Goal: Complete application form

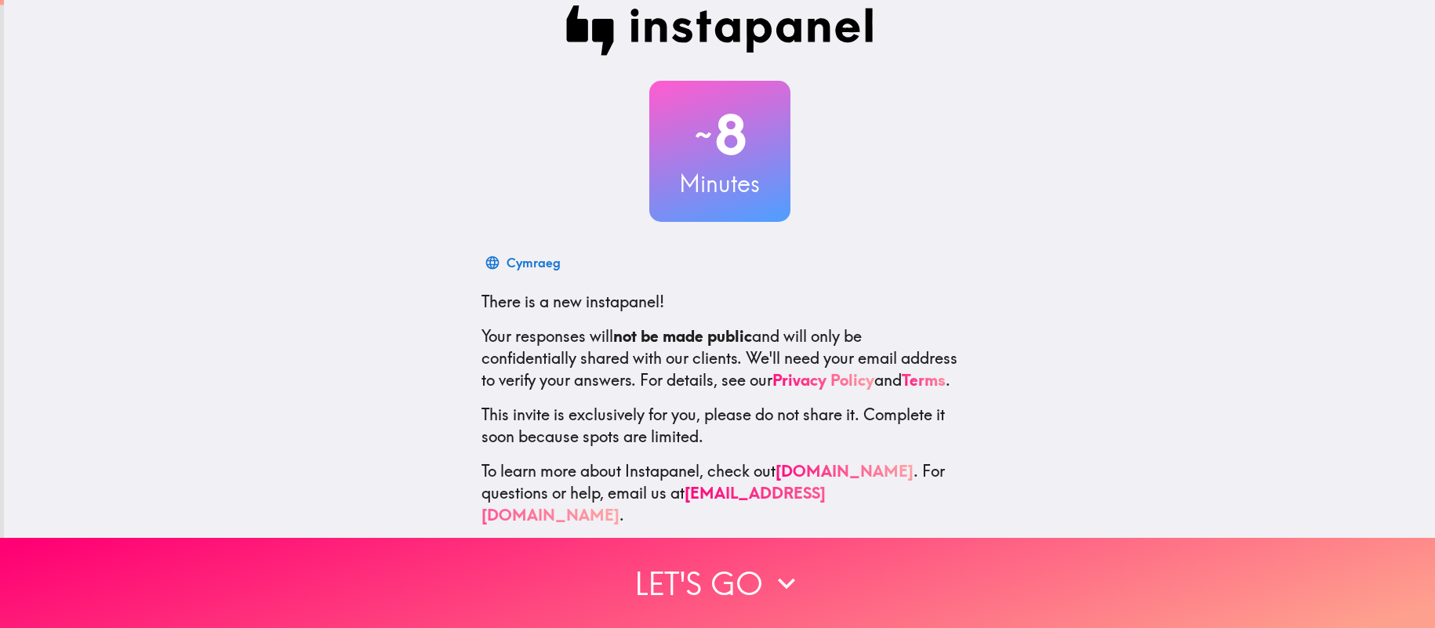
scroll to position [33, 0]
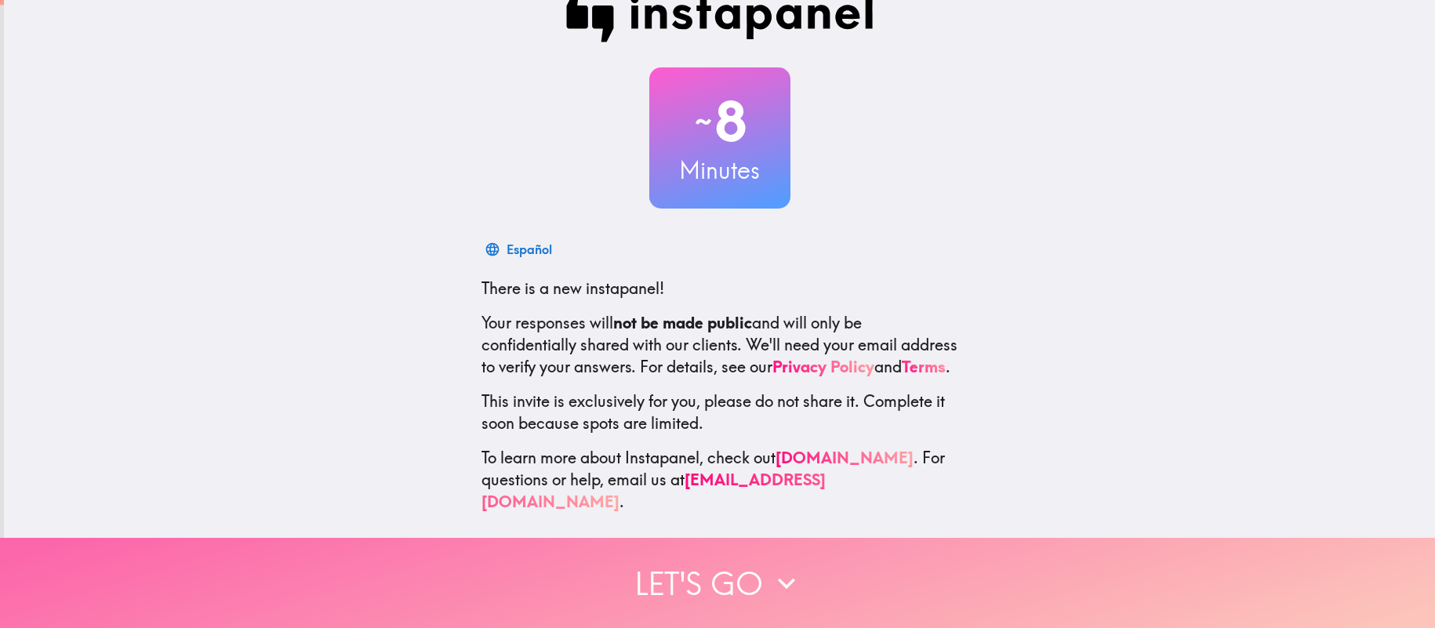
click at [716, 588] on button "Let's go" at bounding box center [717, 583] width 1435 height 90
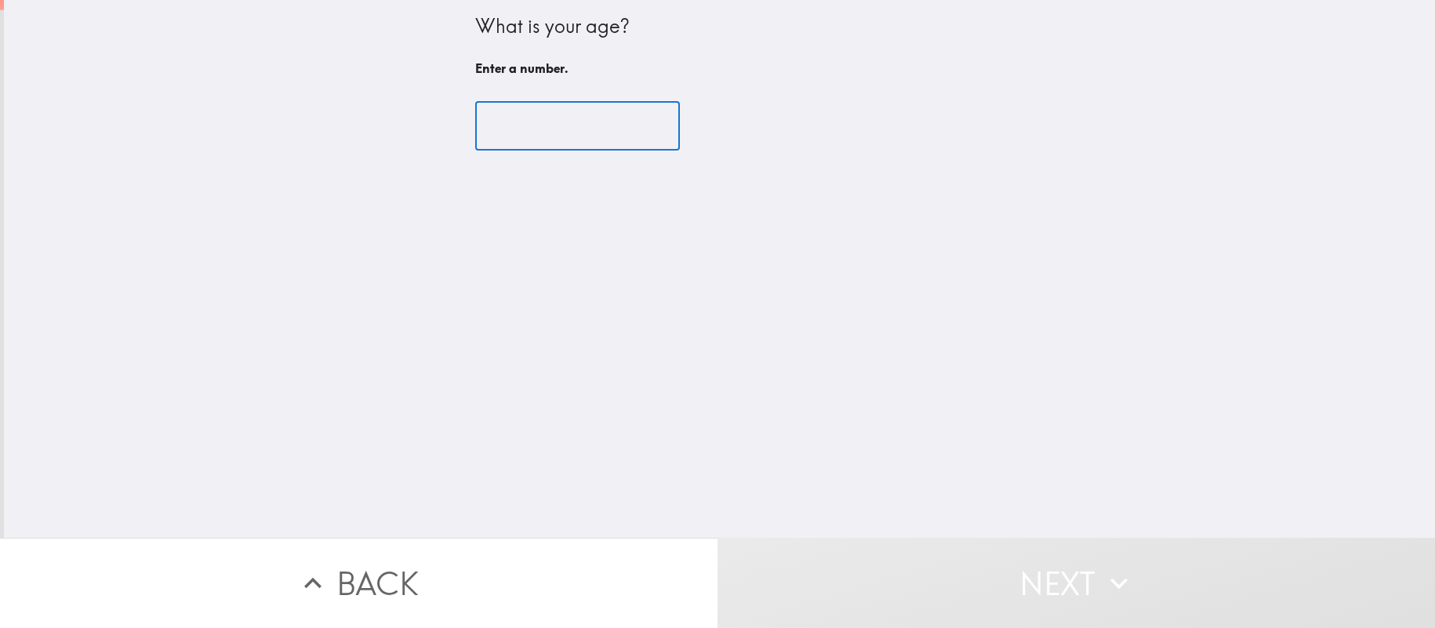
click at [607, 124] on input "number" at bounding box center [577, 126] width 205 height 49
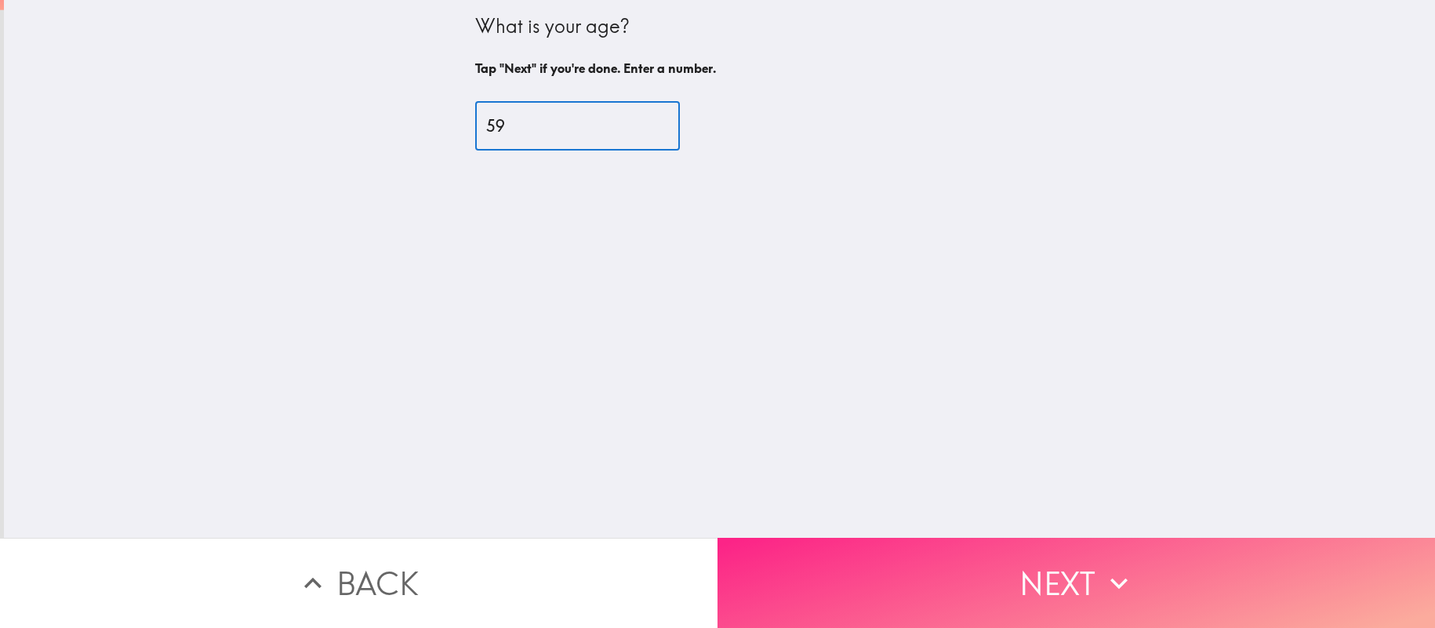
type input "59"
click at [801, 559] on button "Next" at bounding box center [1077, 583] width 718 height 90
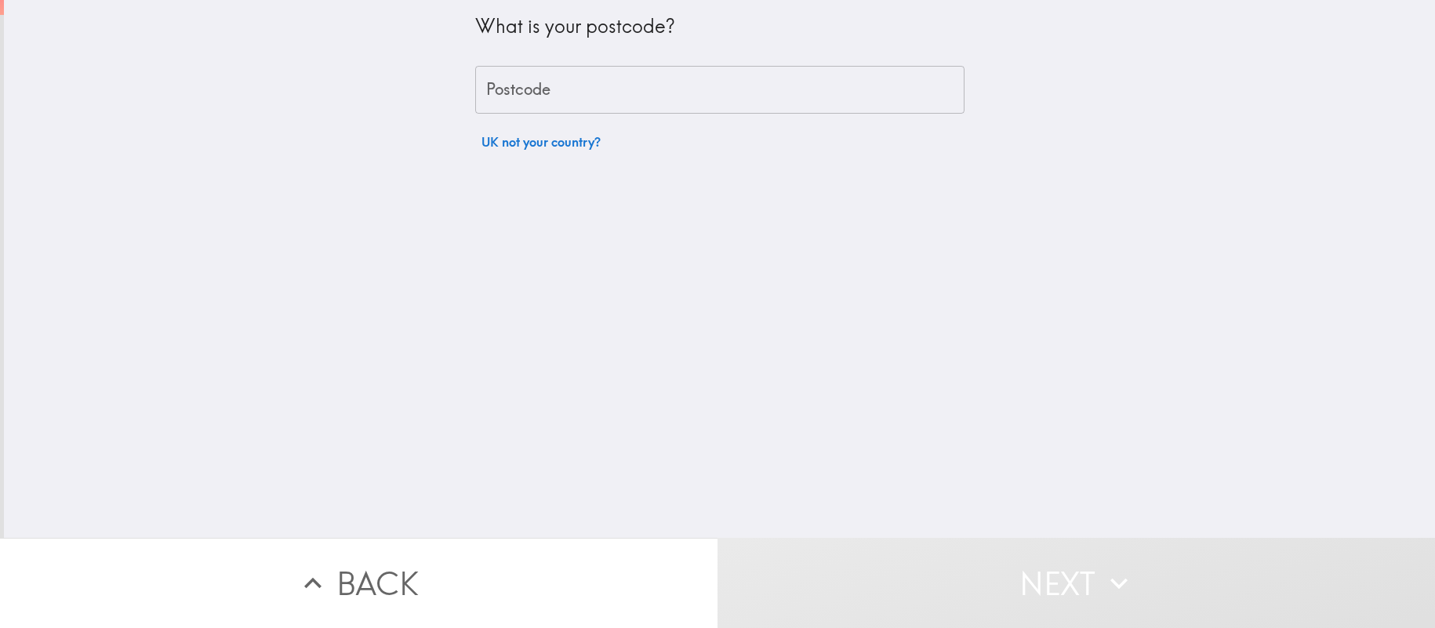
click at [615, 94] on input "Postcode" at bounding box center [719, 90] width 489 height 49
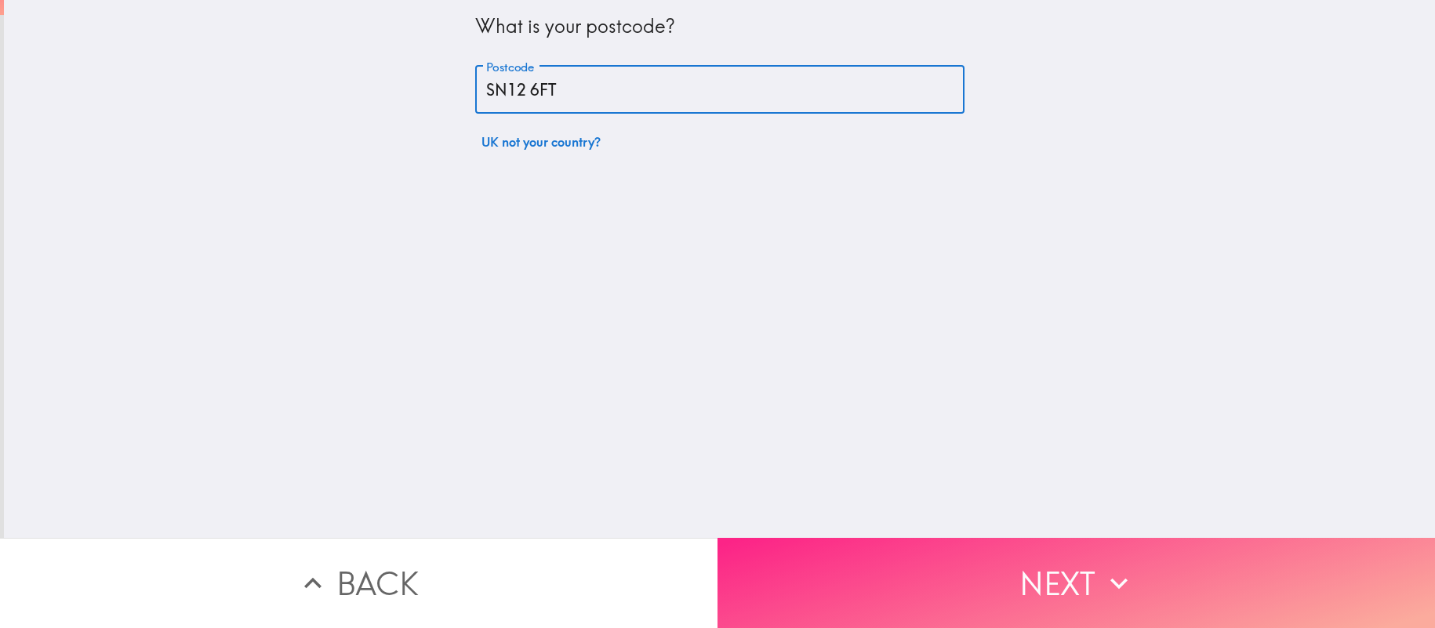
type input "SN12 6FT"
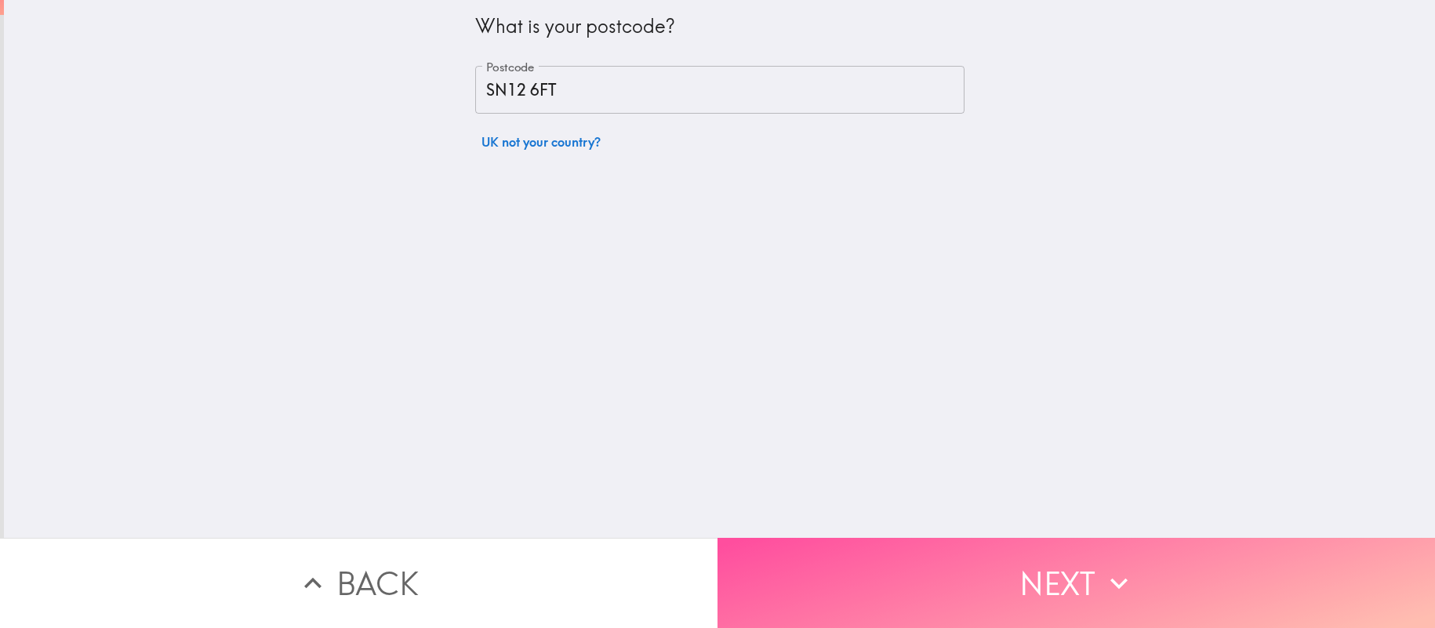
click at [824, 559] on button "Next" at bounding box center [1077, 583] width 718 height 90
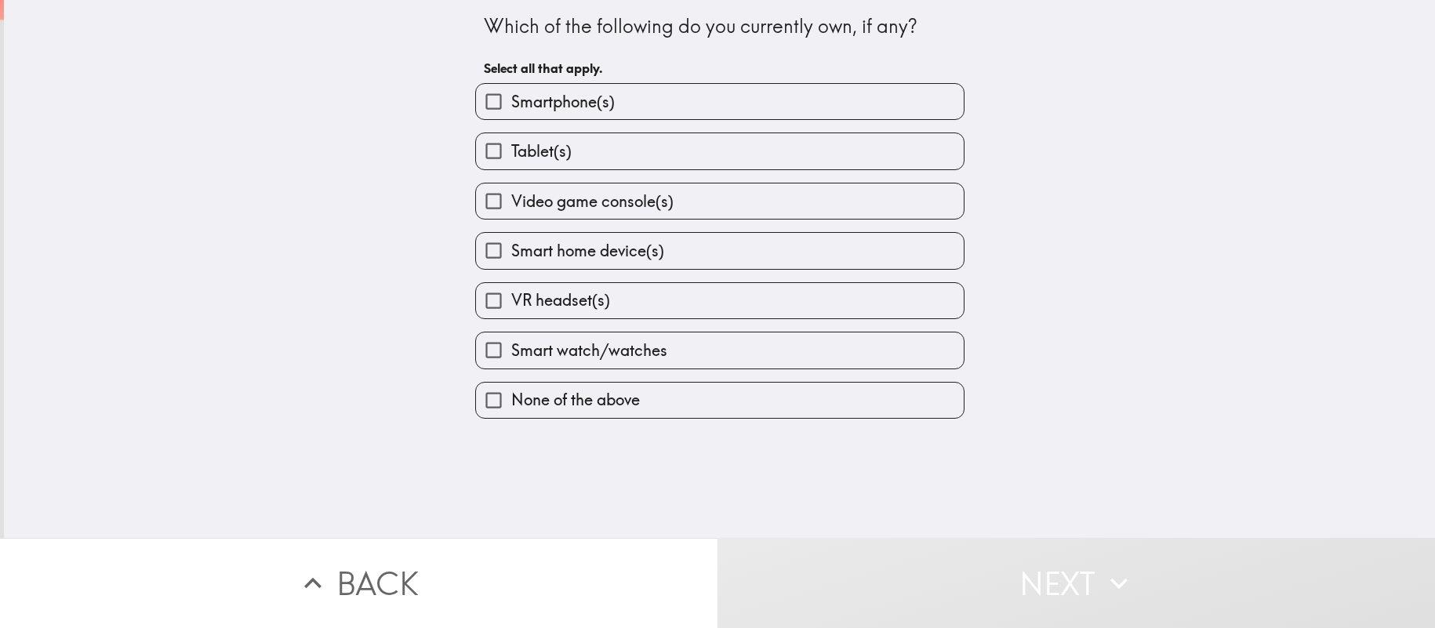
click at [497, 99] on input "Smartphone(s)" at bounding box center [493, 101] width 35 height 35
checkbox input "true"
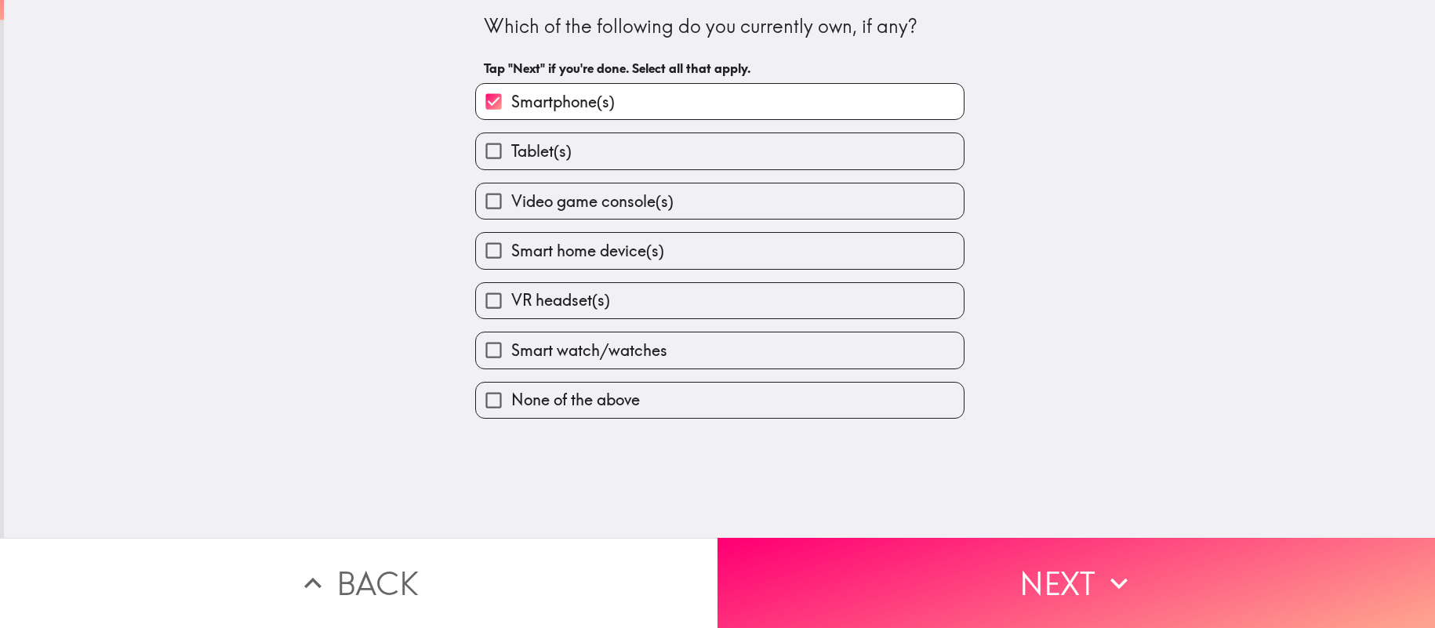
click at [496, 149] on input "Tablet(s)" at bounding box center [493, 150] width 35 height 35
checkbox input "true"
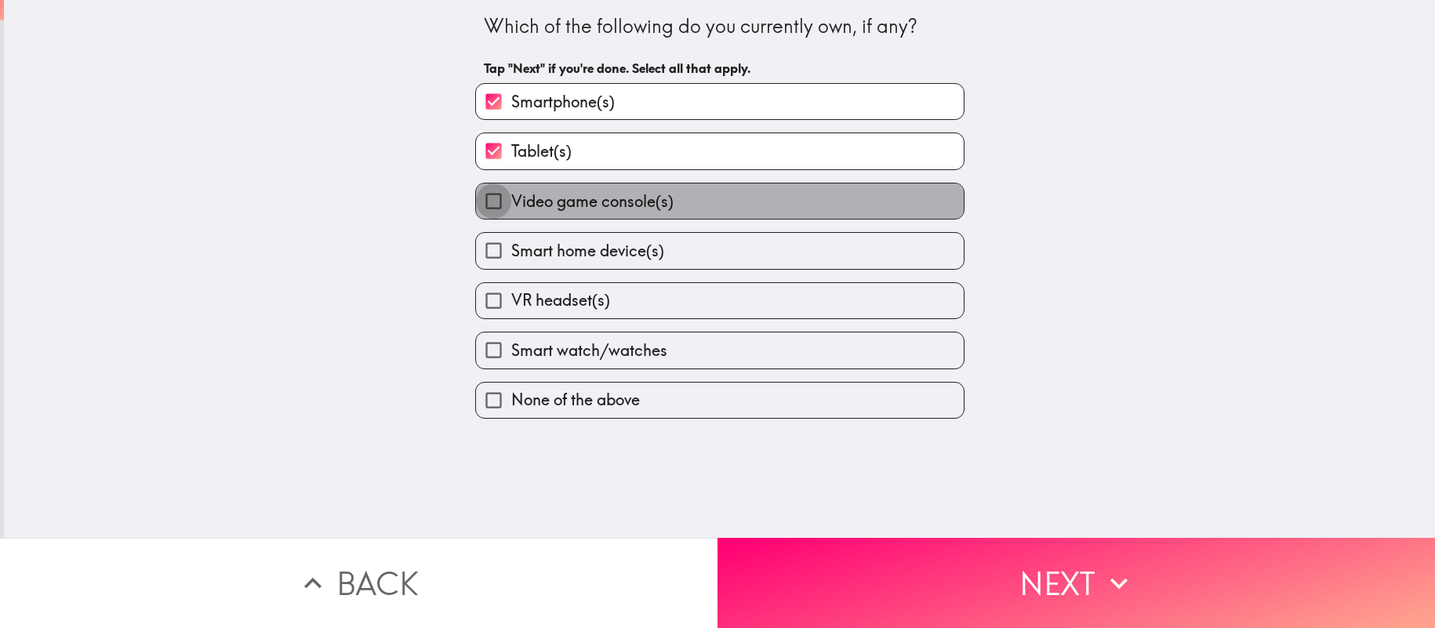
click at [495, 202] on input "Video game console(s)" at bounding box center [493, 201] width 35 height 35
checkbox input "true"
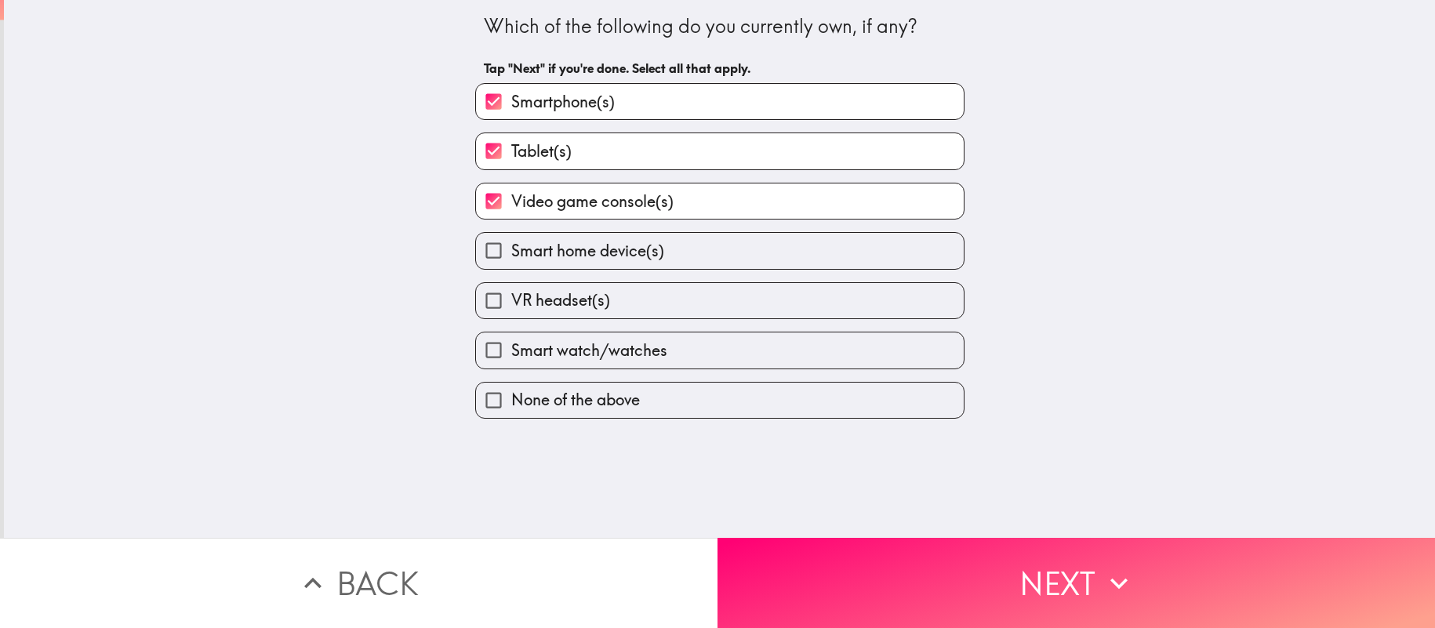
click at [496, 252] on input "Smart home device(s)" at bounding box center [493, 250] width 35 height 35
checkbox input "true"
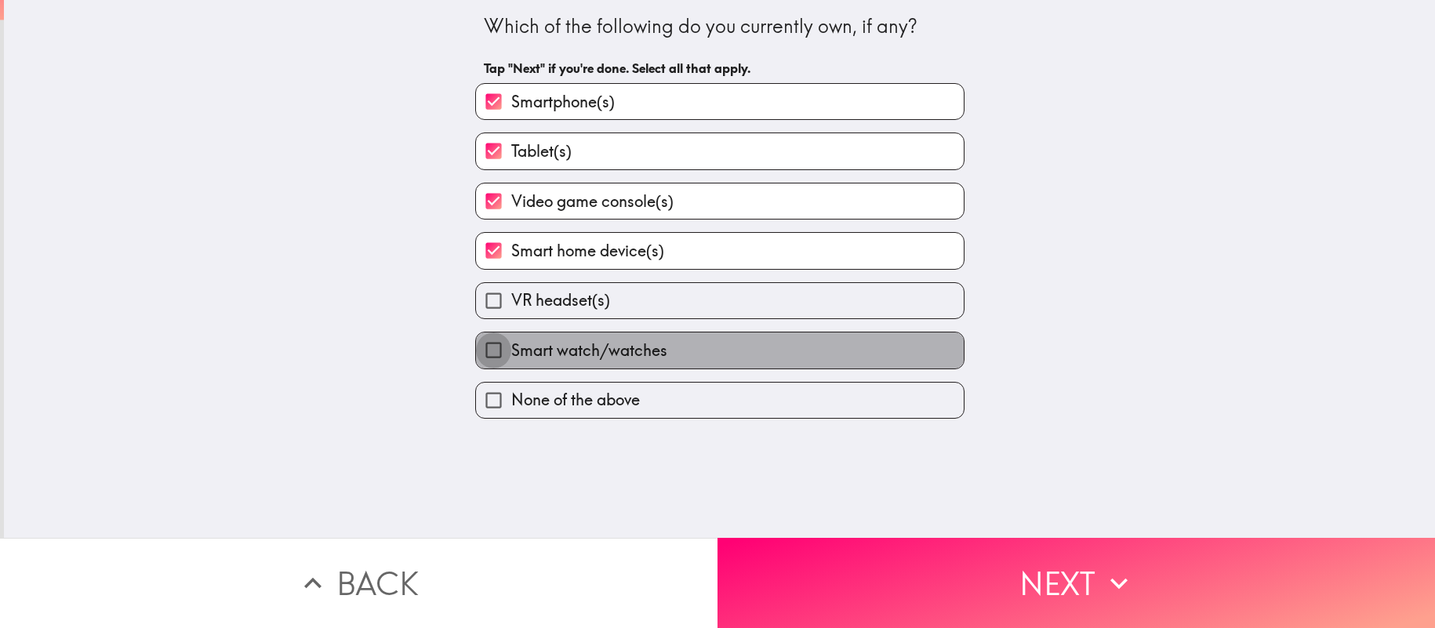
click at [493, 351] on input "Smart watch/watches" at bounding box center [493, 350] width 35 height 35
checkbox input "true"
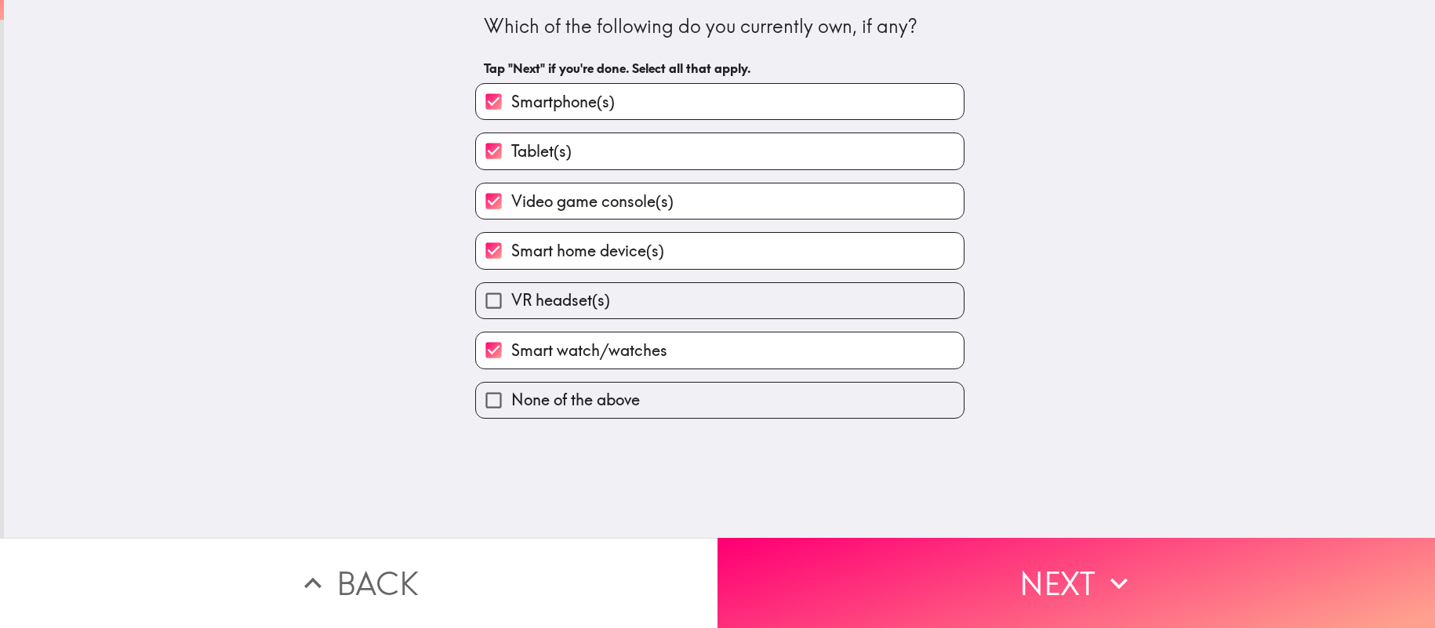
click at [809, 554] on button "Next" at bounding box center [1077, 583] width 718 height 90
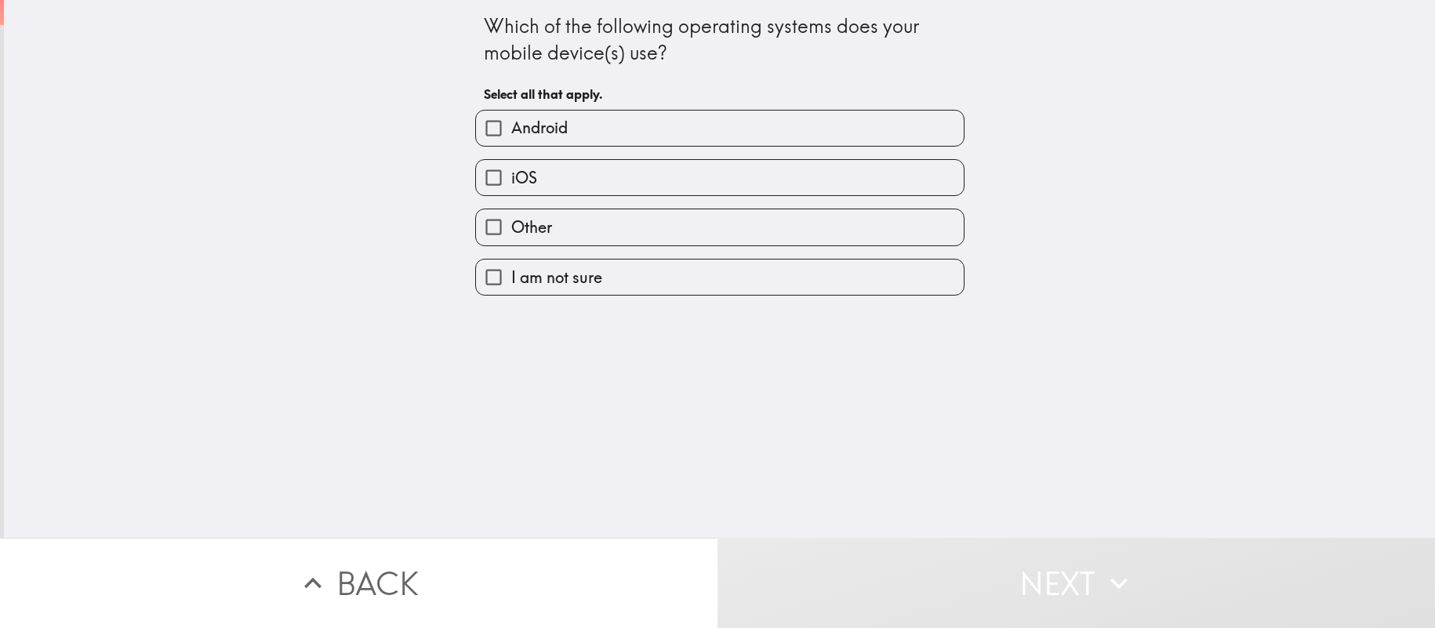
click at [495, 182] on input "iOS" at bounding box center [493, 177] width 35 height 35
checkbox input "true"
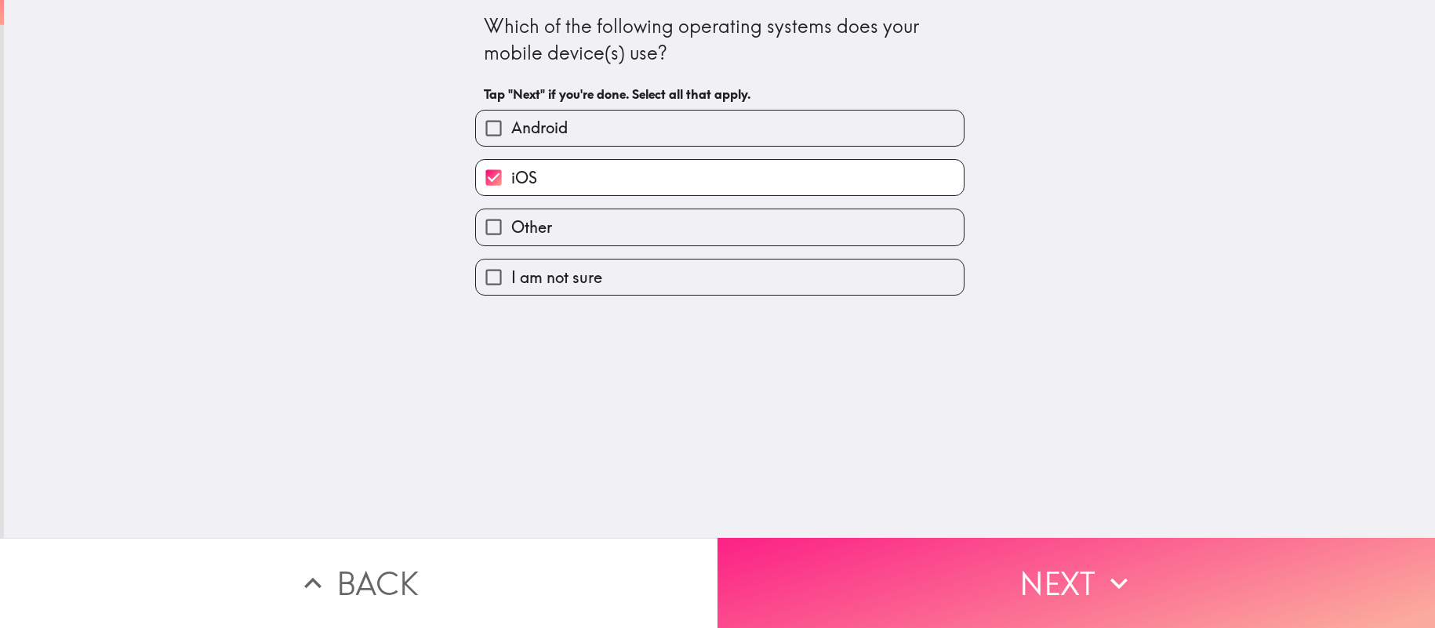
click at [842, 600] on button "Next" at bounding box center [1077, 583] width 718 height 90
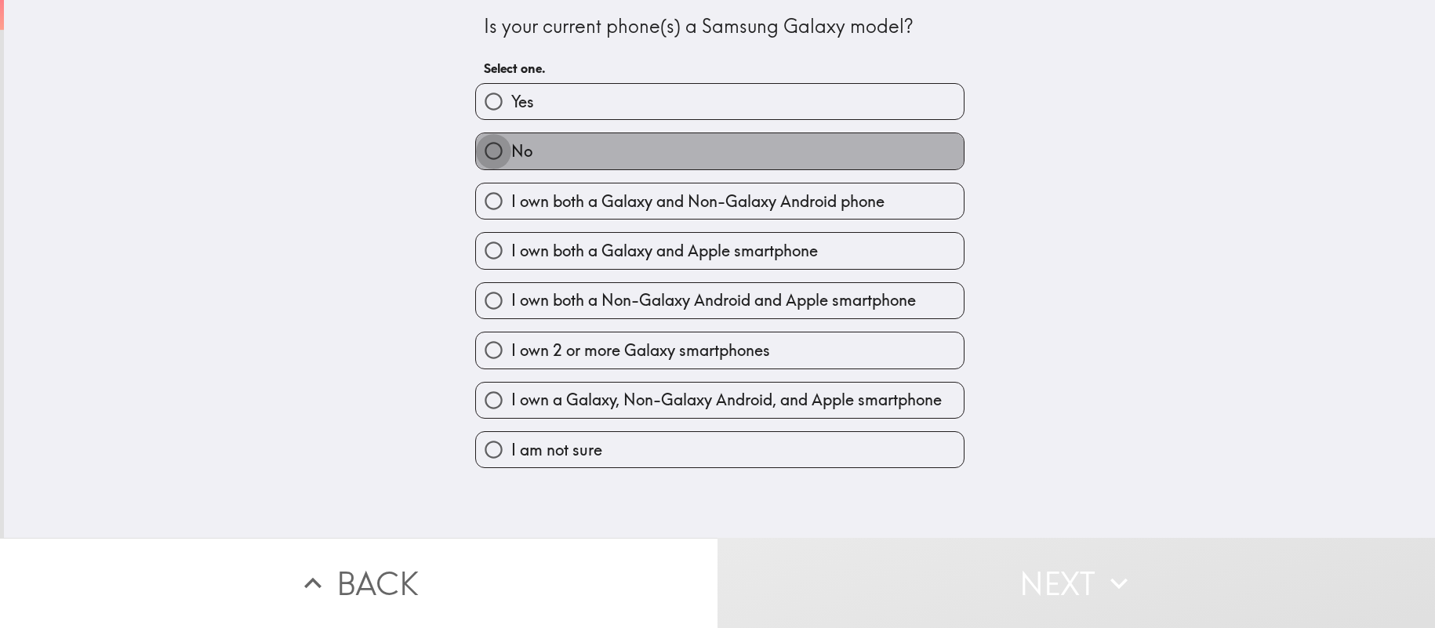
click at [493, 155] on input "No" at bounding box center [493, 150] width 35 height 35
radio input "true"
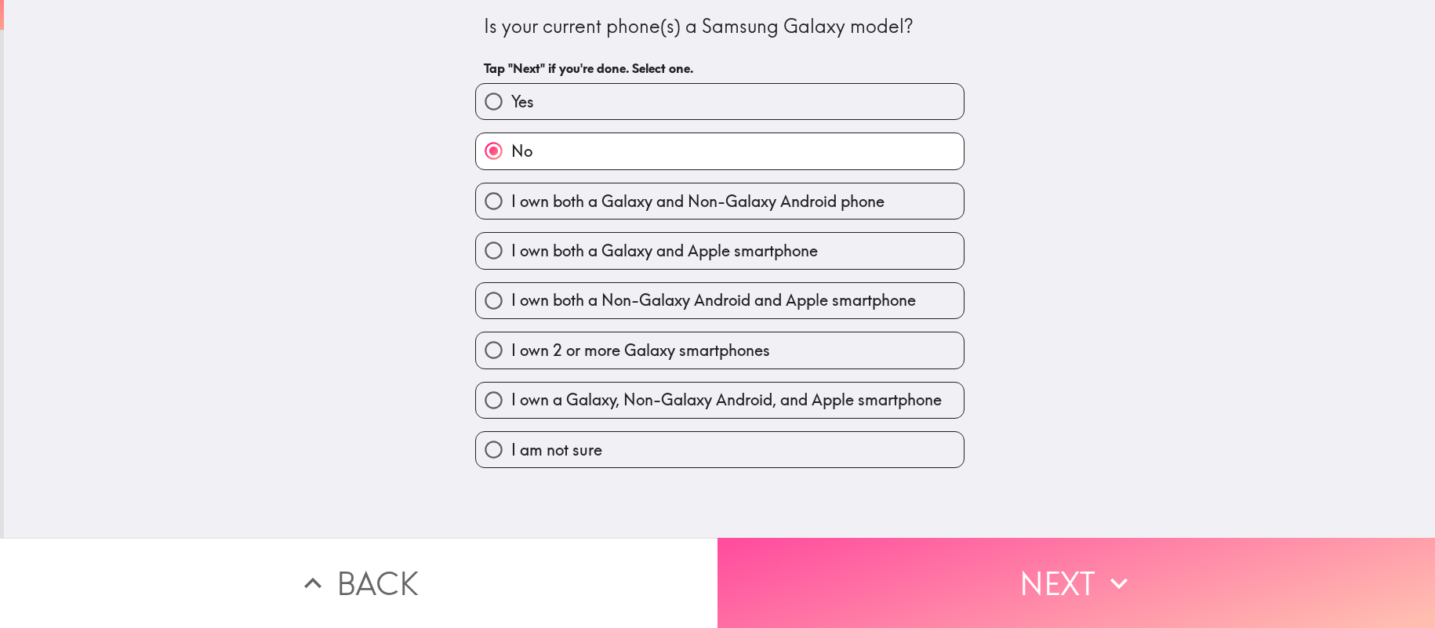
click at [918, 577] on button "Next" at bounding box center [1077, 583] width 718 height 90
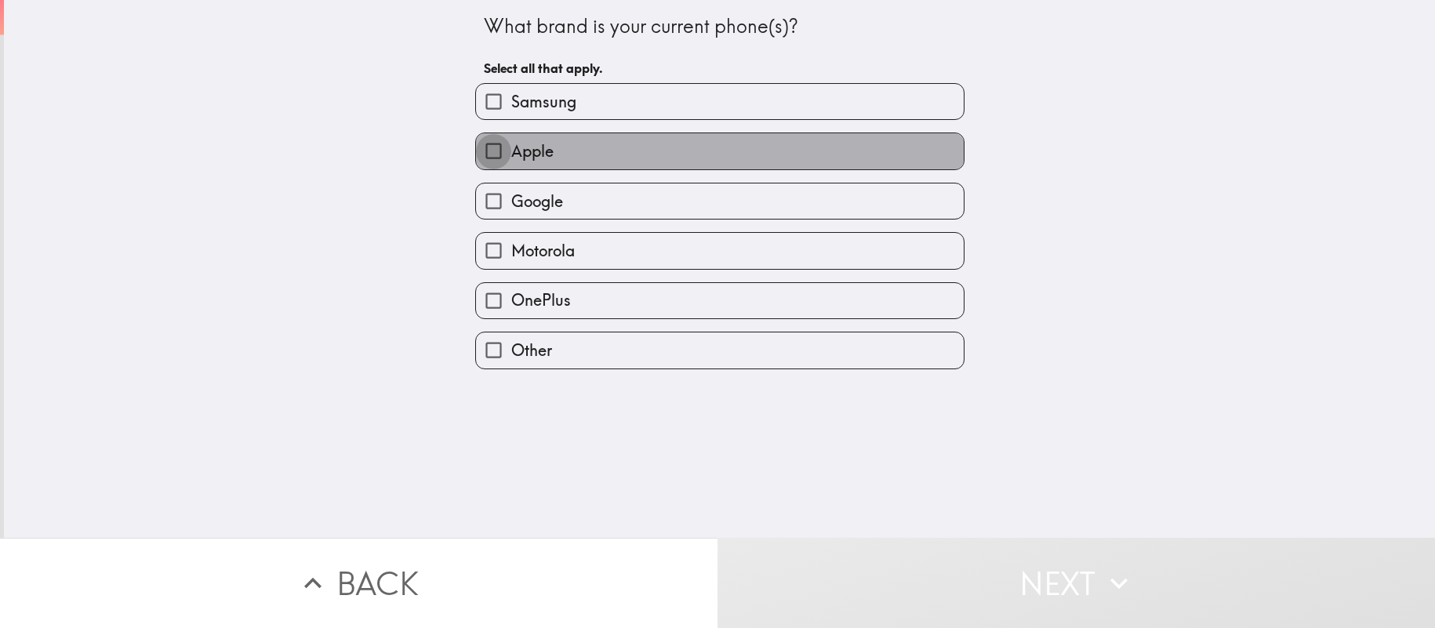
click at [498, 151] on input "Apple" at bounding box center [493, 150] width 35 height 35
checkbox input "true"
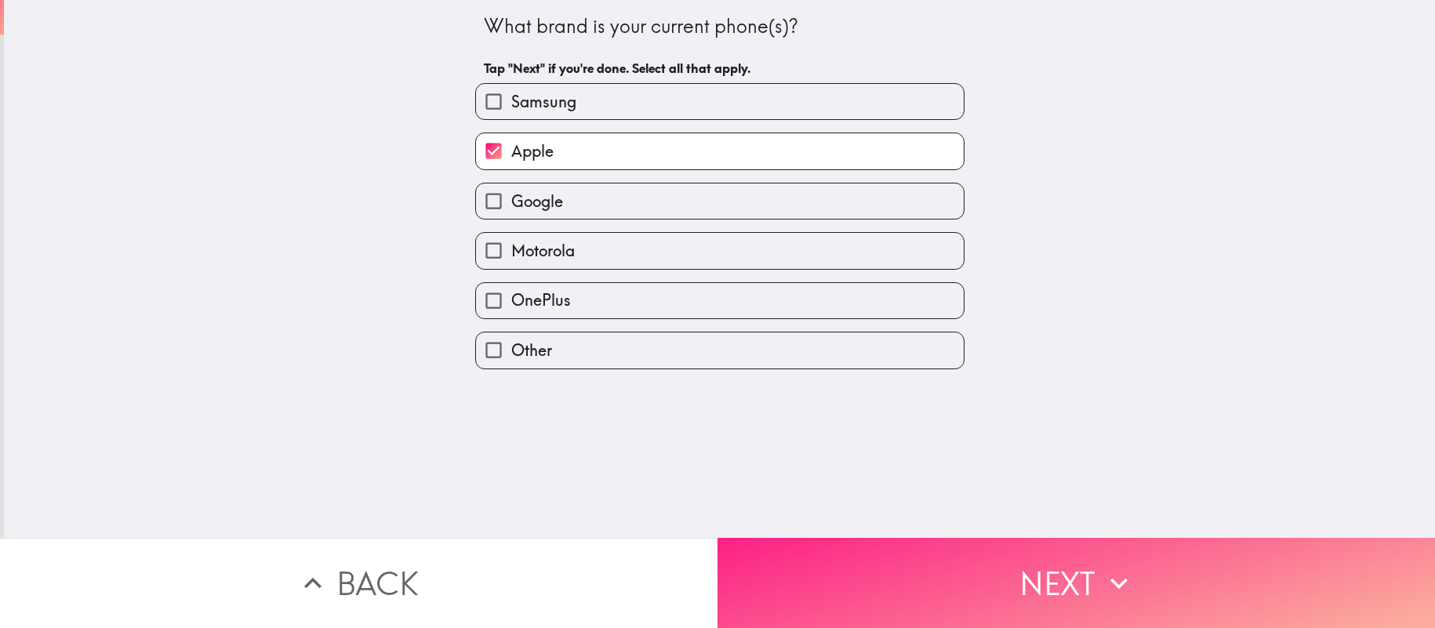
click at [851, 565] on button "Next" at bounding box center [1077, 583] width 718 height 90
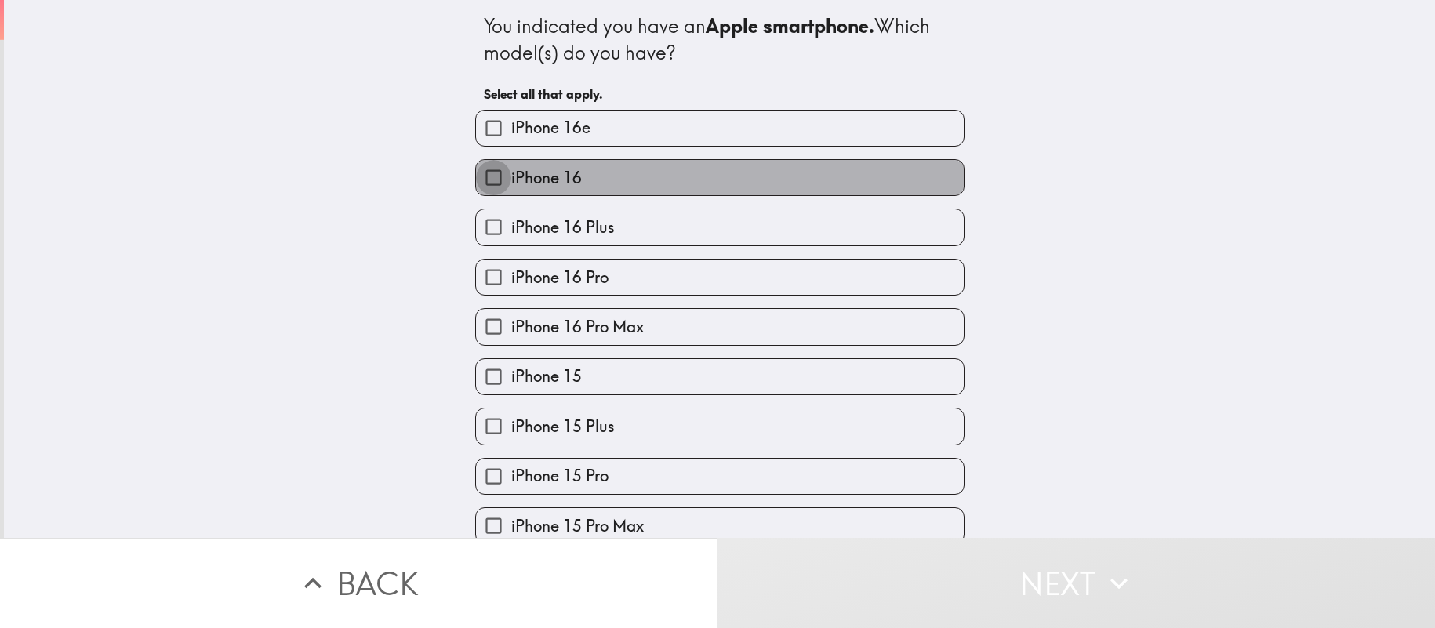
click at [492, 180] on input "iPhone 16" at bounding box center [493, 177] width 35 height 35
checkbox input "true"
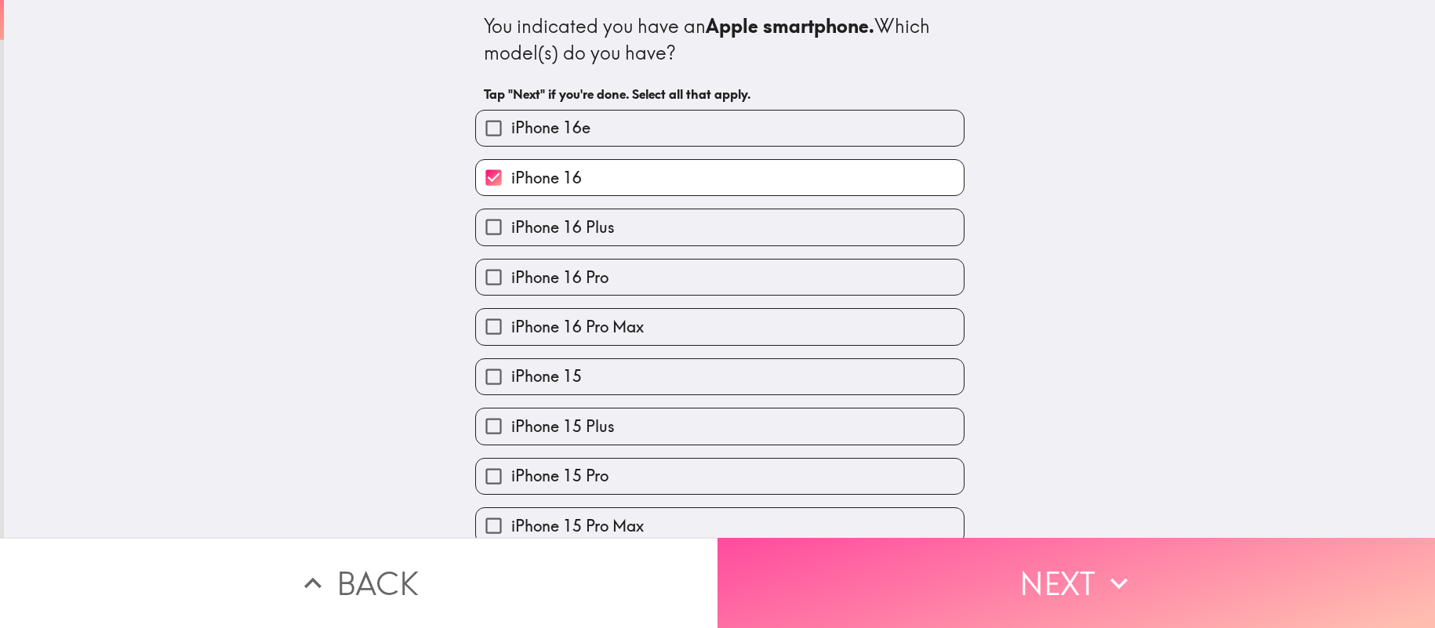
click at [876, 573] on button "Next" at bounding box center [1077, 583] width 718 height 90
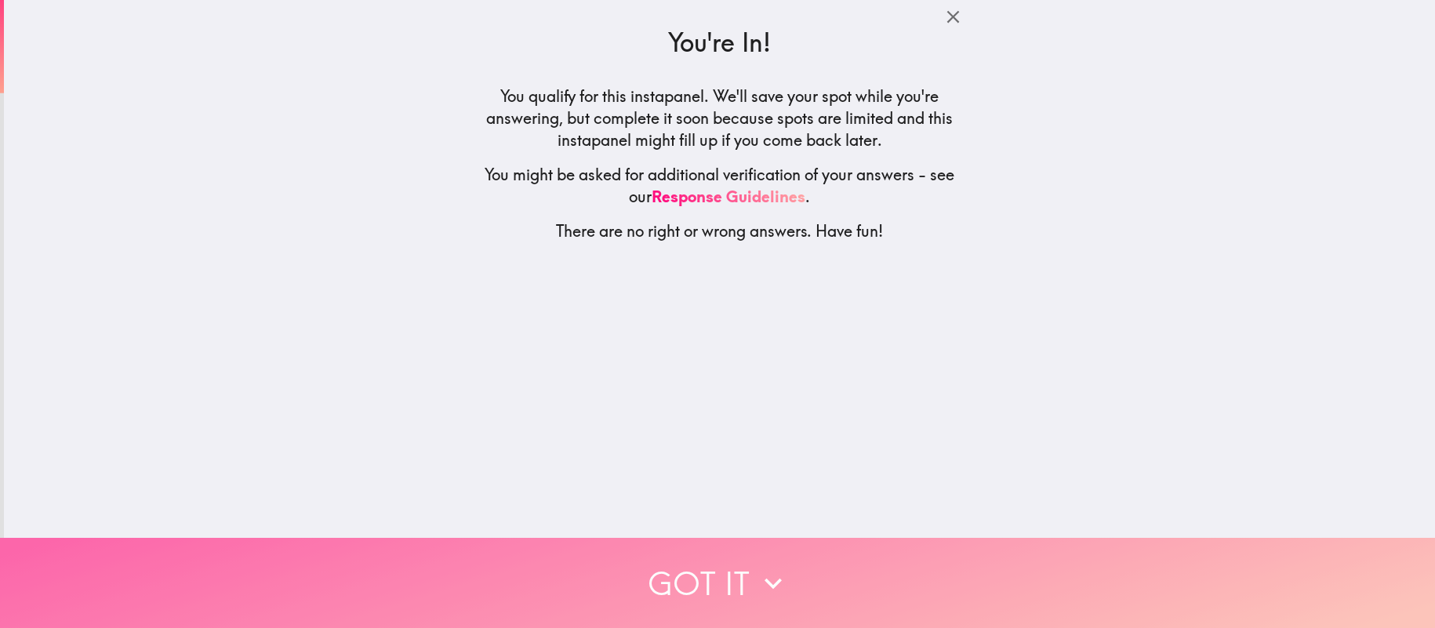
click at [743, 565] on button "Got it" at bounding box center [717, 583] width 1435 height 90
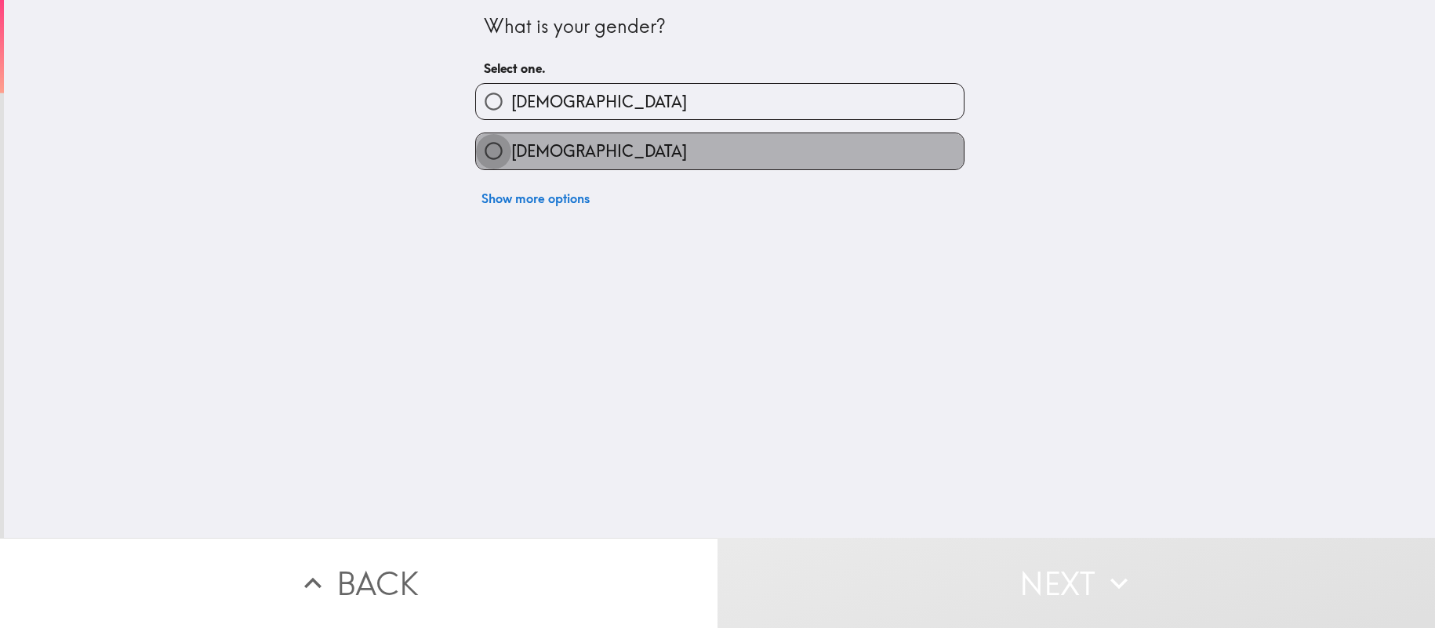
click at [491, 149] on input "[DEMOGRAPHIC_DATA]" at bounding box center [493, 150] width 35 height 35
radio input "true"
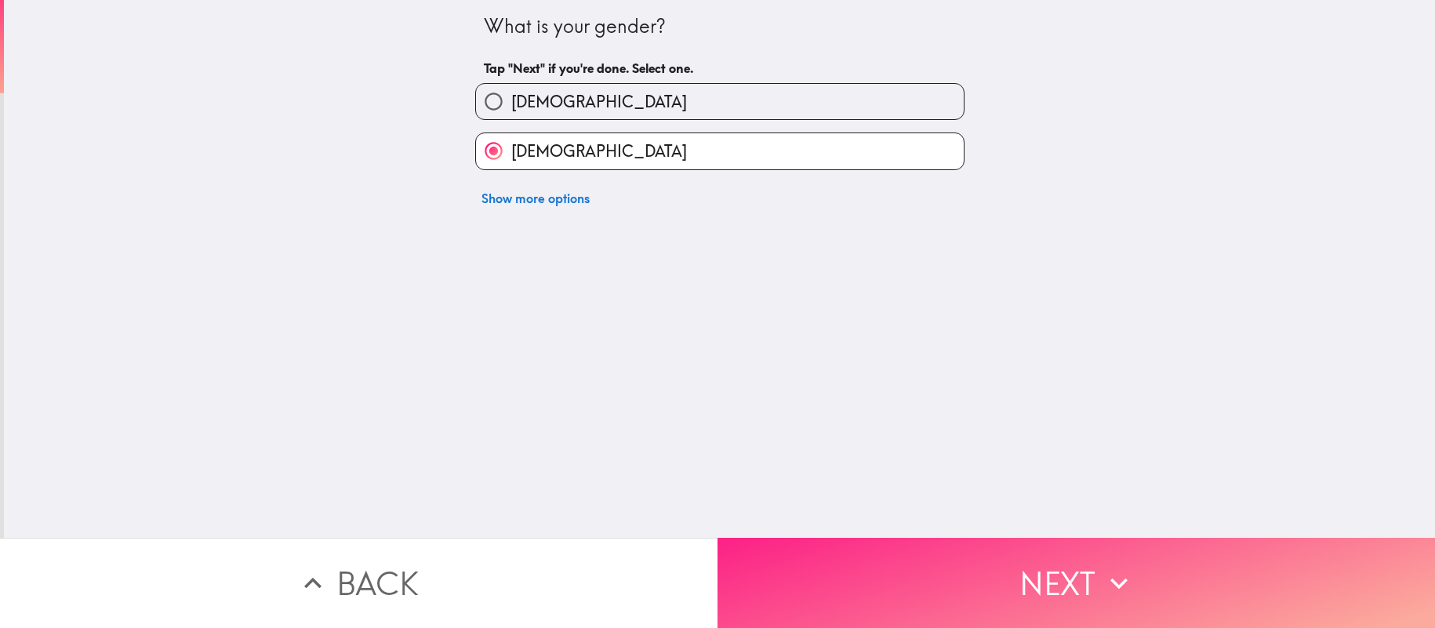
click at [829, 547] on button "Next" at bounding box center [1077, 583] width 718 height 90
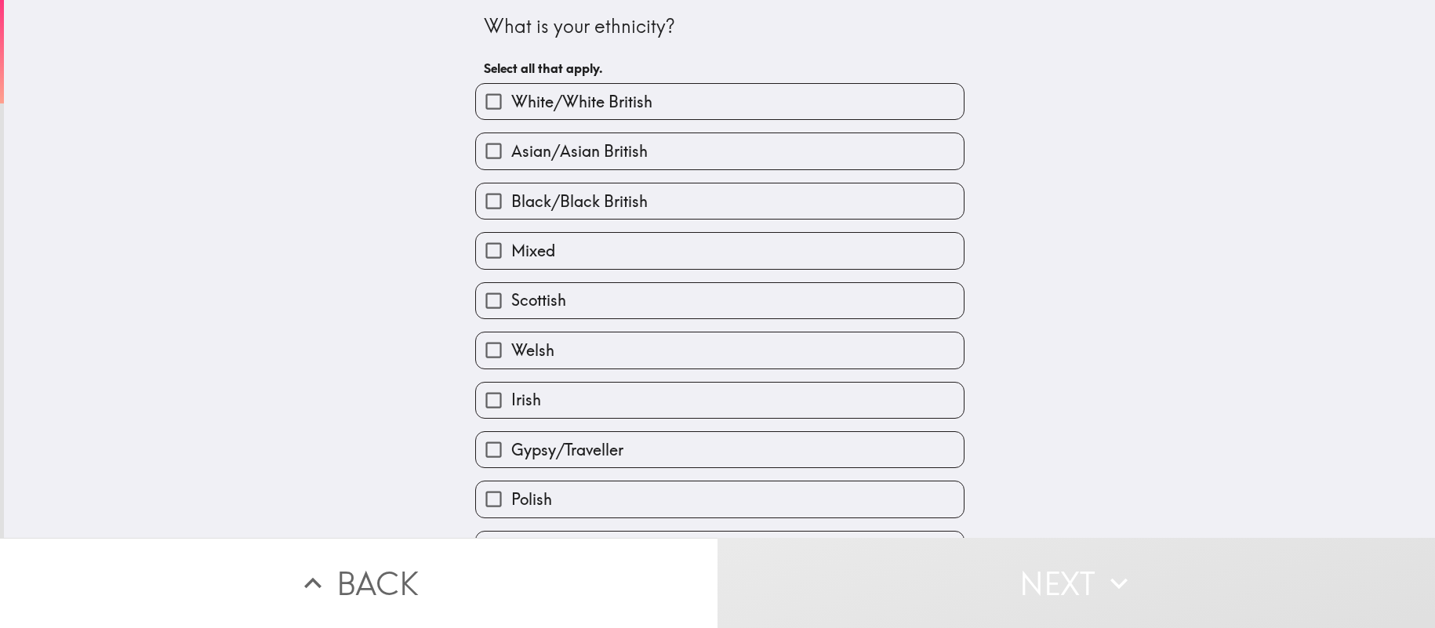
click at [500, 107] on input "White/White British" at bounding box center [493, 101] width 35 height 35
checkbox input "true"
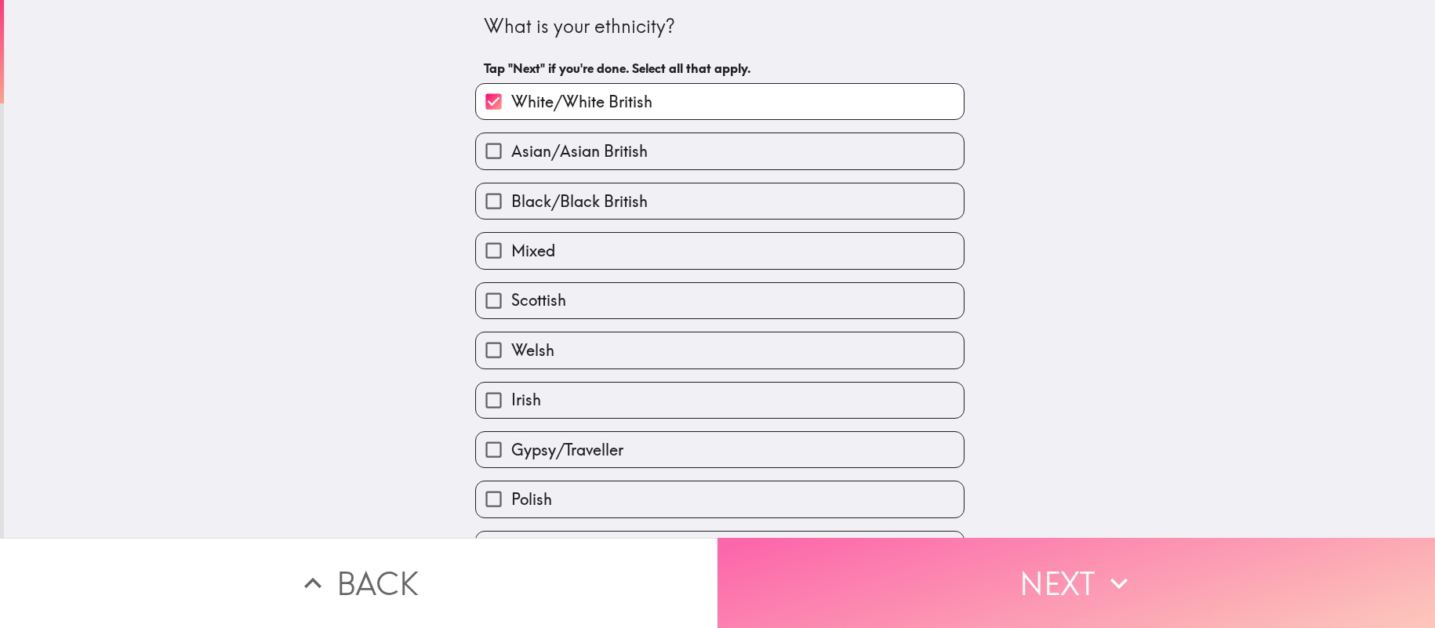
click at [994, 579] on button "Next" at bounding box center [1077, 583] width 718 height 90
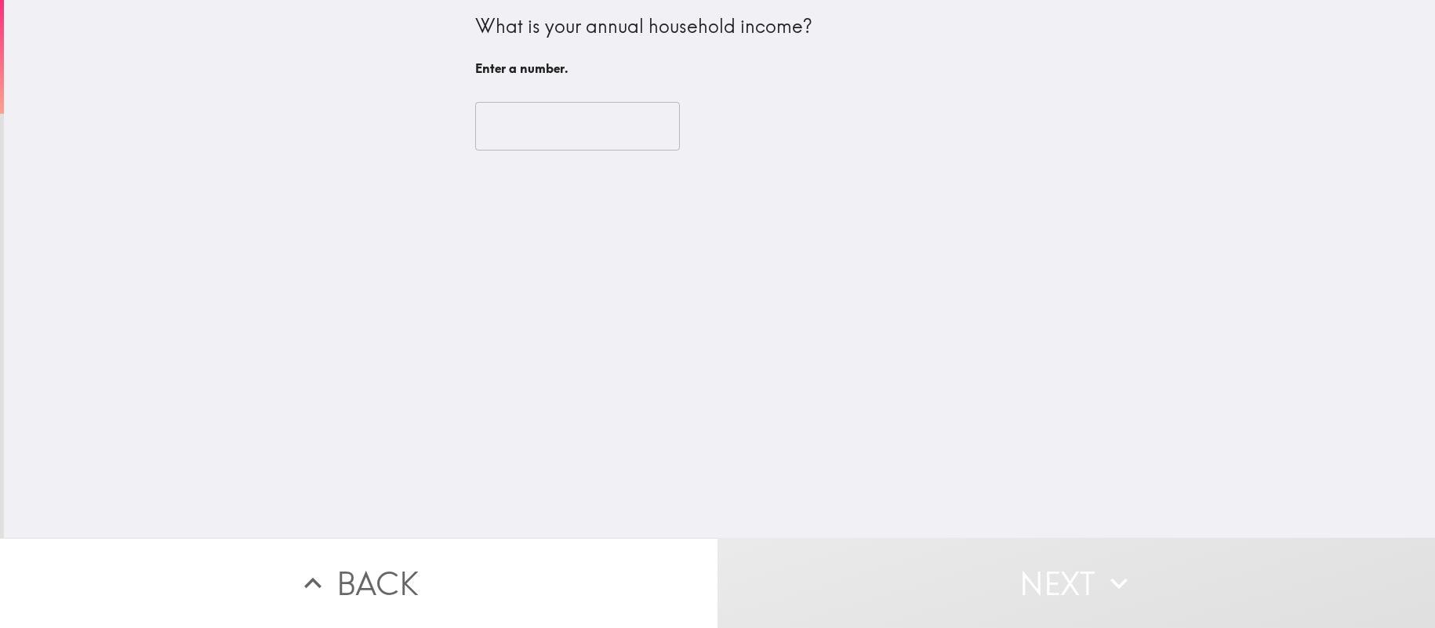
click at [589, 126] on input "number" at bounding box center [577, 126] width 205 height 49
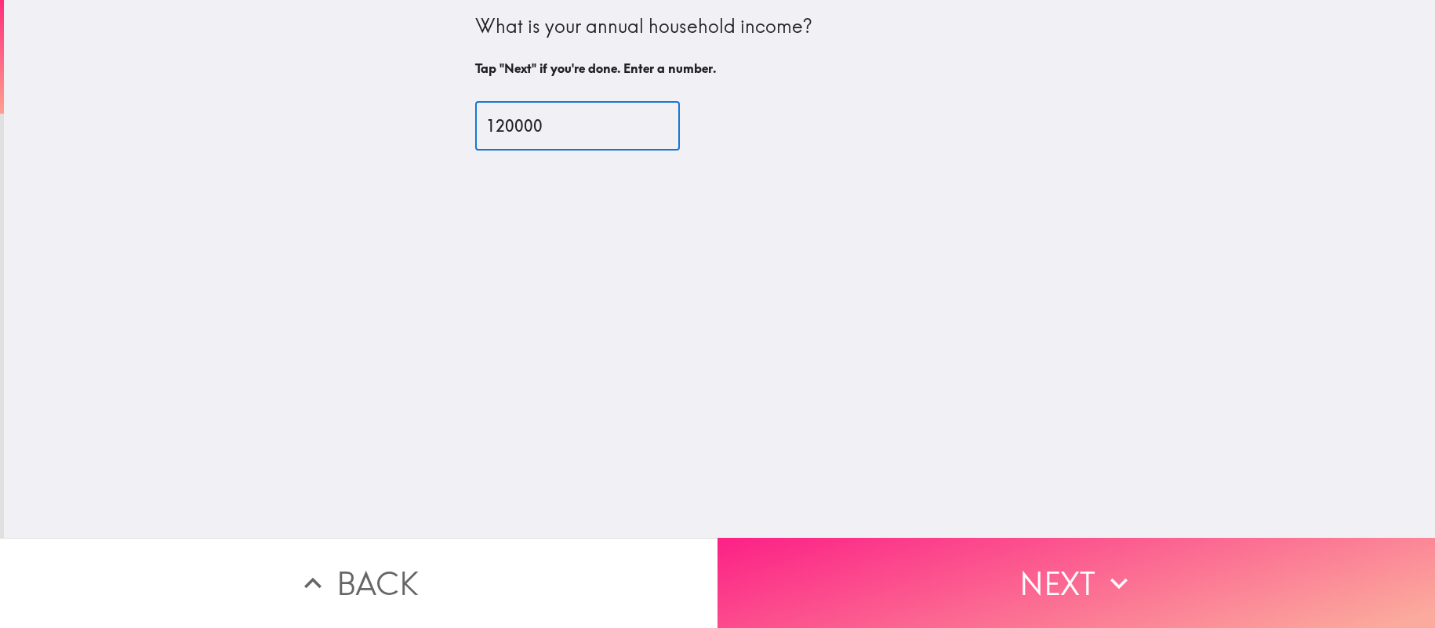
type input "120000"
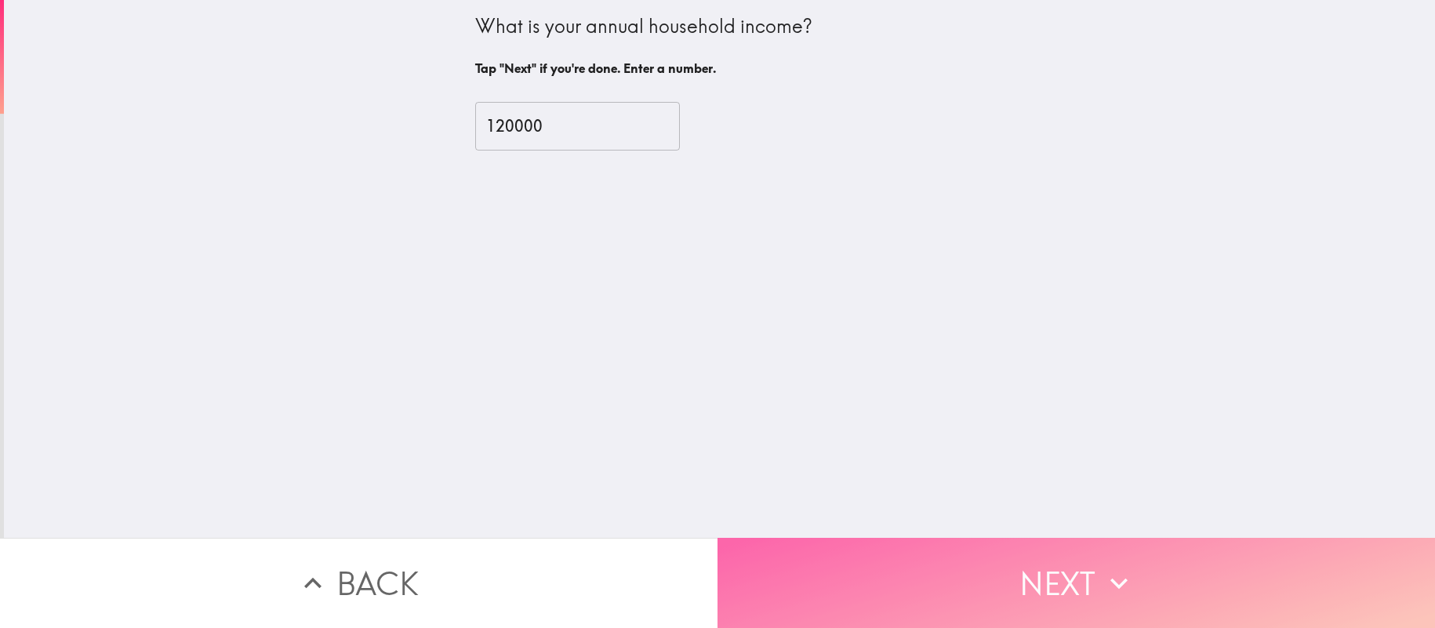
drag, startPoint x: 809, startPoint y: 559, endPoint x: 794, endPoint y: 552, distance: 15.8
click at [808, 559] on button "Next" at bounding box center [1077, 583] width 718 height 90
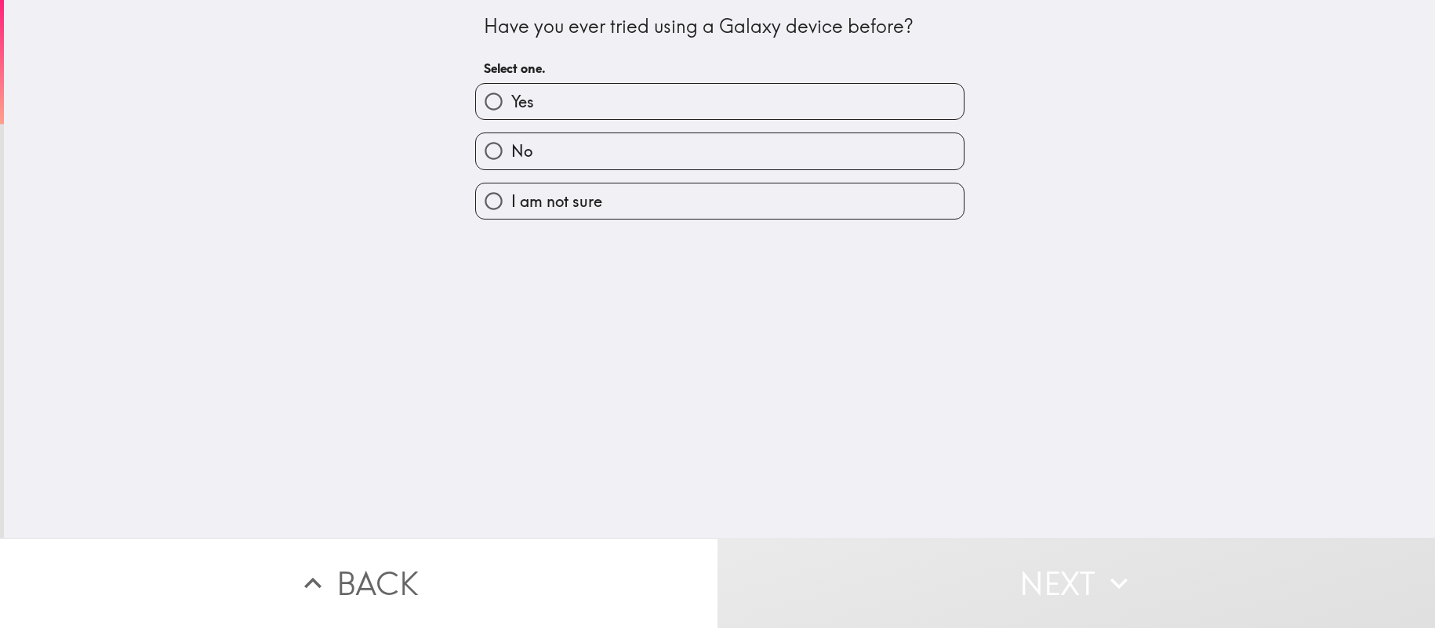
click at [492, 149] on input "No" at bounding box center [493, 150] width 35 height 35
radio input "true"
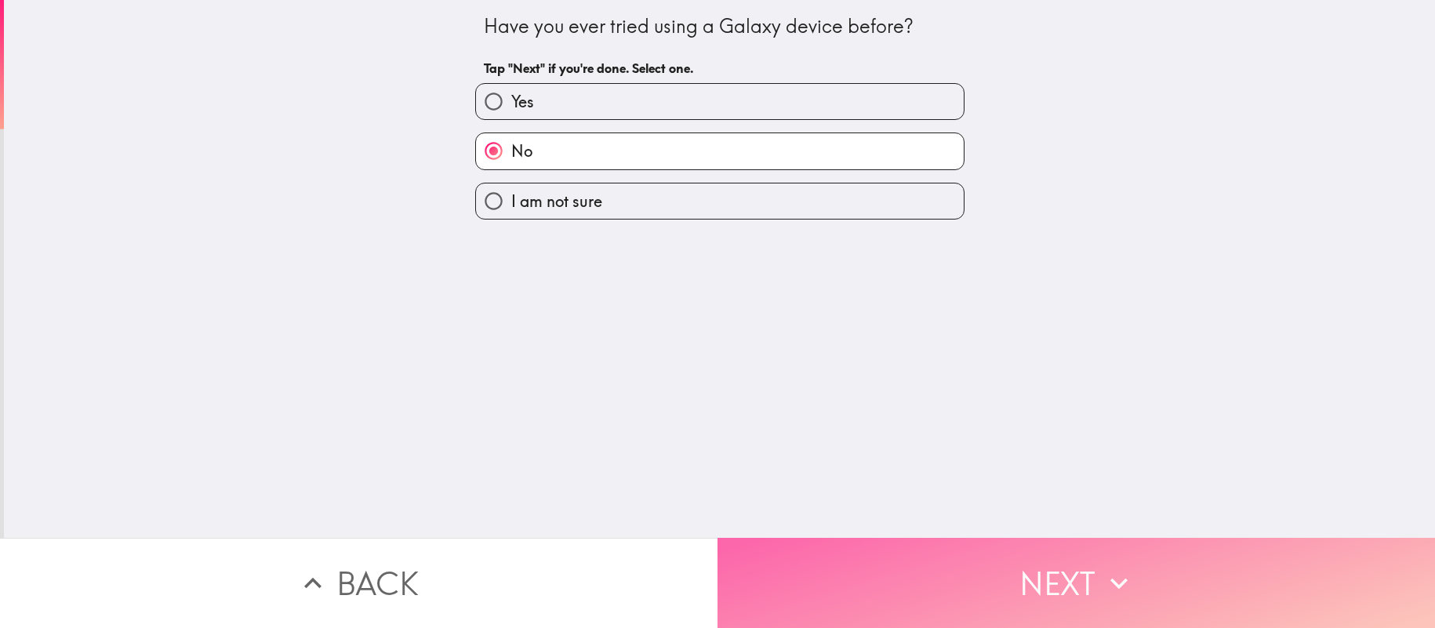
click at [823, 563] on button "Next" at bounding box center [1077, 583] width 718 height 90
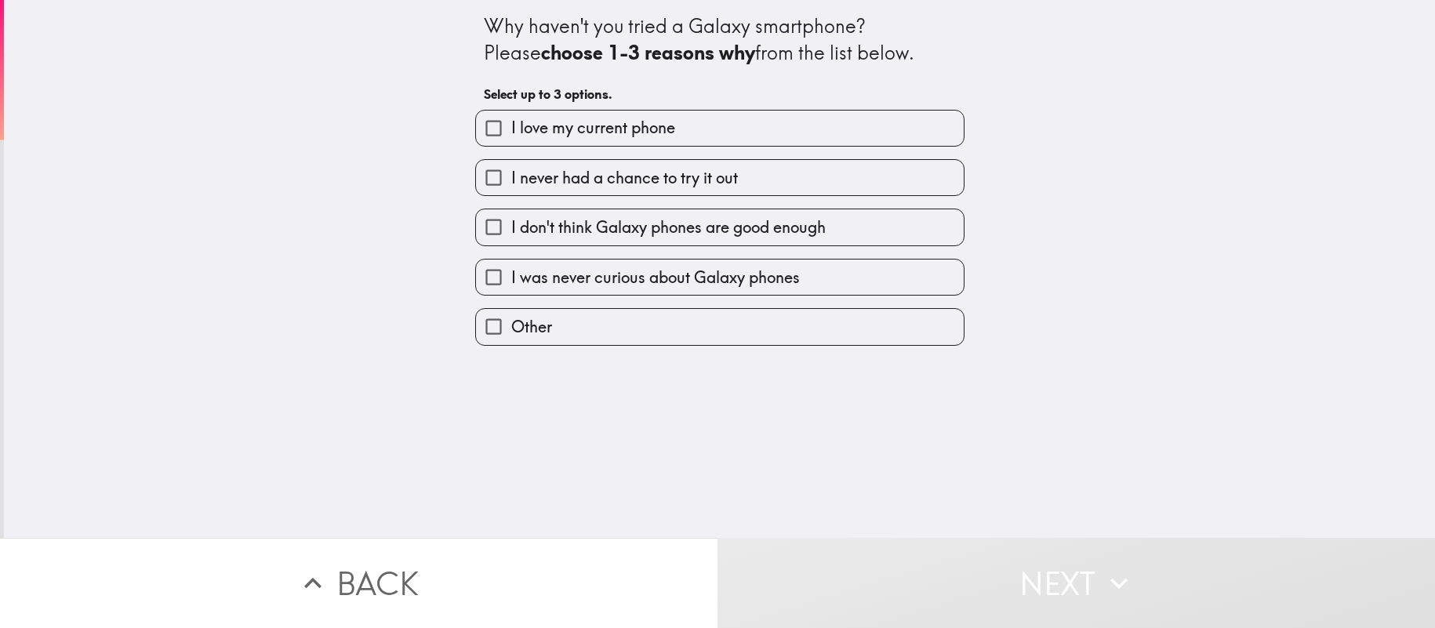
click at [493, 130] on input "I love my current phone" at bounding box center [493, 128] width 35 height 35
checkbox input "true"
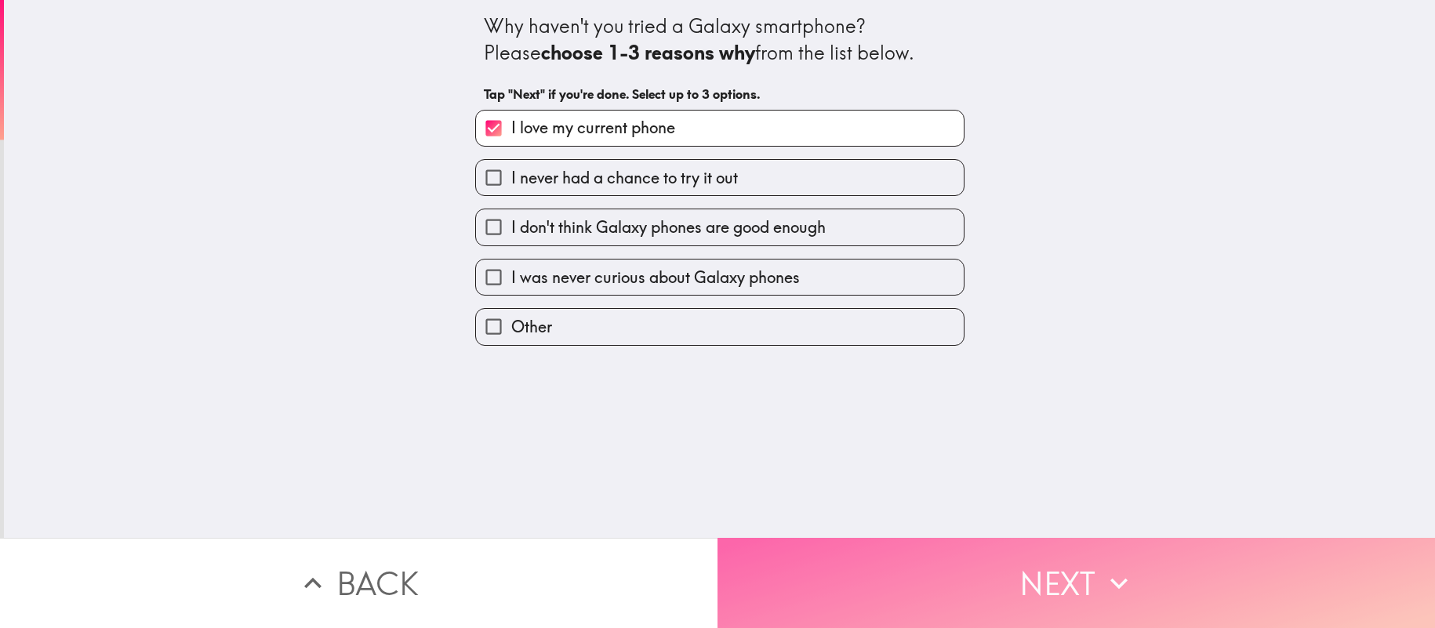
click at [911, 584] on button "Next" at bounding box center [1077, 583] width 718 height 90
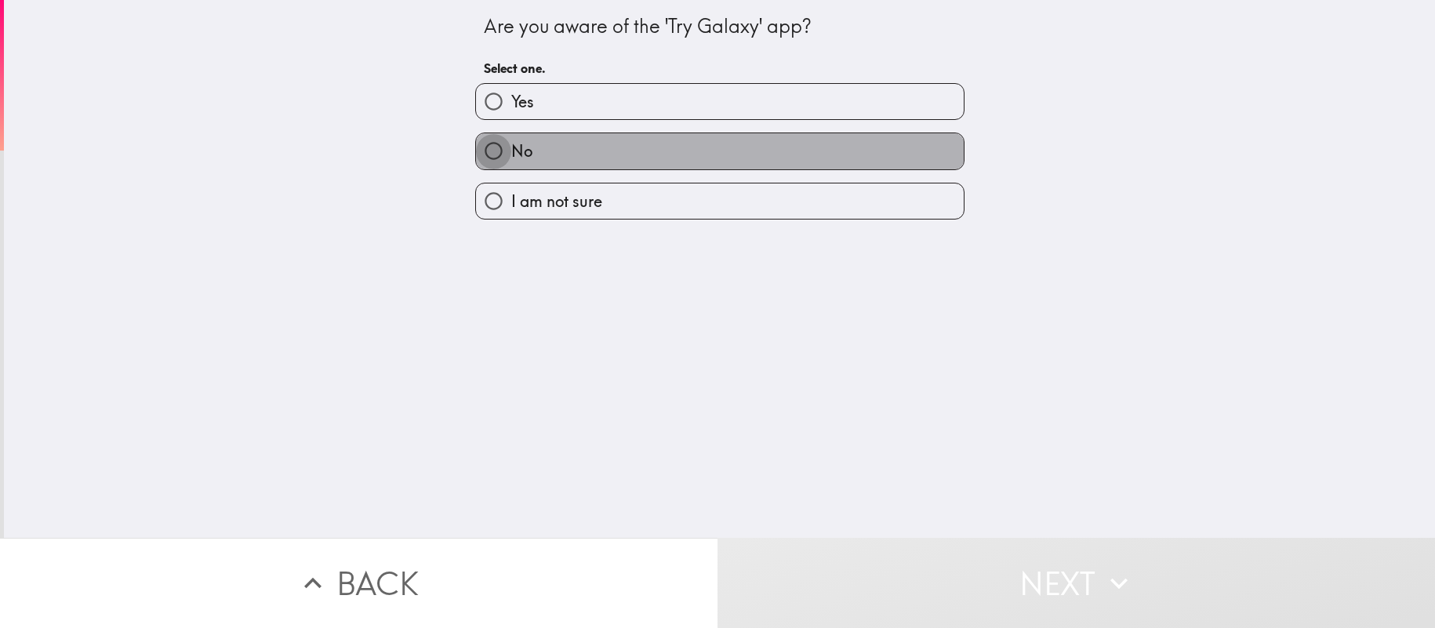
click at [495, 150] on input "No" at bounding box center [493, 150] width 35 height 35
radio input "true"
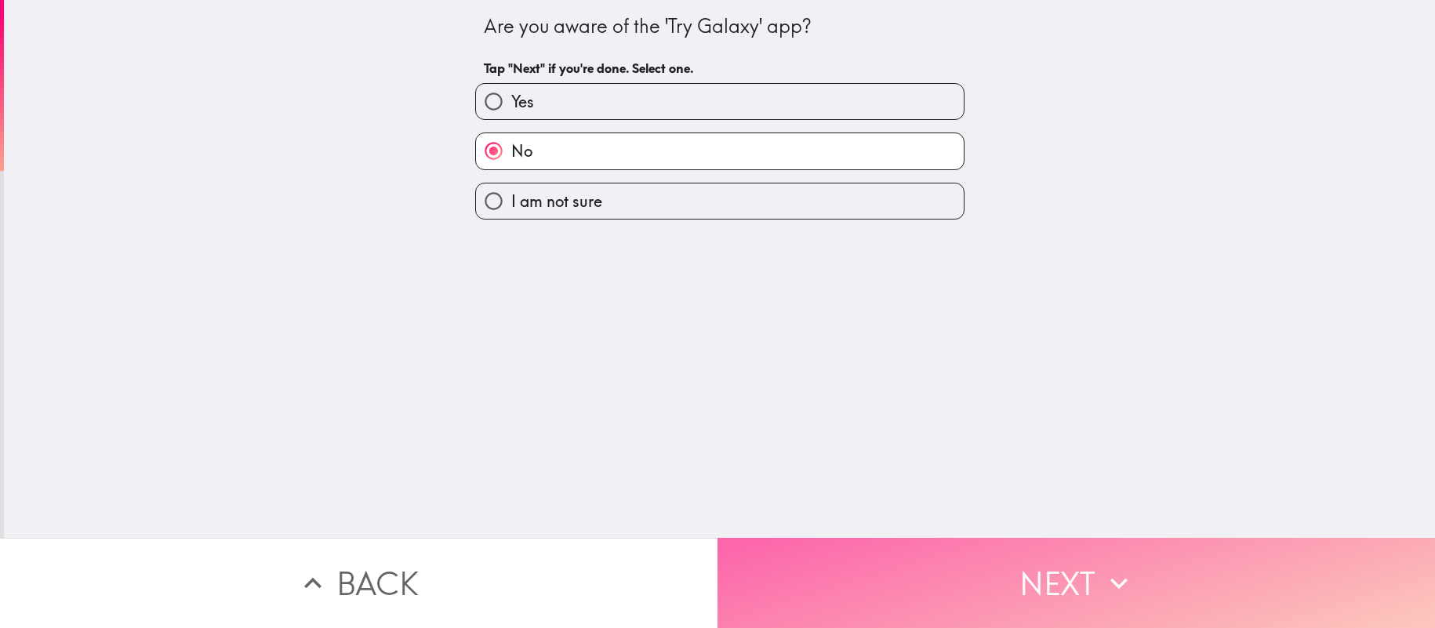
click at [867, 565] on button "Next" at bounding box center [1077, 583] width 718 height 90
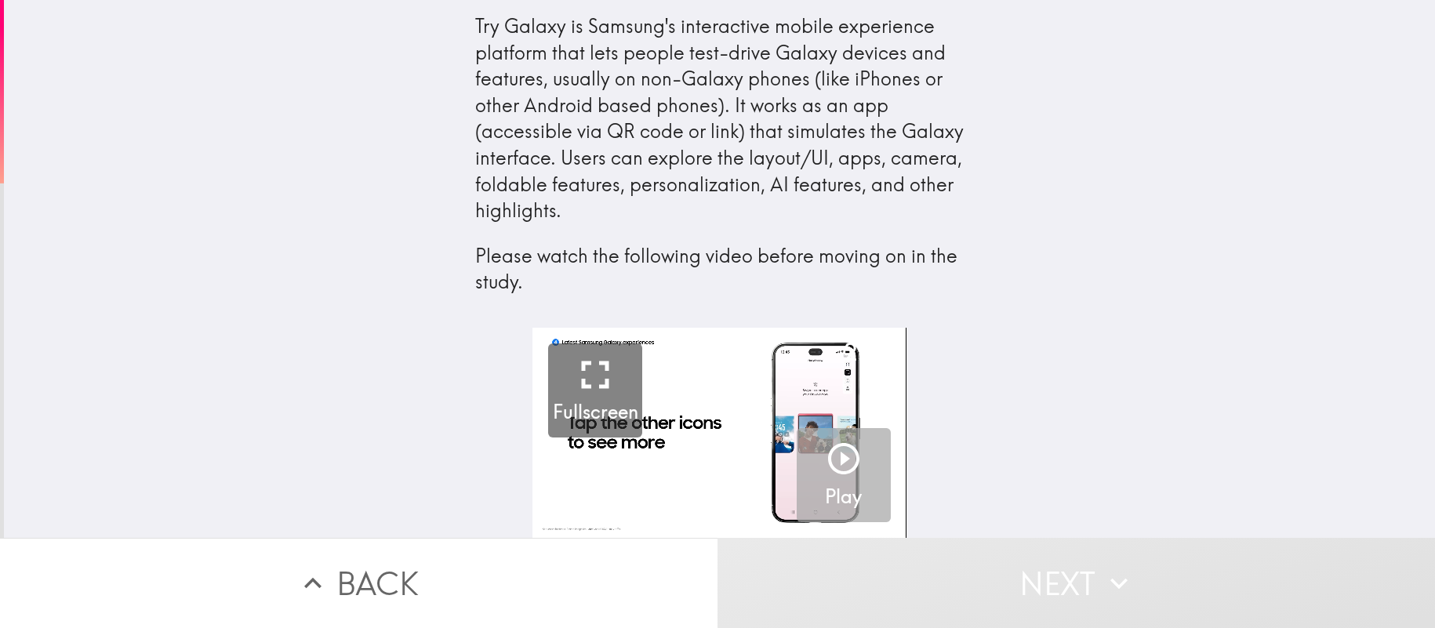
drag, startPoint x: 833, startPoint y: 452, endPoint x: 839, endPoint y: 504, distance: 52.9
click at [833, 452] on icon "button" at bounding box center [843, 458] width 31 height 31
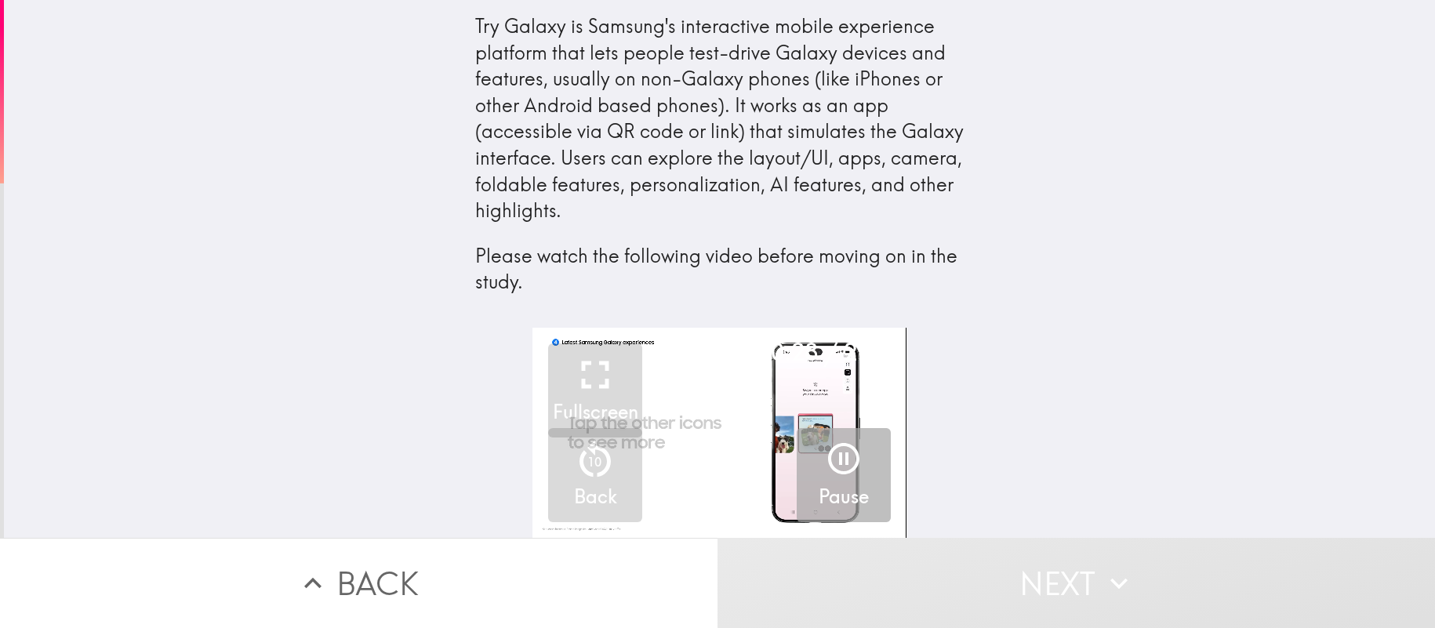
click at [845, 449] on icon "button" at bounding box center [844, 459] width 38 height 38
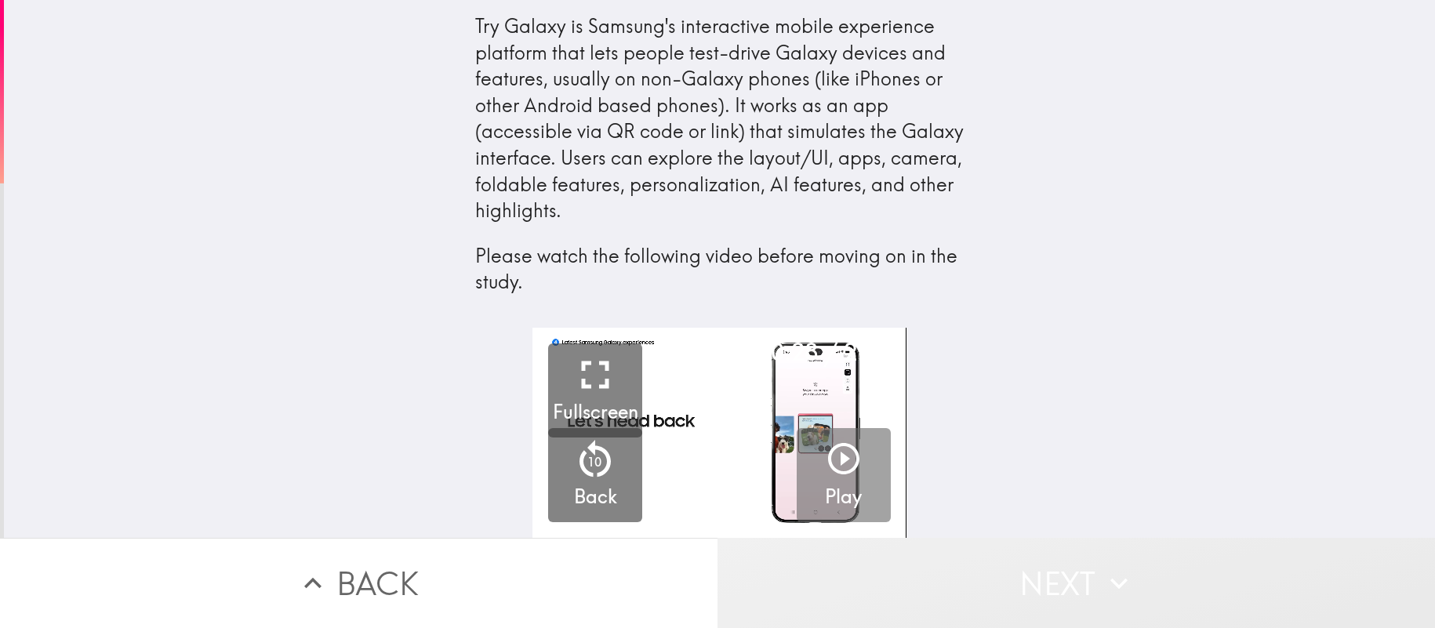
click at [889, 595] on button "Next" at bounding box center [1077, 583] width 718 height 90
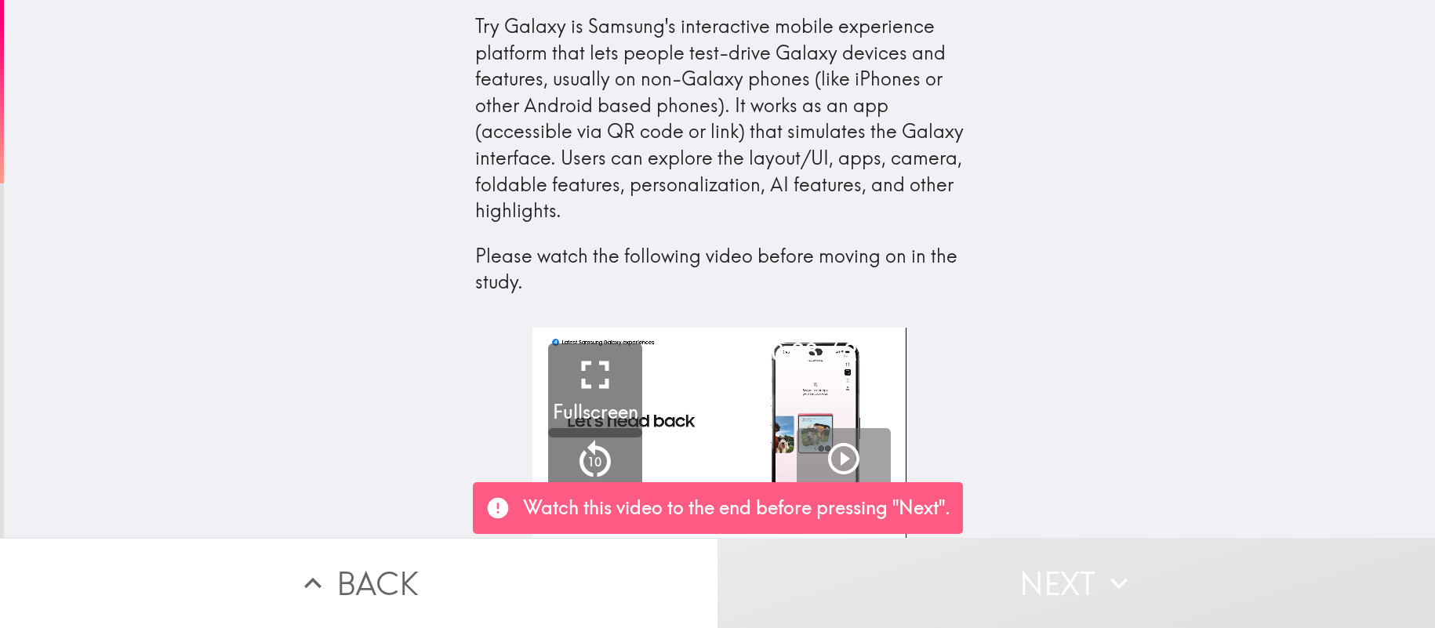
click at [844, 454] on icon "button" at bounding box center [843, 458] width 31 height 31
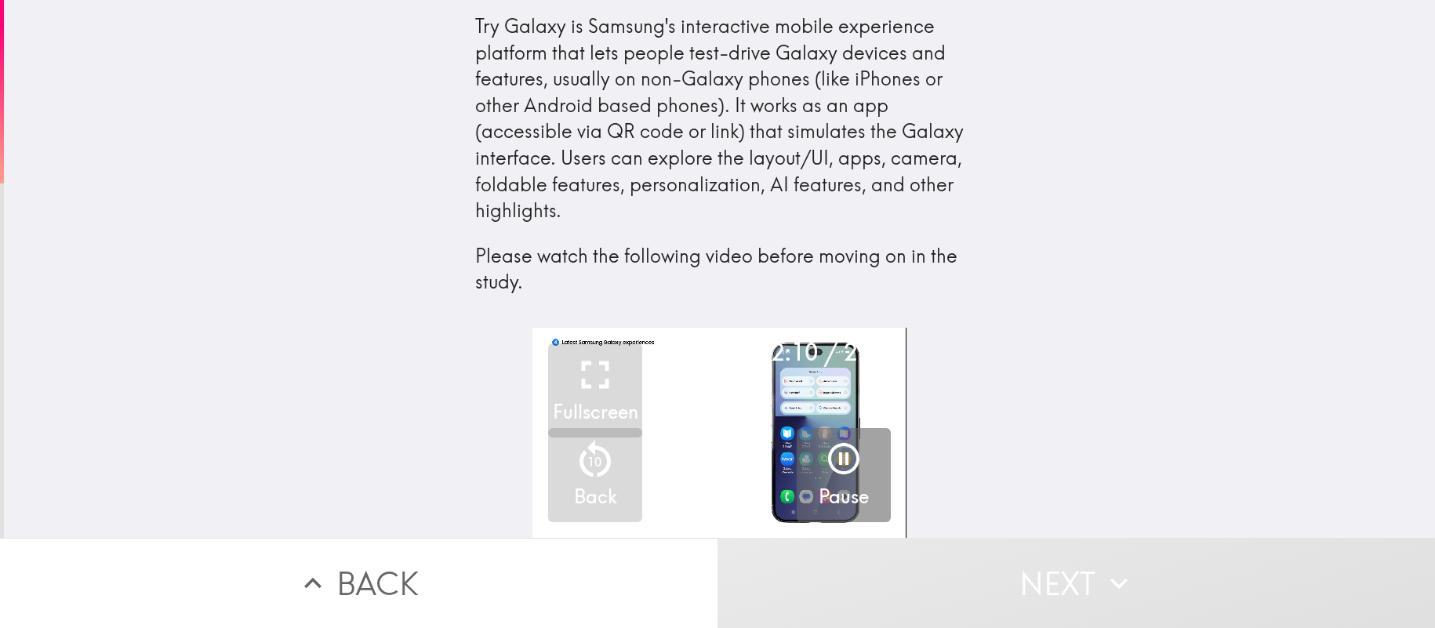
click at [848, 464] on icon "button" at bounding box center [843, 458] width 31 height 31
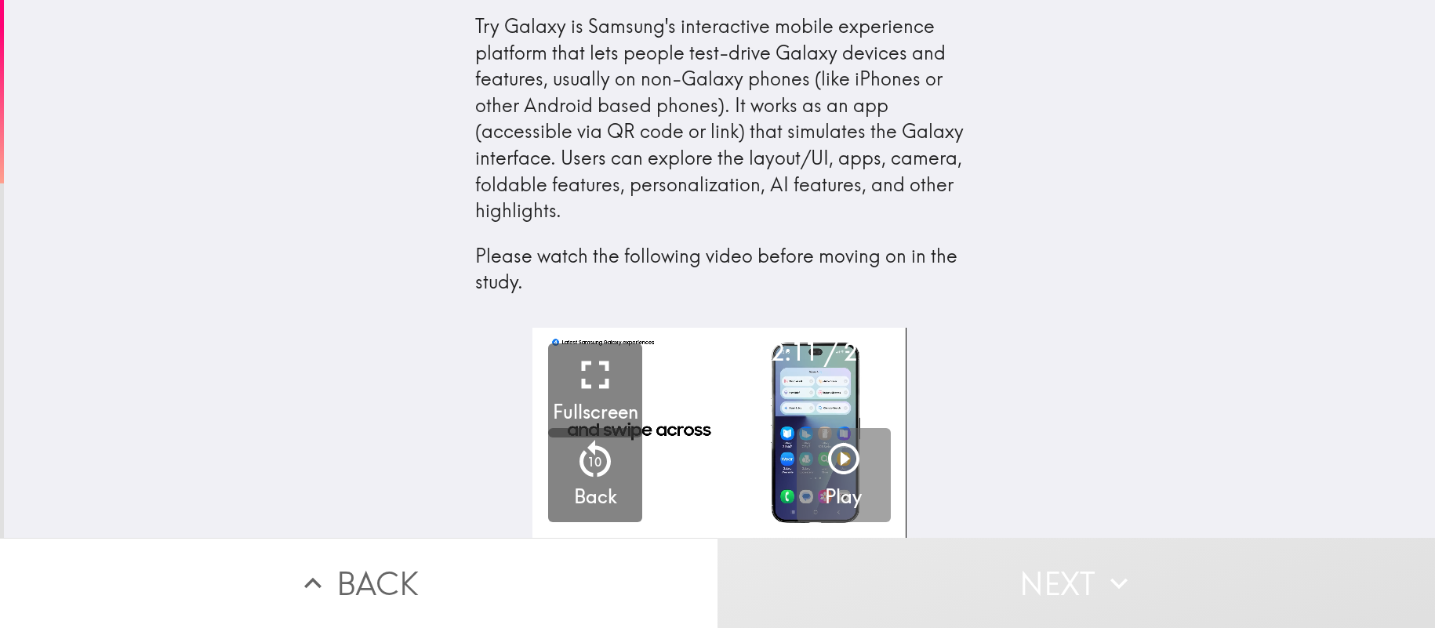
click at [848, 464] on icon "button" at bounding box center [844, 459] width 38 height 38
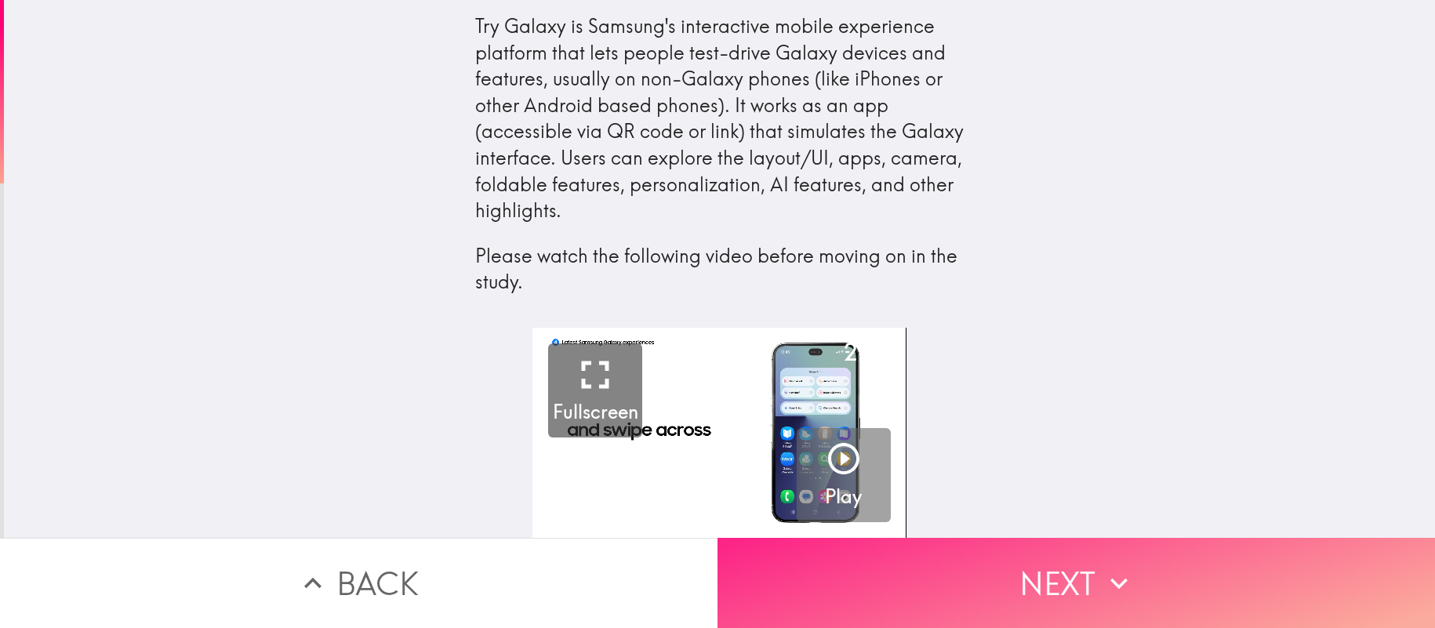
click at [898, 592] on button "Next" at bounding box center [1077, 583] width 718 height 90
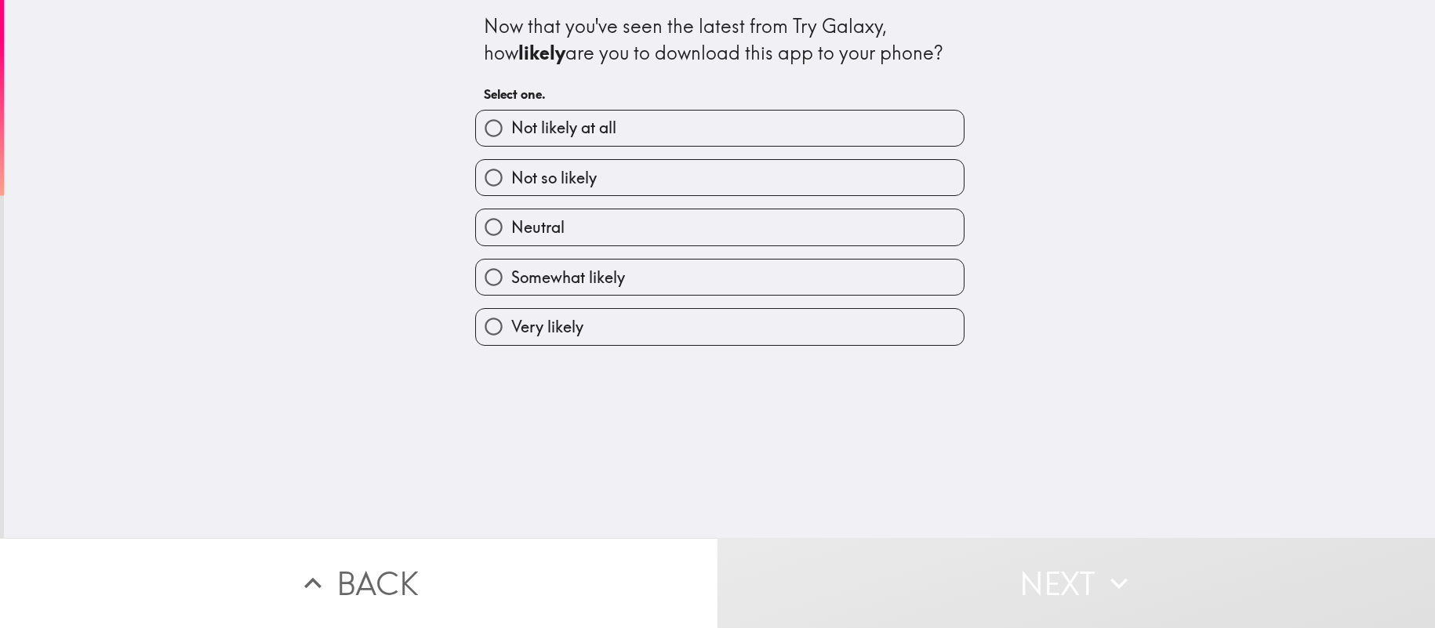
click at [495, 227] on input "Neutral" at bounding box center [493, 226] width 35 height 35
radio input "true"
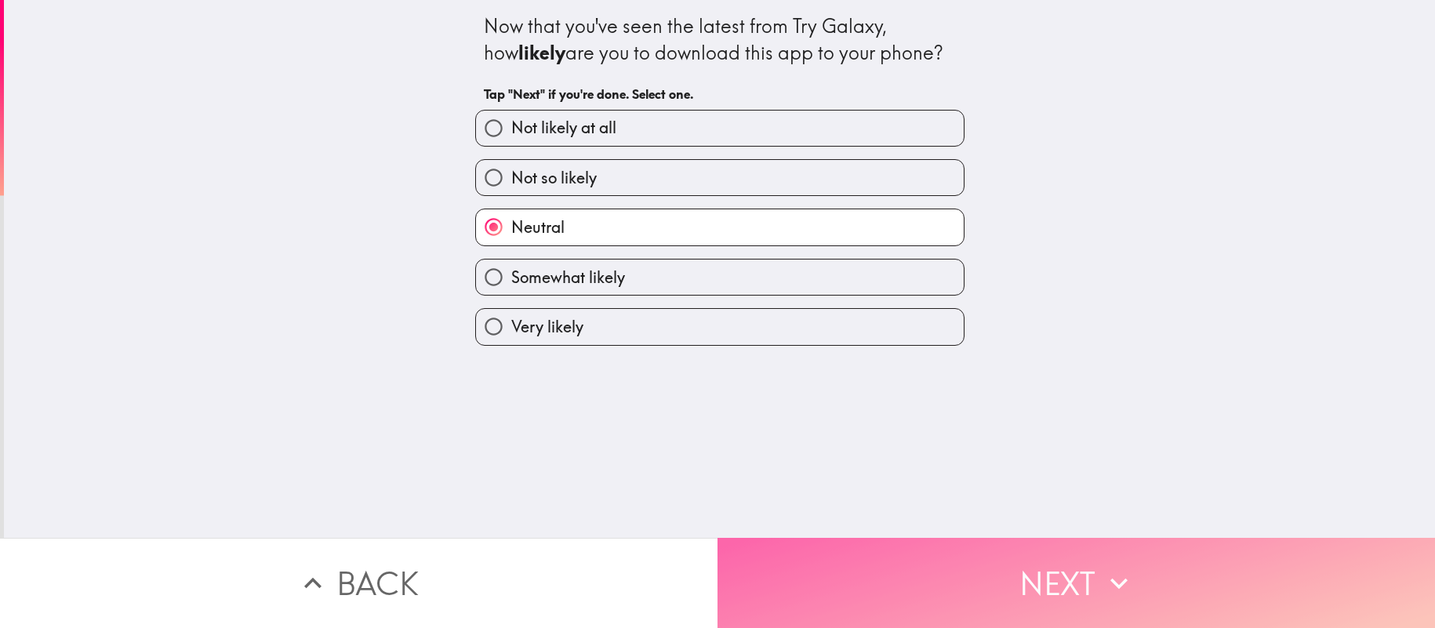
click at [850, 566] on button "Next" at bounding box center [1077, 583] width 718 height 90
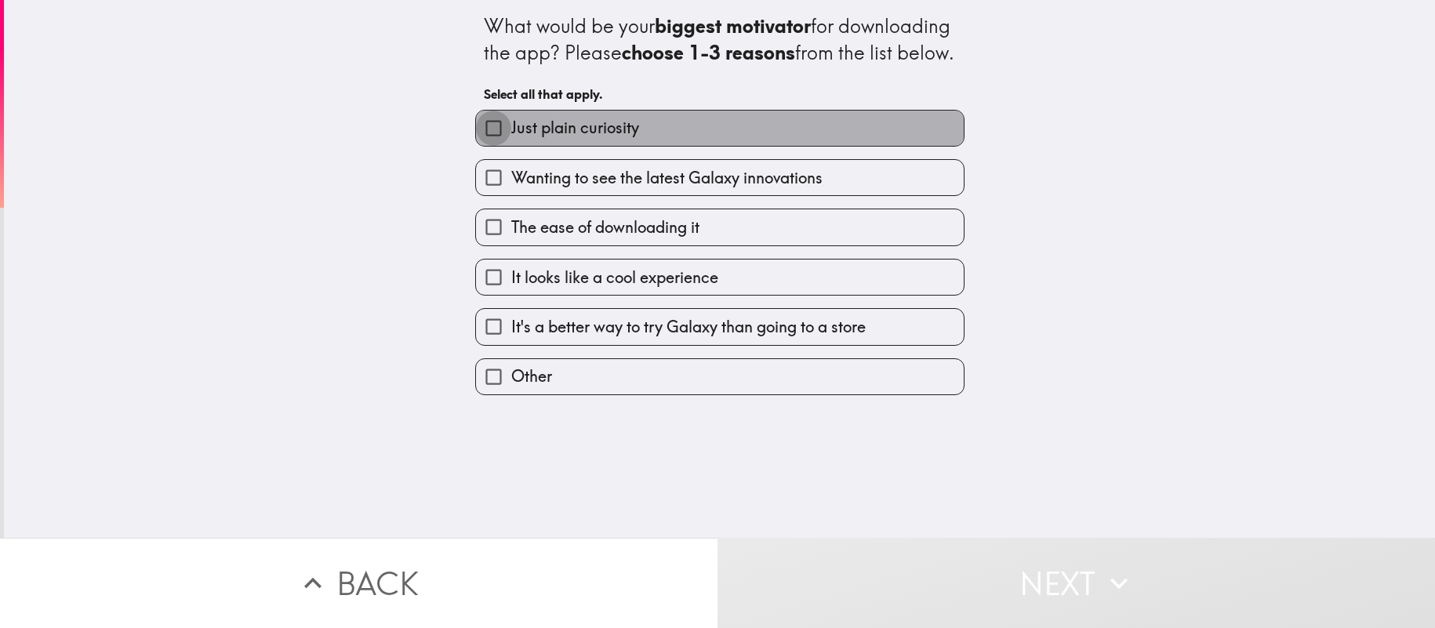
click at [494, 146] on input "Just plain curiosity" at bounding box center [493, 128] width 35 height 35
checkbox input "true"
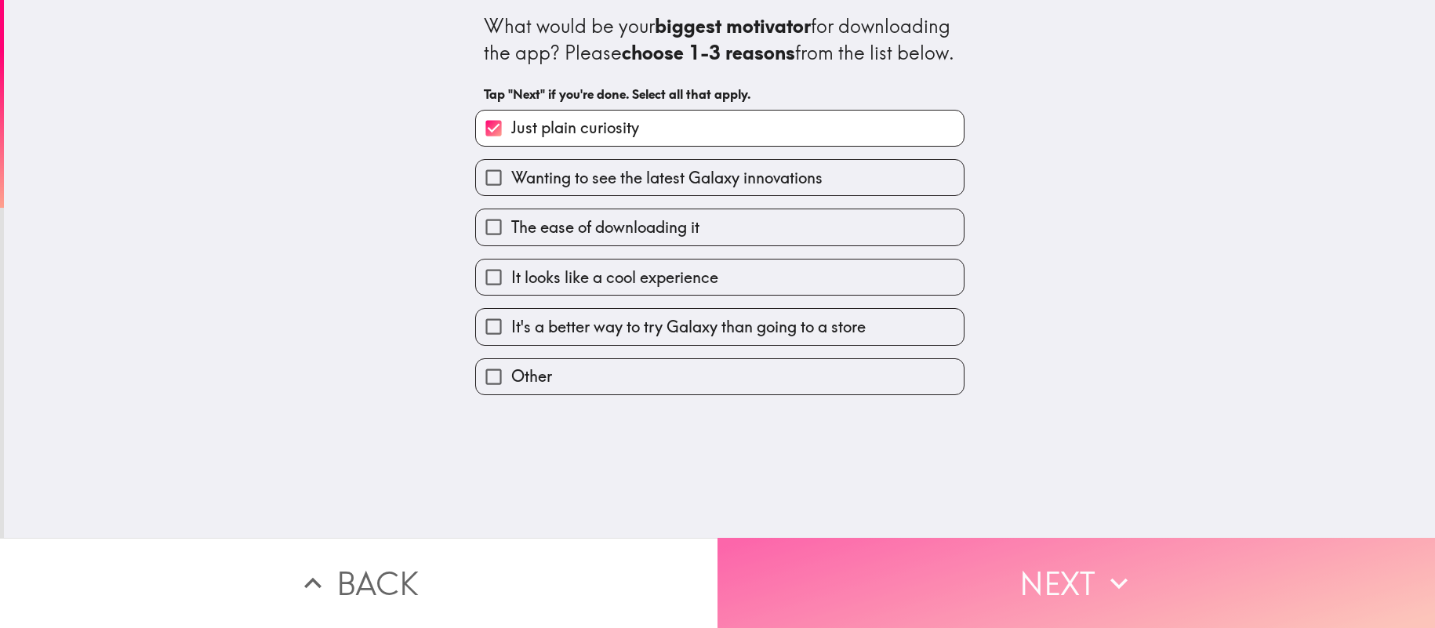
click at [849, 576] on button "Next" at bounding box center [1077, 583] width 718 height 90
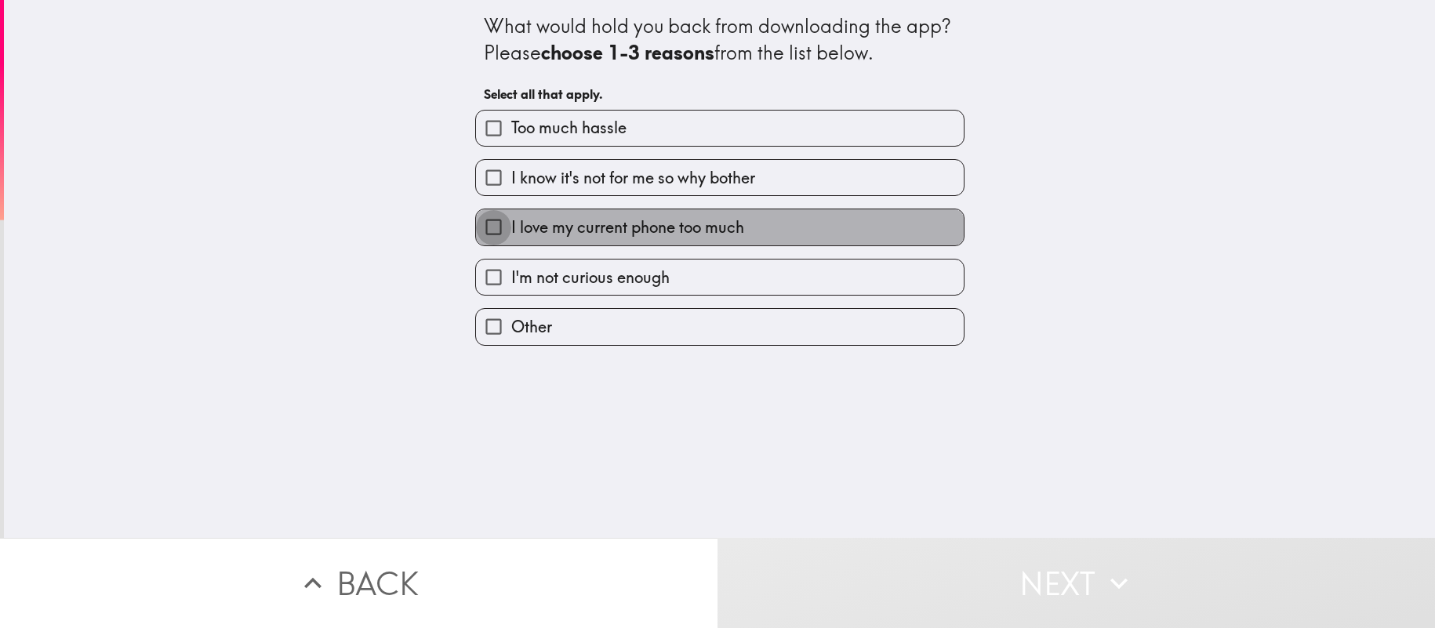
click at [493, 226] on input "I love my current phone too much" at bounding box center [493, 226] width 35 height 35
checkbox input "true"
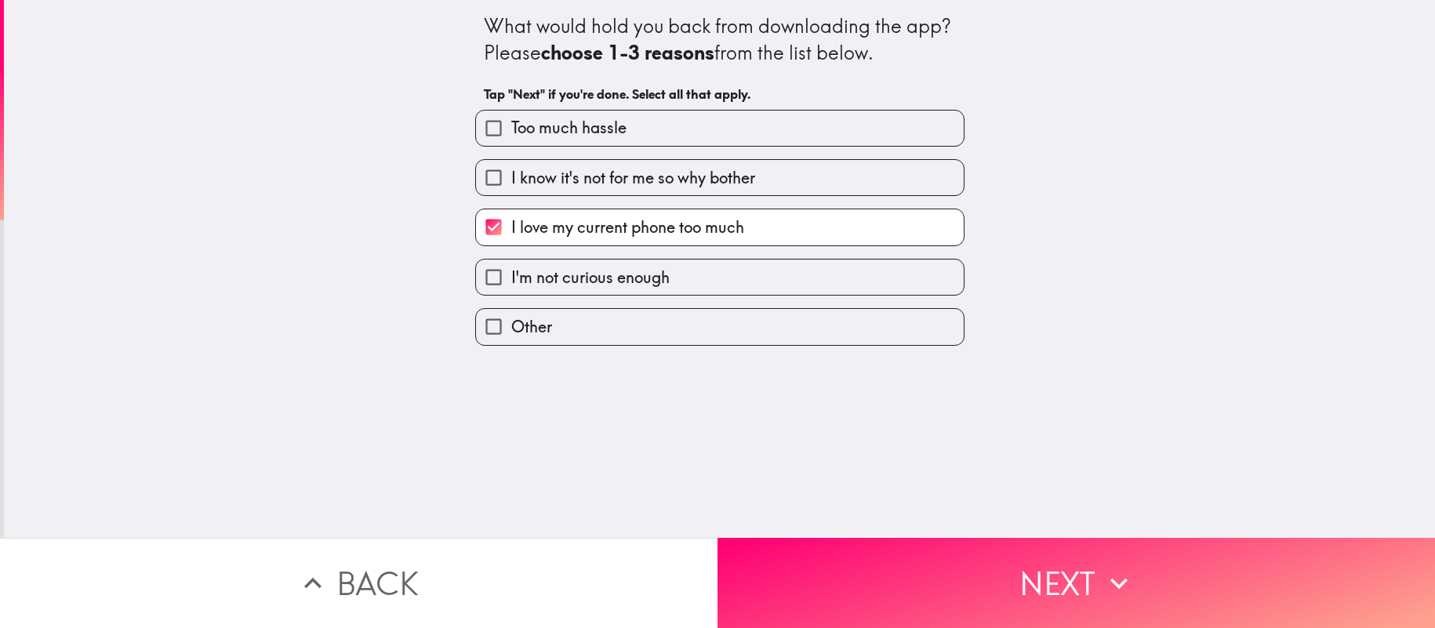
click at [500, 279] on input "I'm not curious enough" at bounding box center [493, 277] width 35 height 35
checkbox input "true"
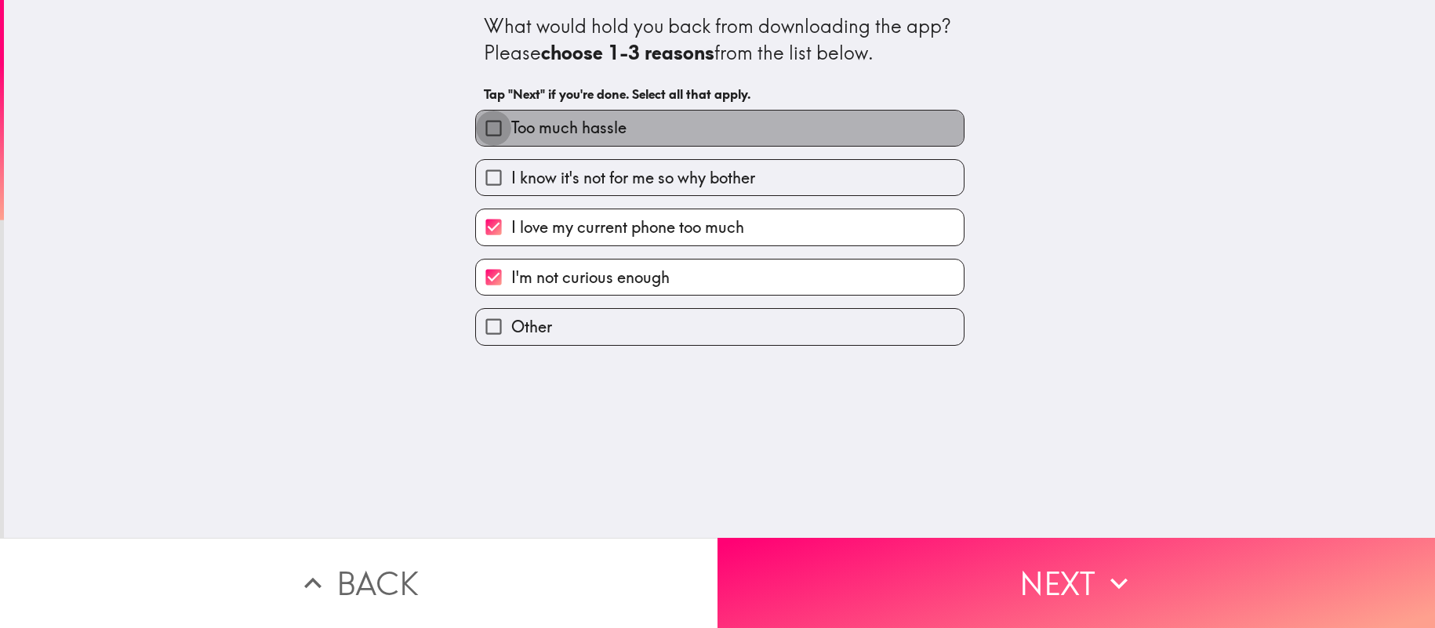
click at [497, 128] on input "Too much hassle" at bounding box center [493, 128] width 35 height 35
checkbox input "true"
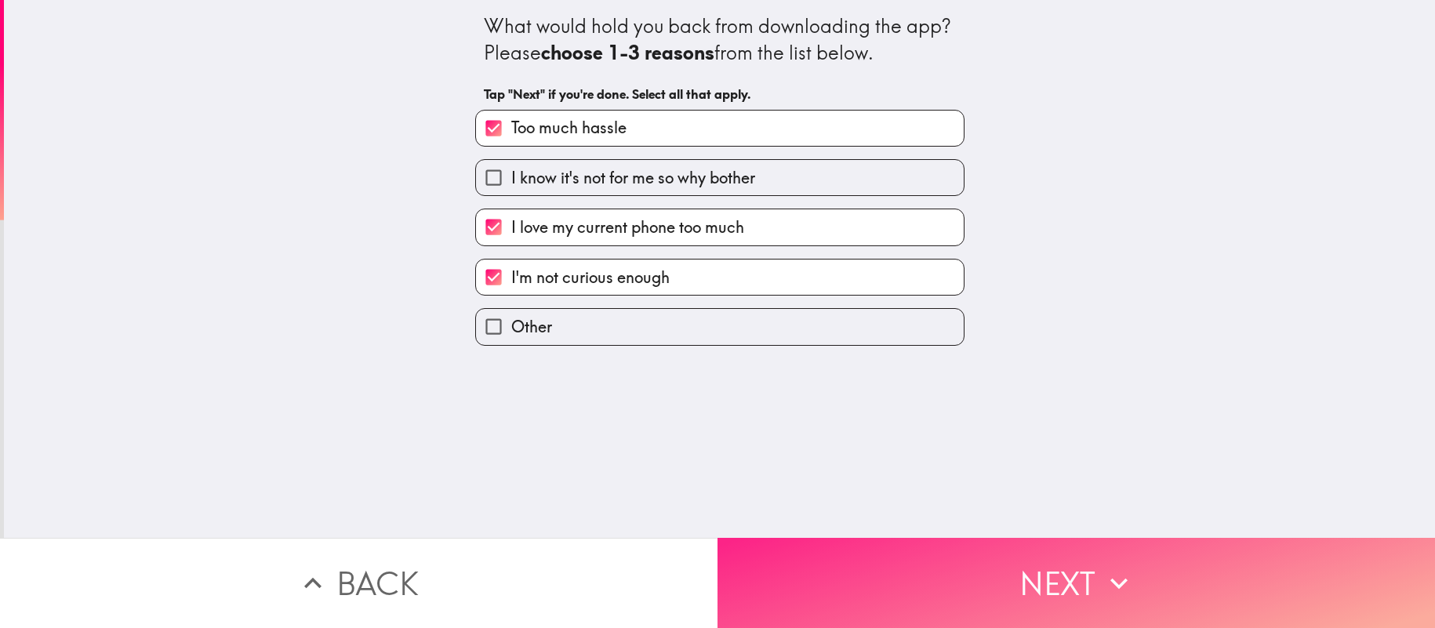
click at [860, 569] on button "Next" at bounding box center [1077, 583] width 718 height 90
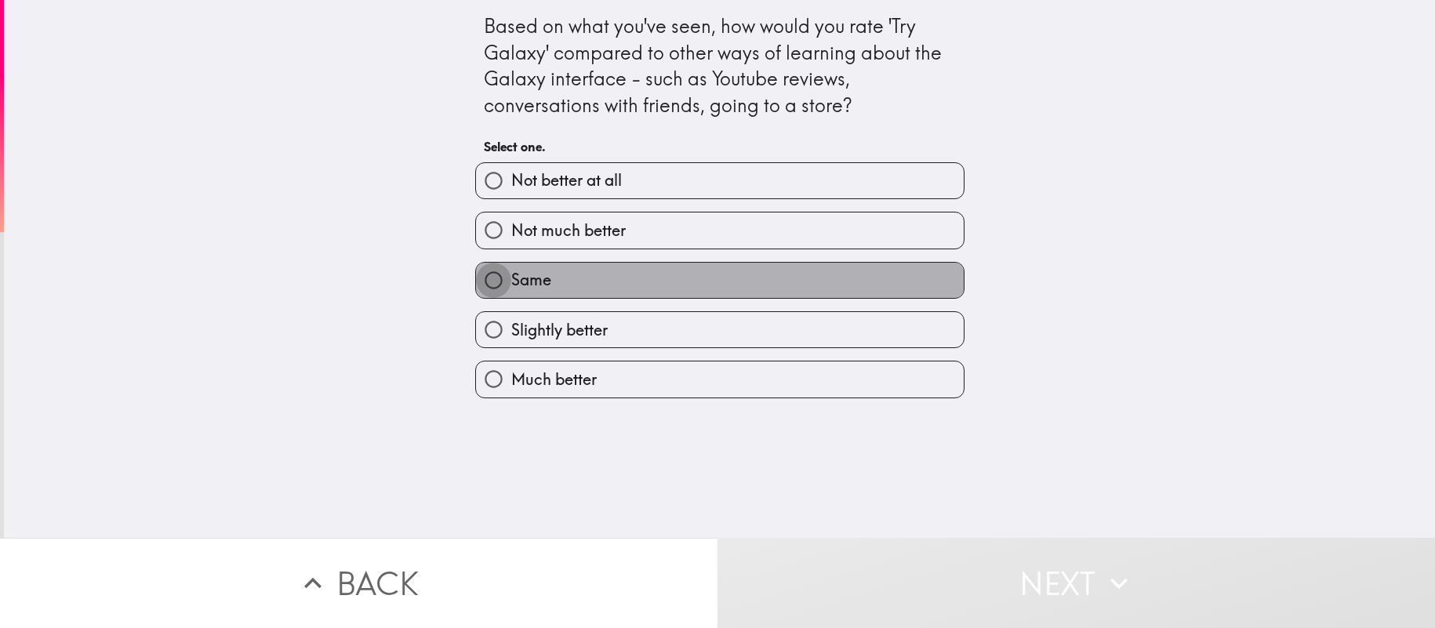
click at [494, 282] on input "Same" at bounding box center [493, 280] width 35 height 35
radio input "true"
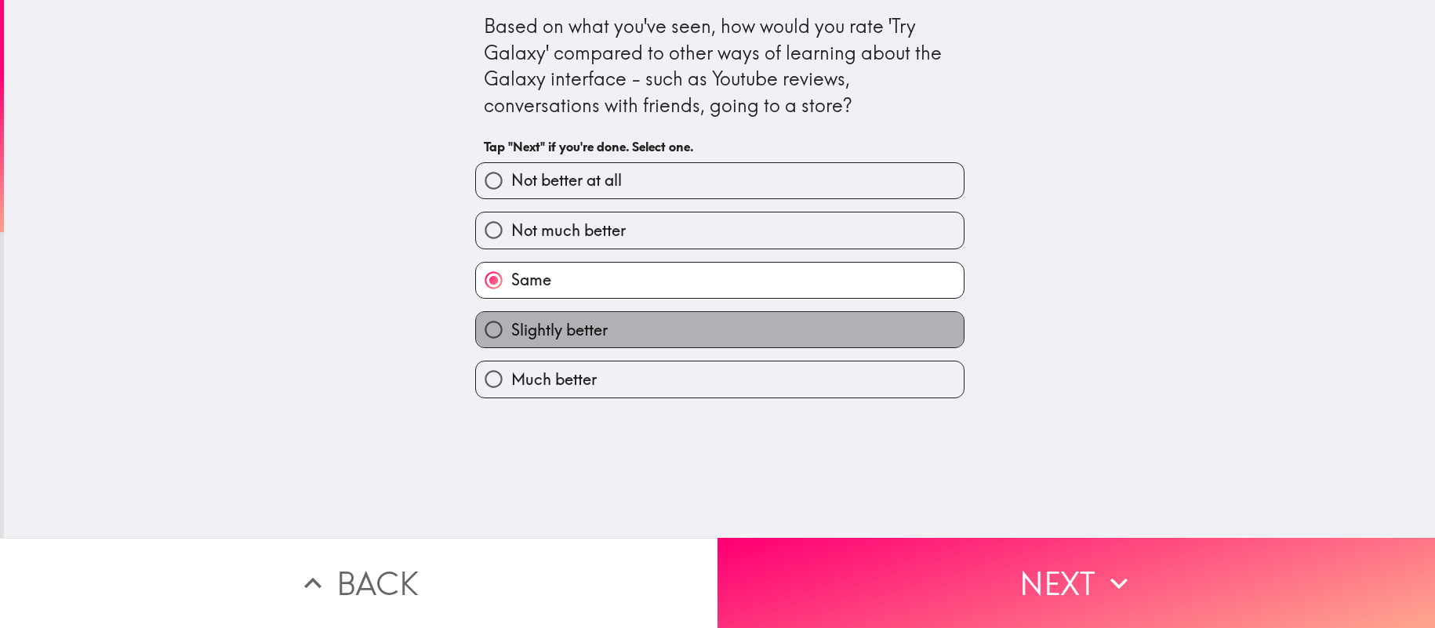
click at [679, 326] on label "Slightly better" at bounding box center [720, 329] width 488 height 35
click at [511, 326] on input "Slightly better" at bounding box center [493, 329] width 35 height 35
radio input "true"
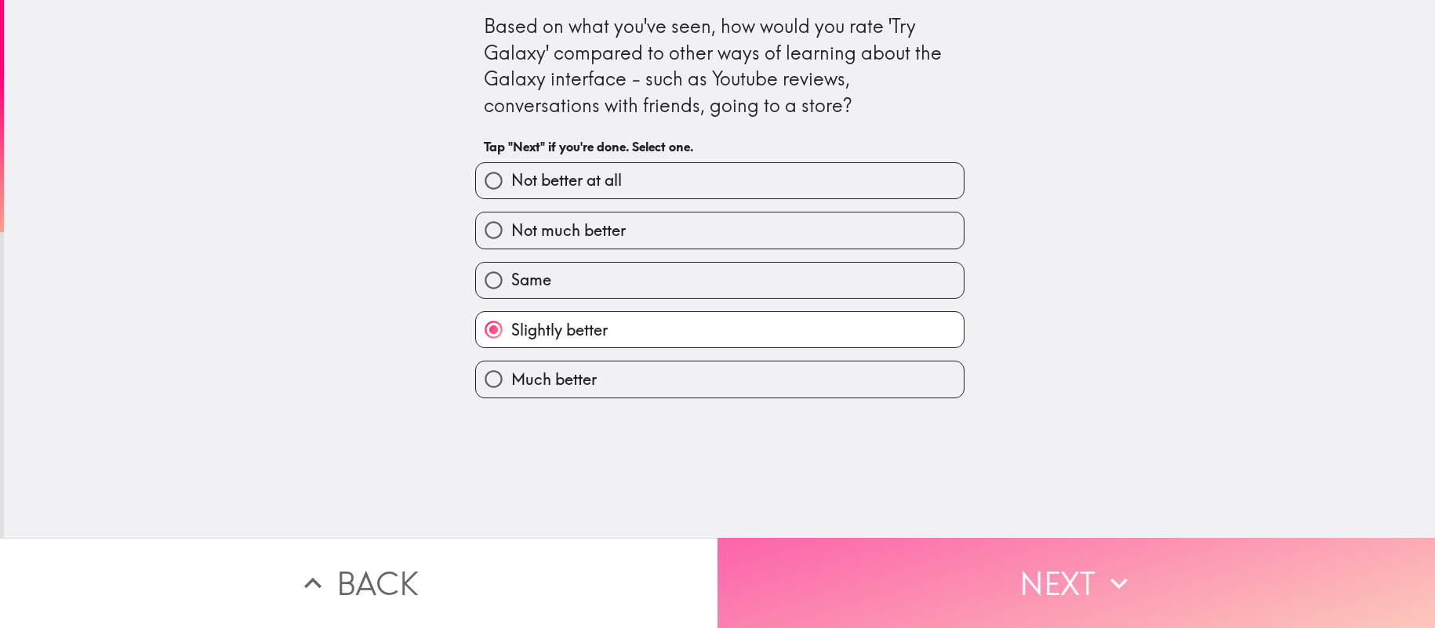
click at [831, 561] on button "Next" at bounding box center [1077, 583] width 718 height 90
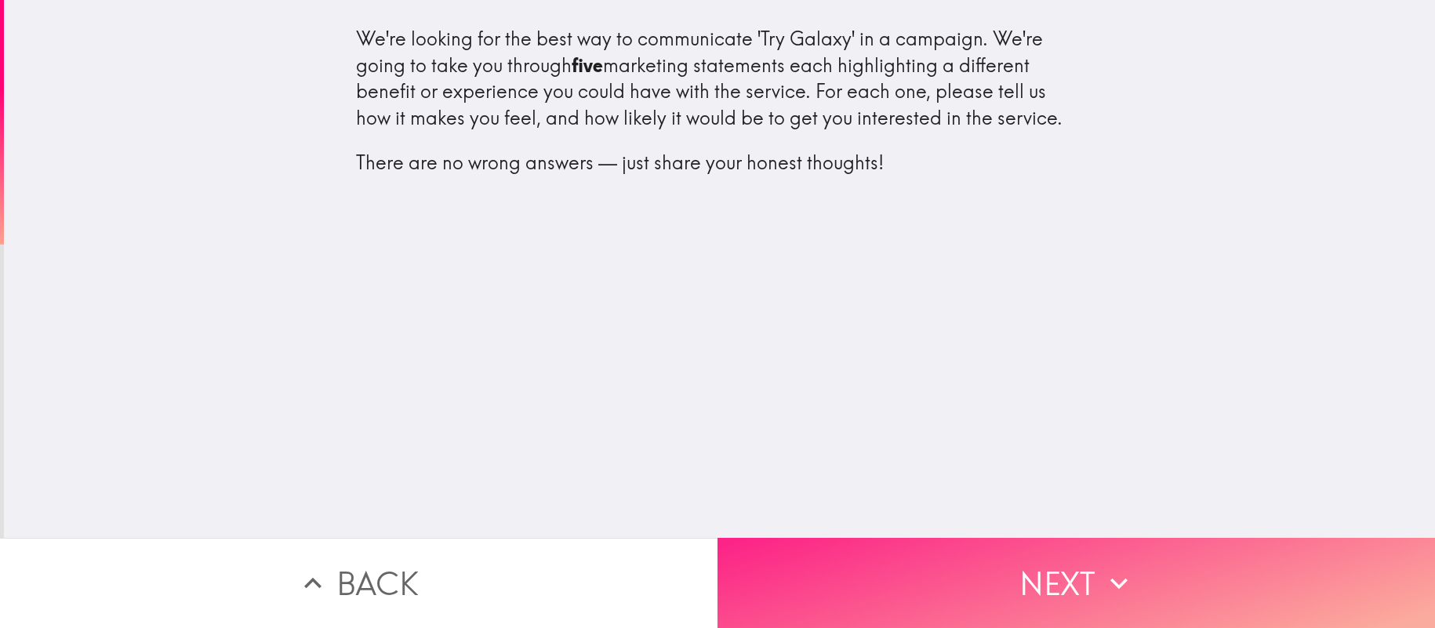
click at [900, 584] on button "Next" at bounding box center [1077, 583] width 718 height 90
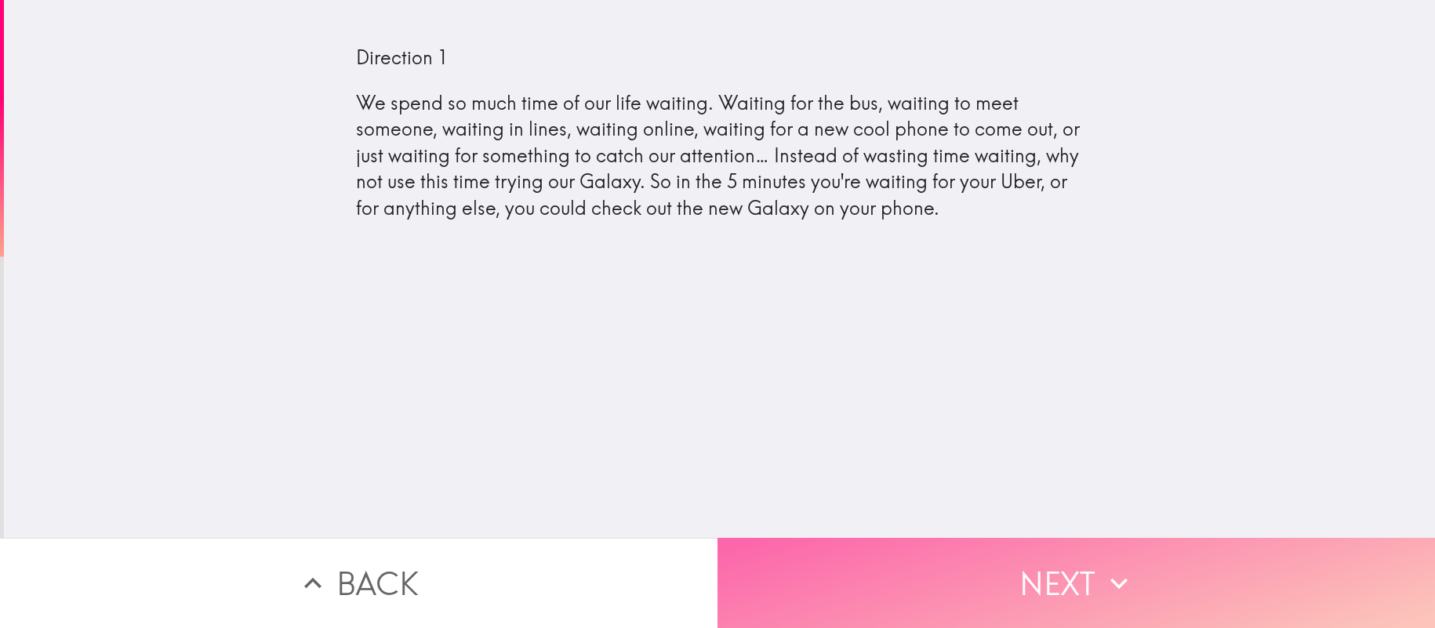
click at [927, 591] on button "Next" at bounding box center [1077, 583] width 718 height 90
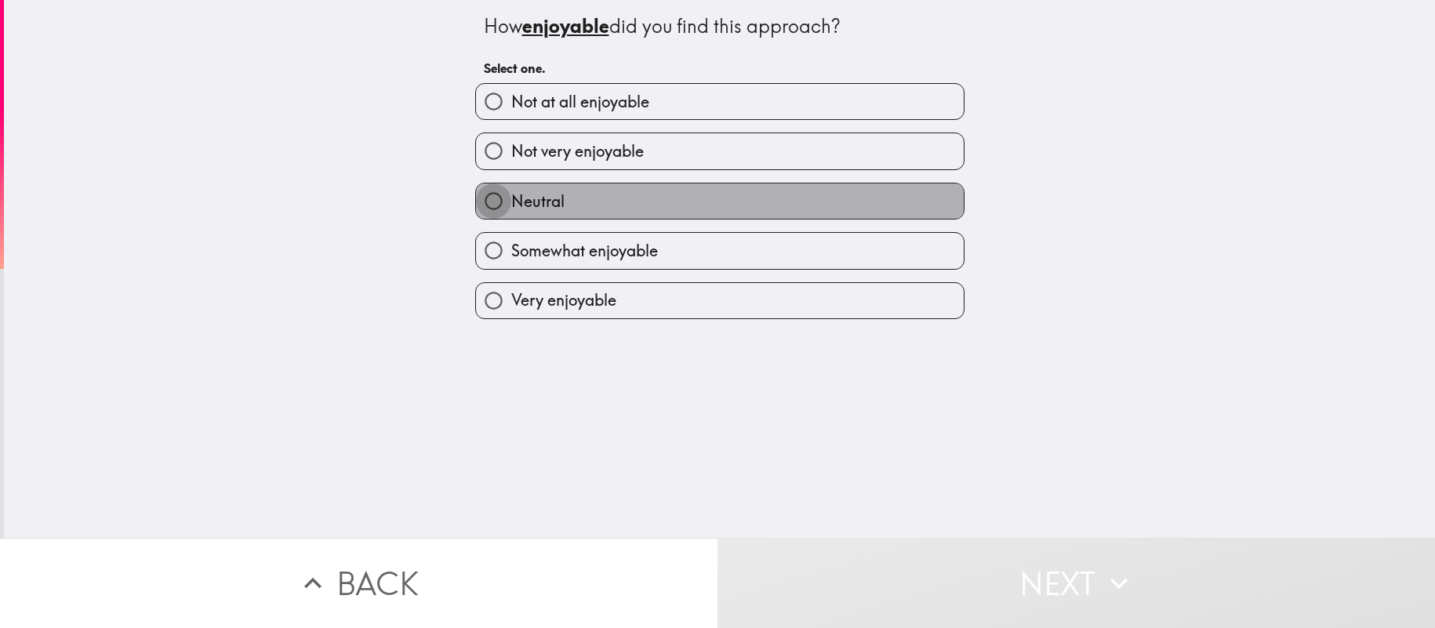
click at [493, 198] on input "Neutral" at bounding box center [493, 201] width 35 height 35
radio input "true"
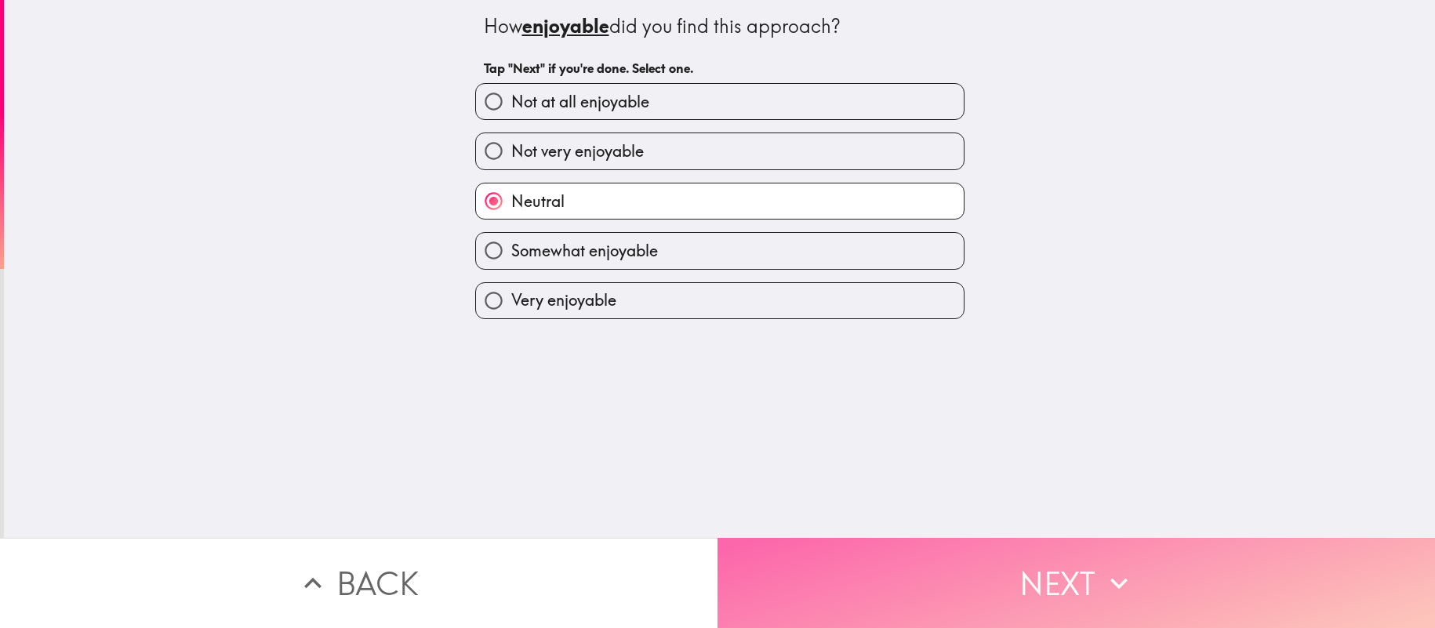
click at [872, 569] on button "Next" at bounding box center [1077, 583] width 718 height 90
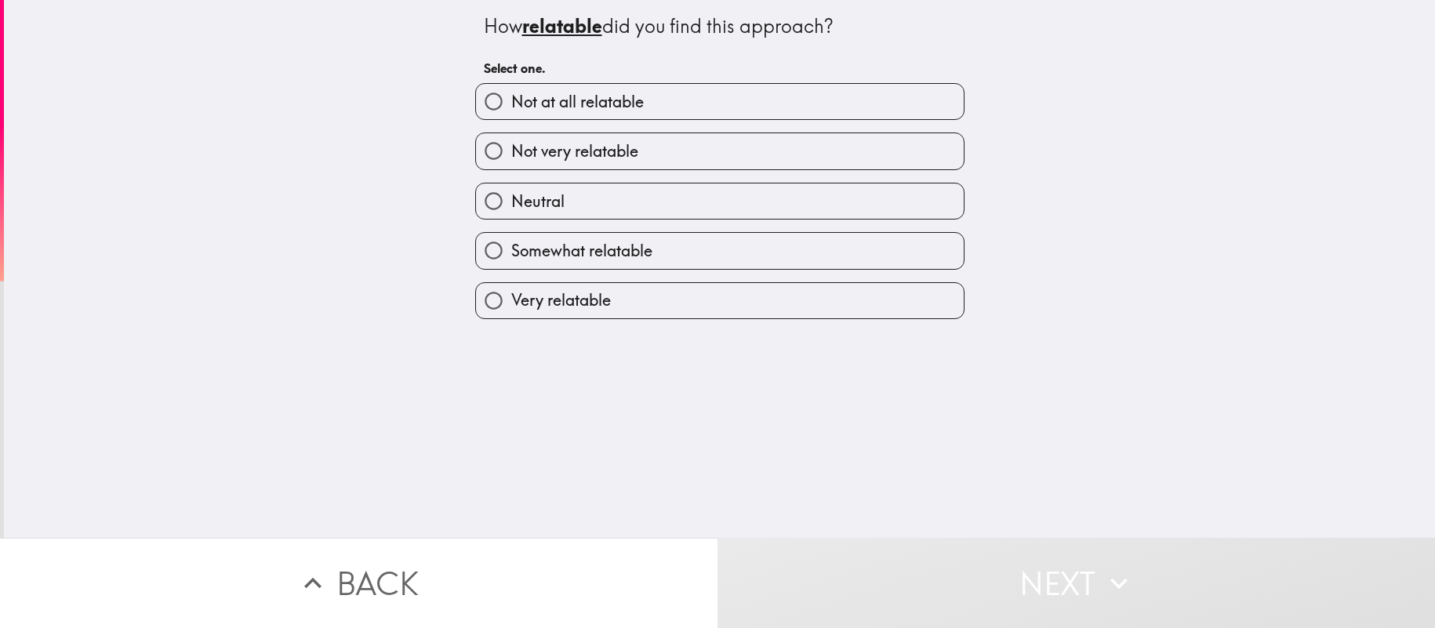
click at [498, 242] on input "Somewhat relatable" at bounding box center [493, 250] width 35 height 35
radio input "true"
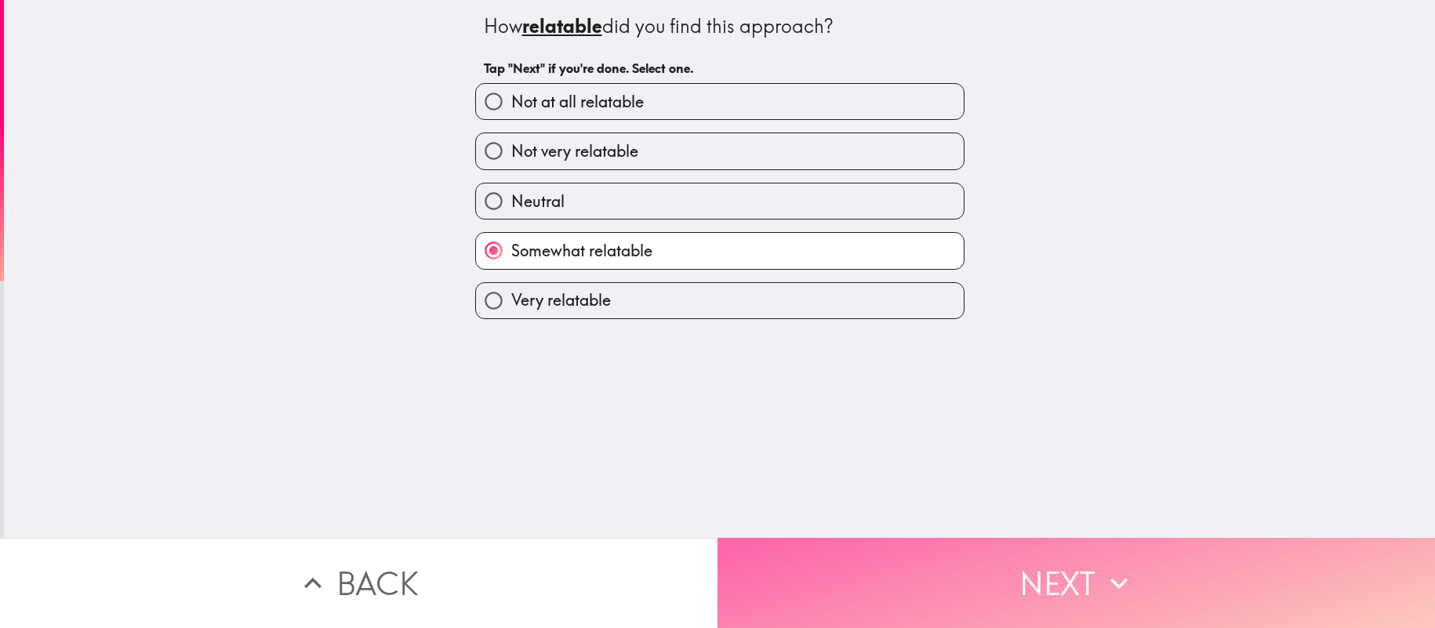
click at [834, 544] on button "Next" at bounding box center [1077, 583] width 718 height 90
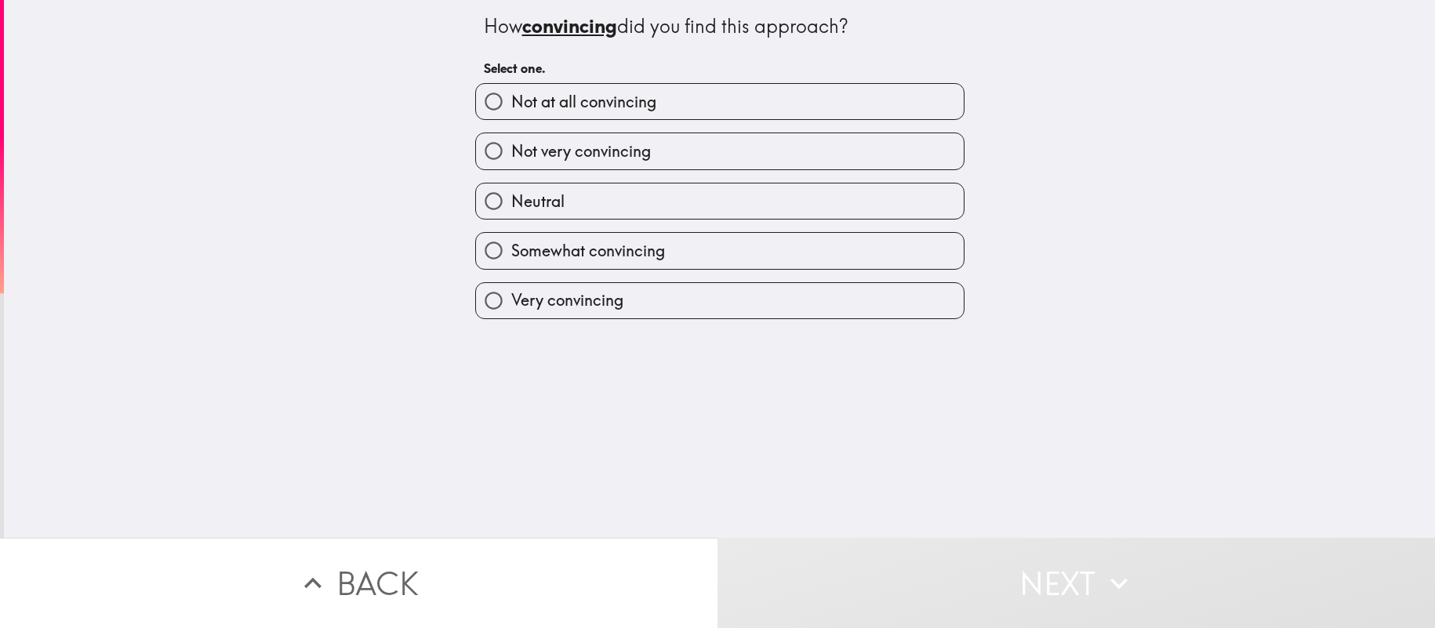
click at [495, 198] on input "Neutral" at bounding box center [493, 201] width 35 height 35
radio input "true"
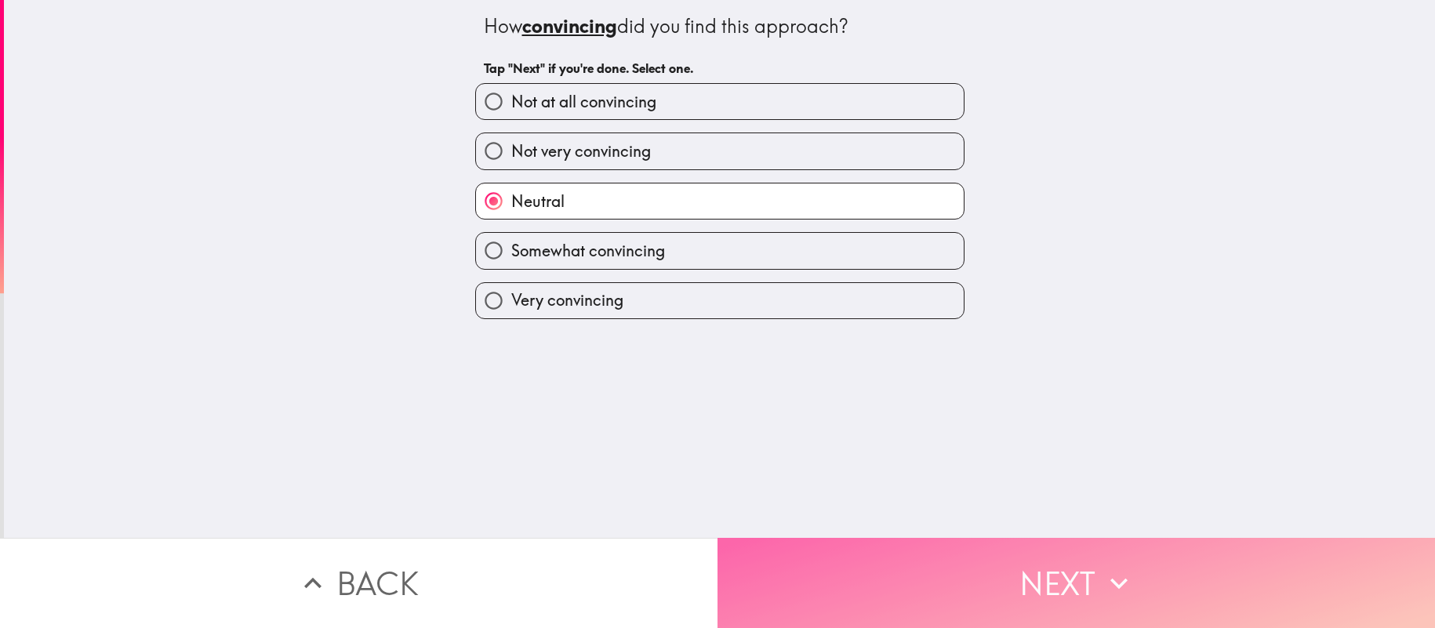
click at [831, 575] on button "Next" at bounding box center [1077, 583] width 718 height 90
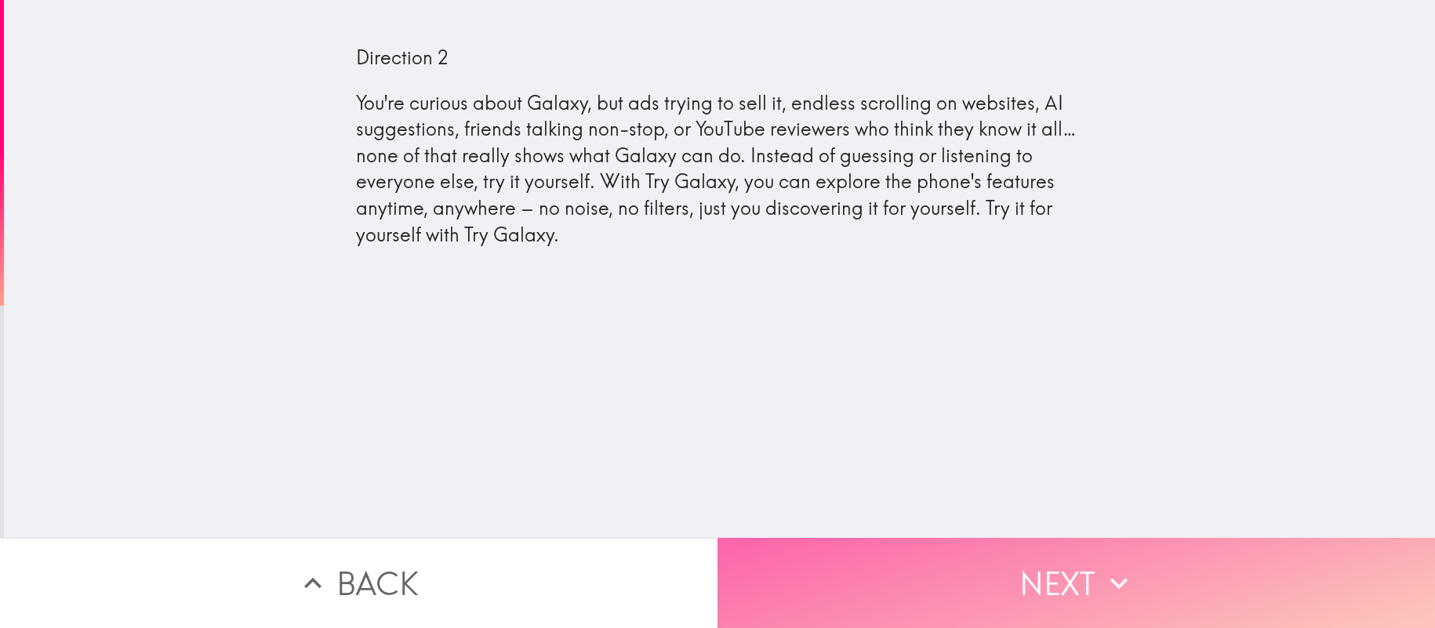
click at [902, 572] on button "Next" at bounding box center [1077, 583] width 718 height 90
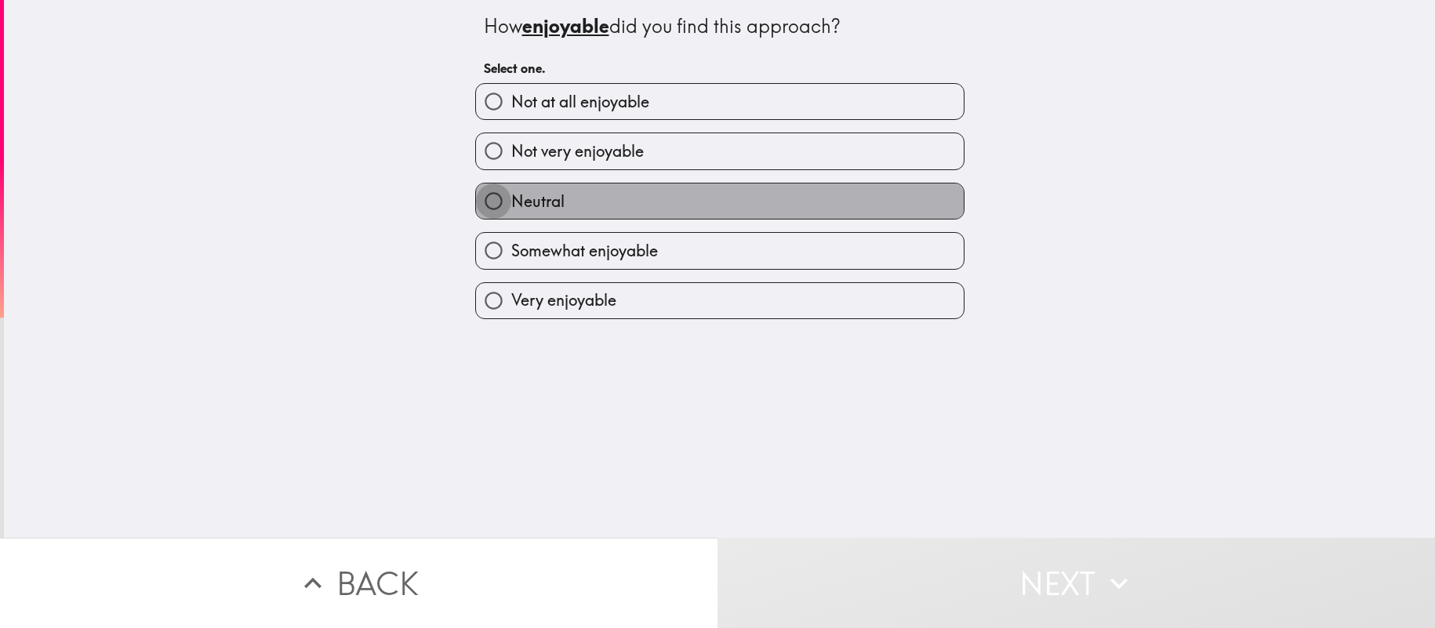
click at [495, 200] on input "Neutral" at bounding box center [493, 201] width 35 height 35
radio input "true"
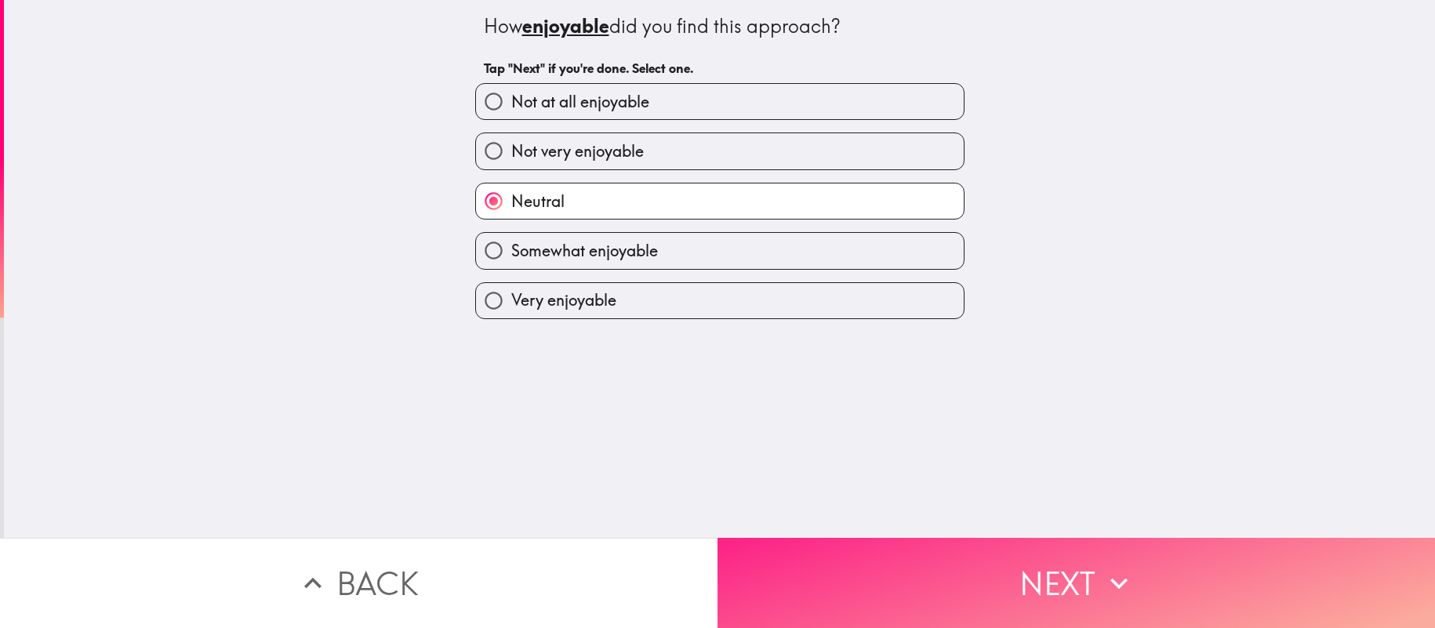
click at [776, 580] on button "Next" at bounding box center [1077, 583] width 718 height 90
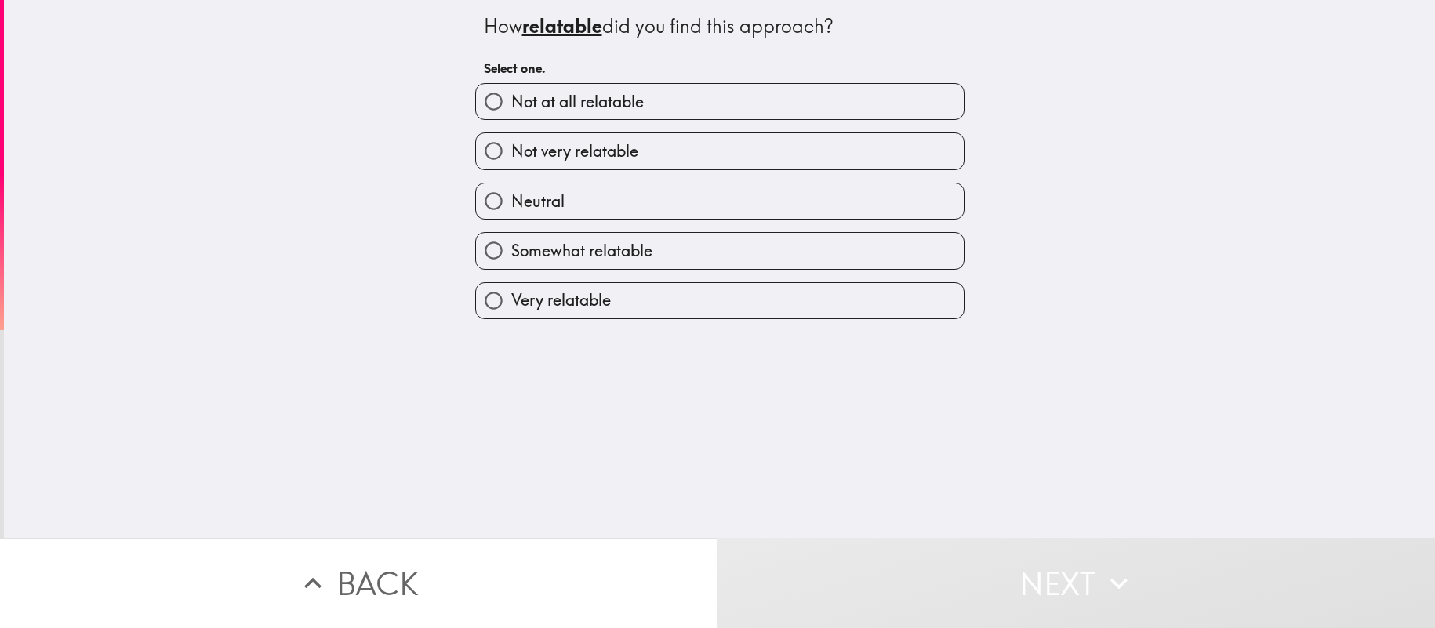
drag, startPoint x: 609, startPoint y: 256, endPoint x: 645, endPoint y: 330, distance: 82.1
click at [609, 256] on span "Somewhat relatable" at bounding box center [581, 251] width 141 height 22
click at [511, 256] on input "Somewhat relatable" at bounding box center [493, 250] width 35 height 35
radio input "true"
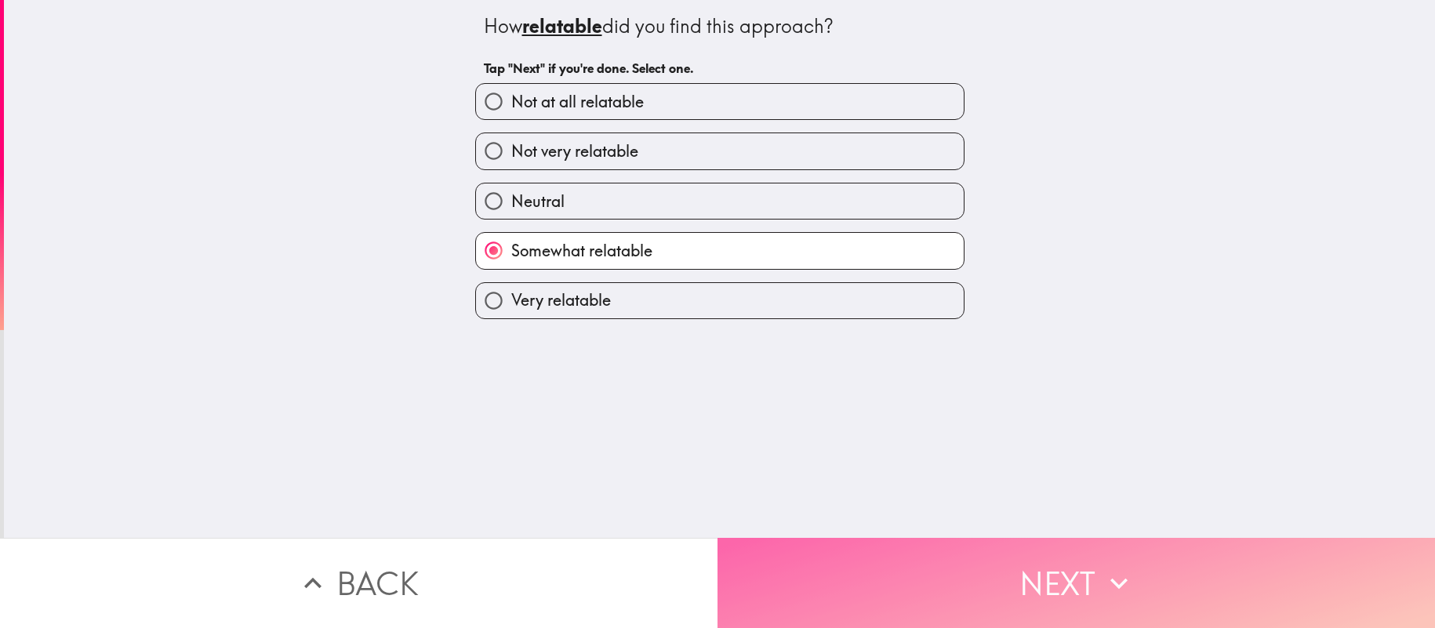
click at [789, 562] on button "Next" at bounding box center [1077, 583] width 718 height 90
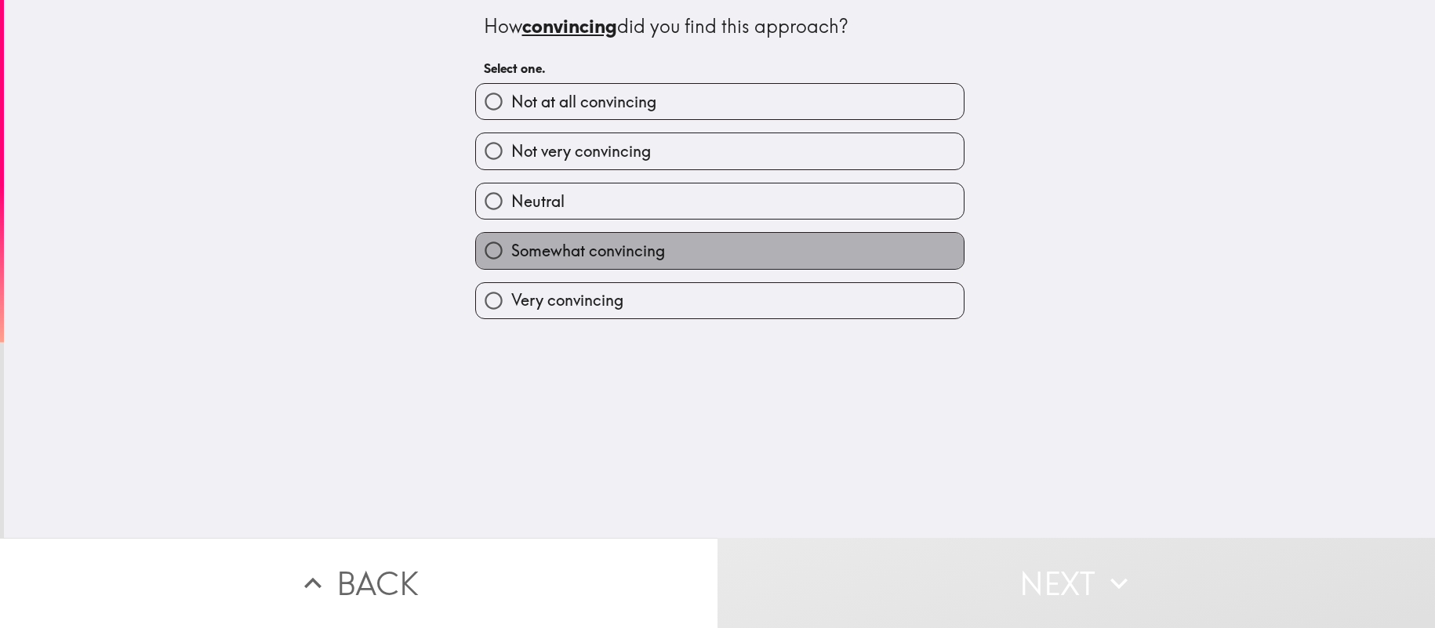
click at [663, 253] on span "Somewhat convincing" at bounding box center [588, 251] width 154 height 22
click at [511, 253] on input "Somewhat convincing" at bounding box center [493, 250] width 35 height 35
radio input "true"
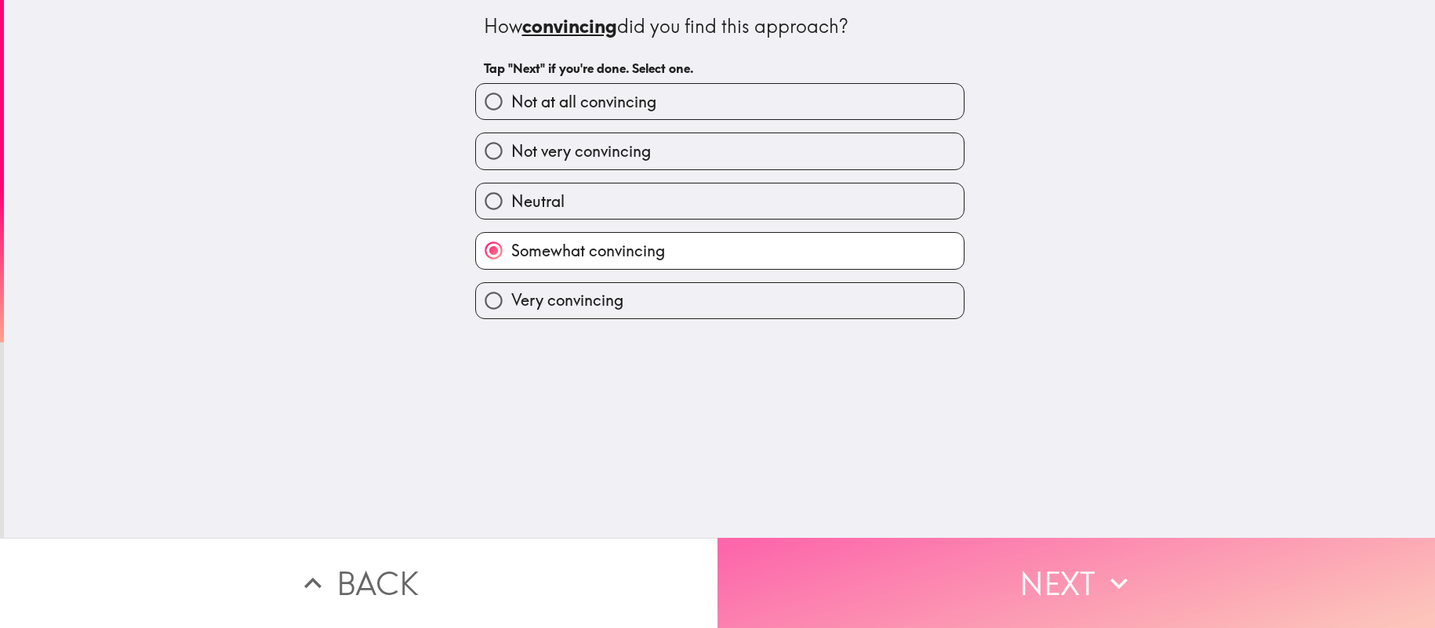
click at [805, 557] on button "Next" at bounding box center [1077, 583] width 718 height 90
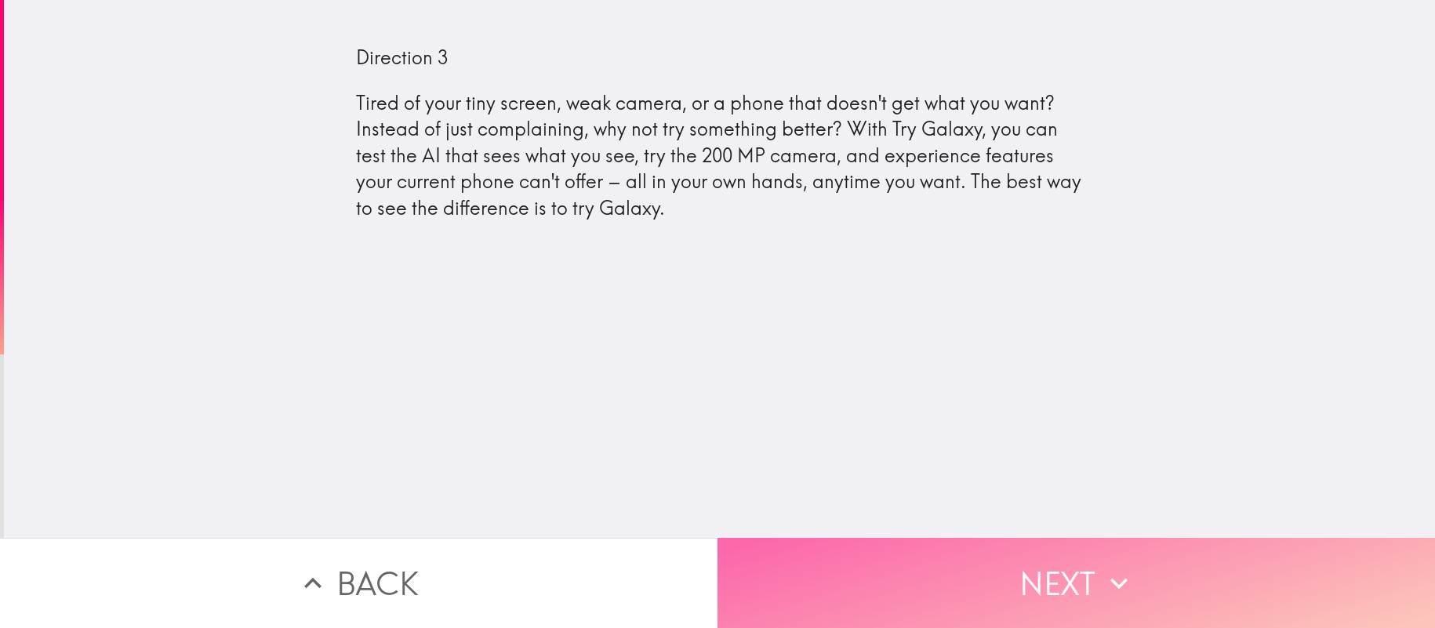
click at [787, 558] on button "Next" at bounding box center [1077, 583] width 718 height 90
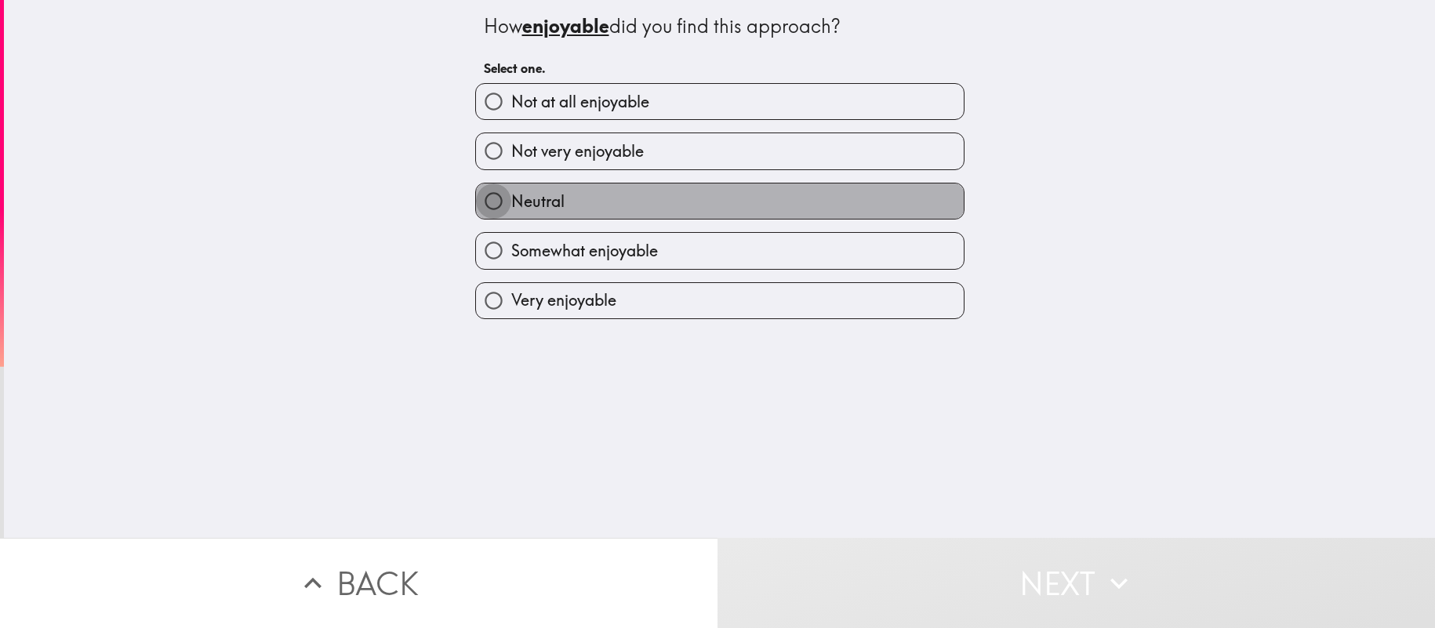
click at [498, 196] on input "Neutral" at bounding box center [493, 201] width 35 height 35
radio input "true"
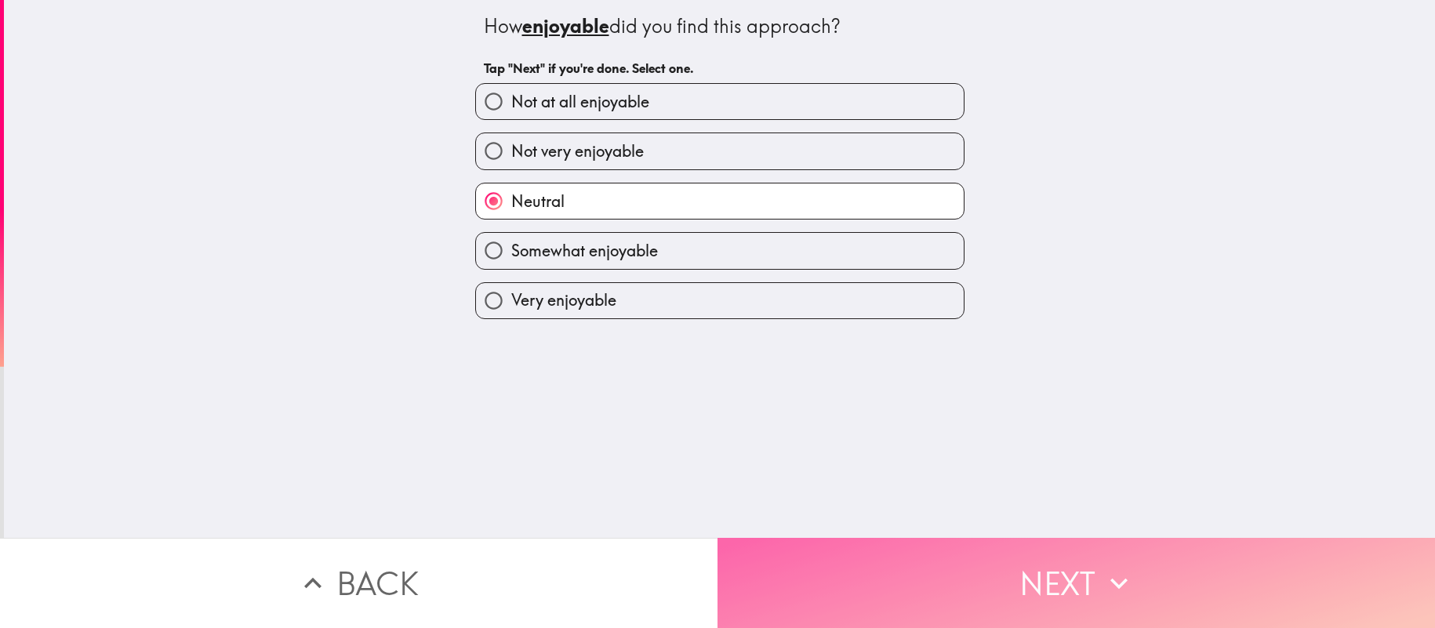
click at [818, 595] on button "Next" at bounding box center [1077, 583] width 718 height 90
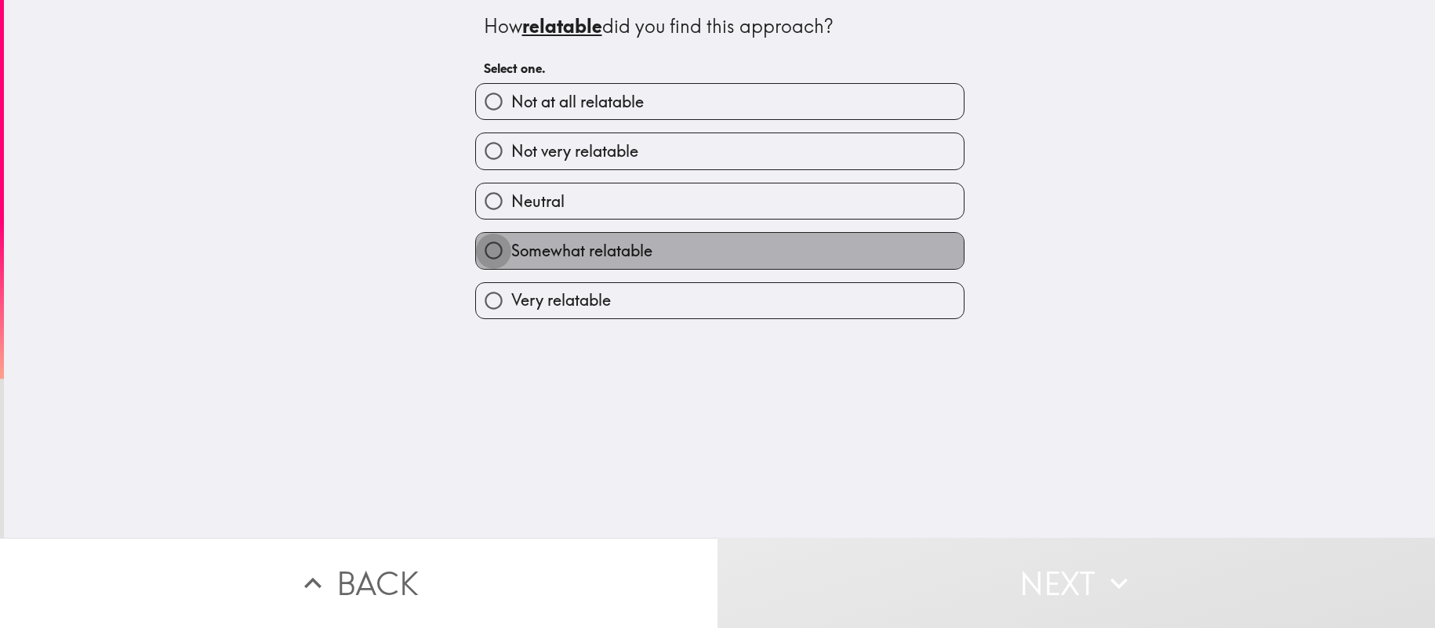
click at [506, 249] on input "Somewhat relatable" at bounding box center [493, 250] width 35 height 35
radio input "true"
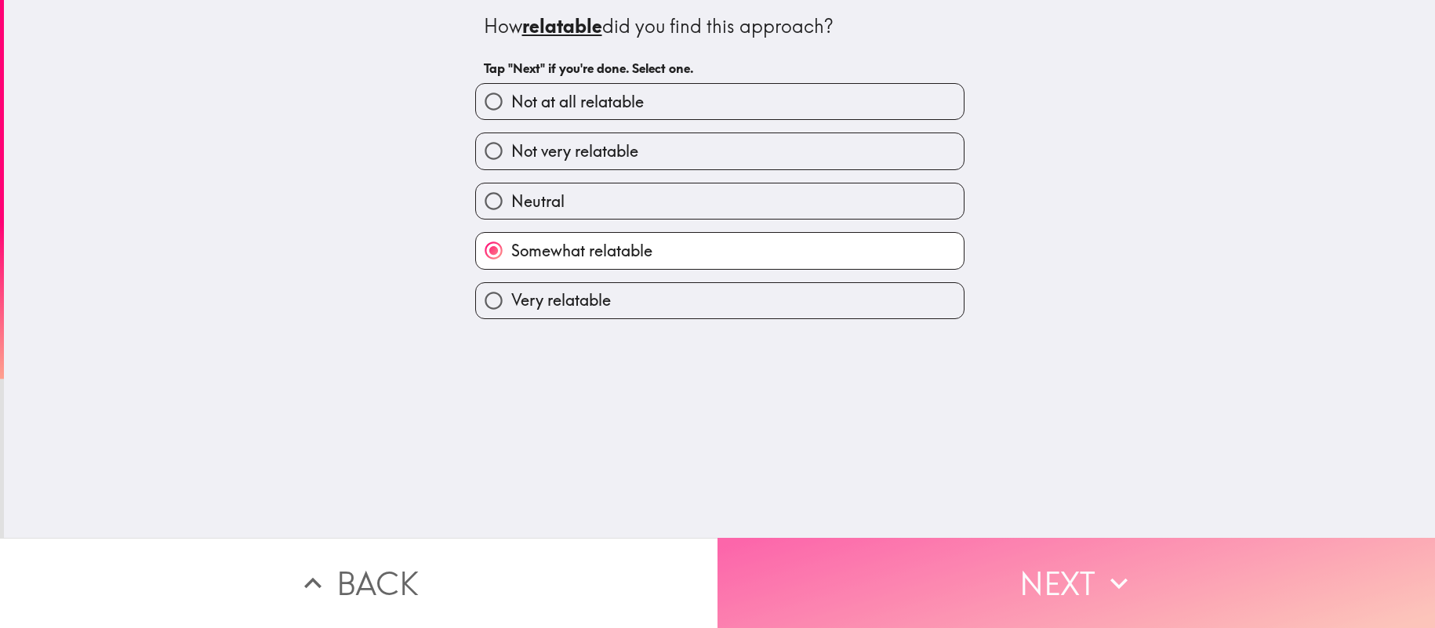
click at [860, 566] on button "Next" at bounding box center [1077, 583] width 718 height 90
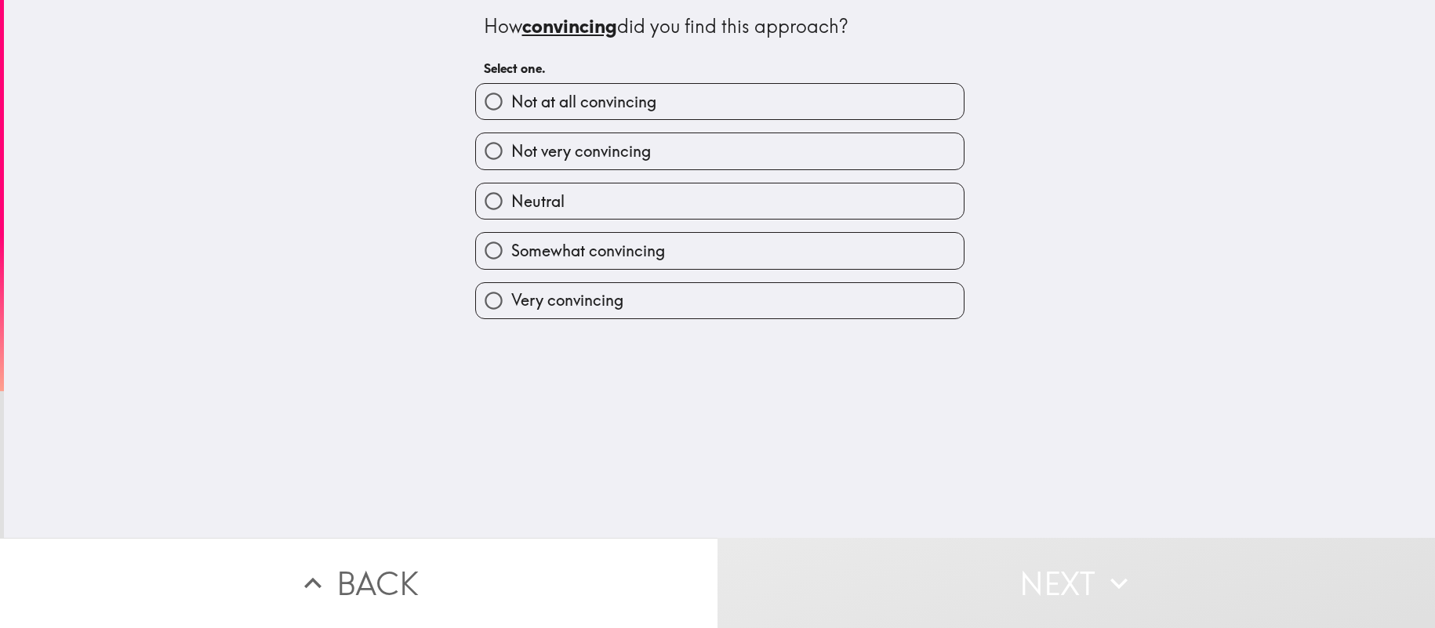
click at [650, 202] on label "Neutral" at bounding box center [720, 201] width 488 height 35
click at [511, 202] on input "Neutral" at bounding box center [493, 201] width 35 height 35
radio input "true"
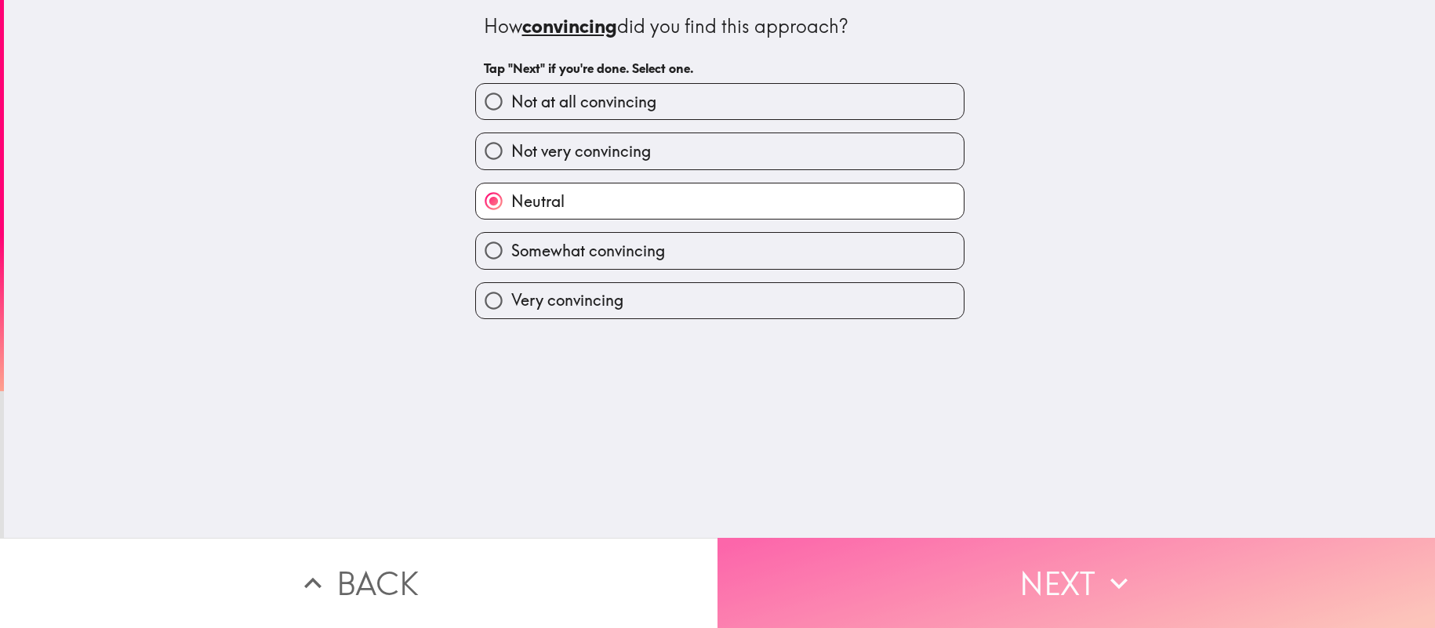
click at [795, 557] on button "Next" at bounding box center [1077, 583] width 718 height 90
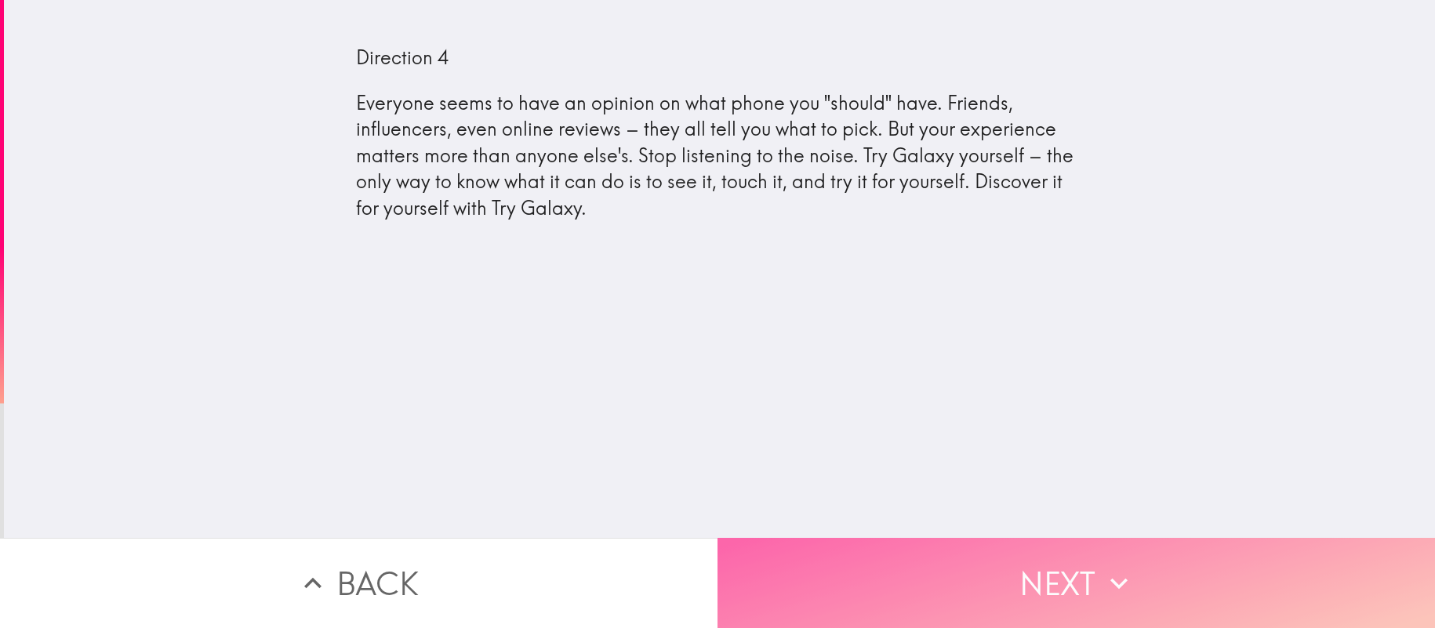
click at [877, 571] on button "Next" at bounding box center [1077, 583] width 718 height 90
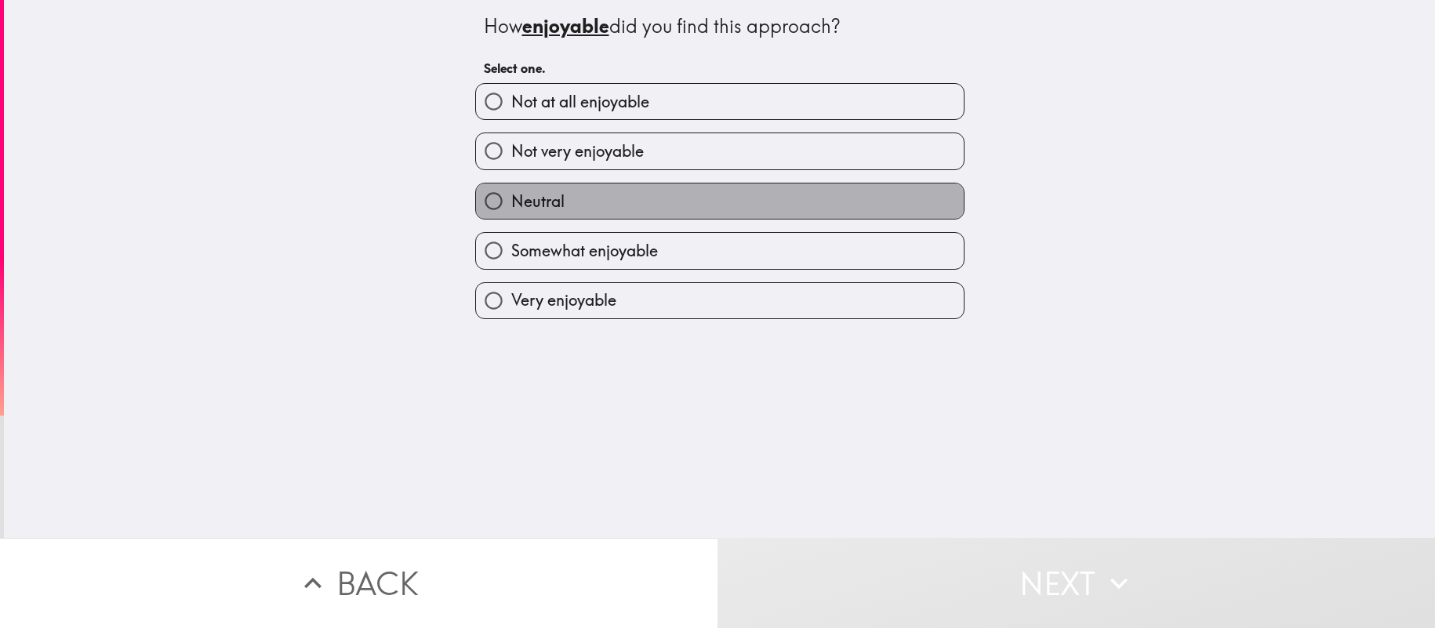
click at [619, 205] on label "Neutral" at bounding box center [720, 201] width 488 height 35
click at [511, 205] on input "Neutral" at bounding box center [493, 201] width 35 height 35
radio input "true"
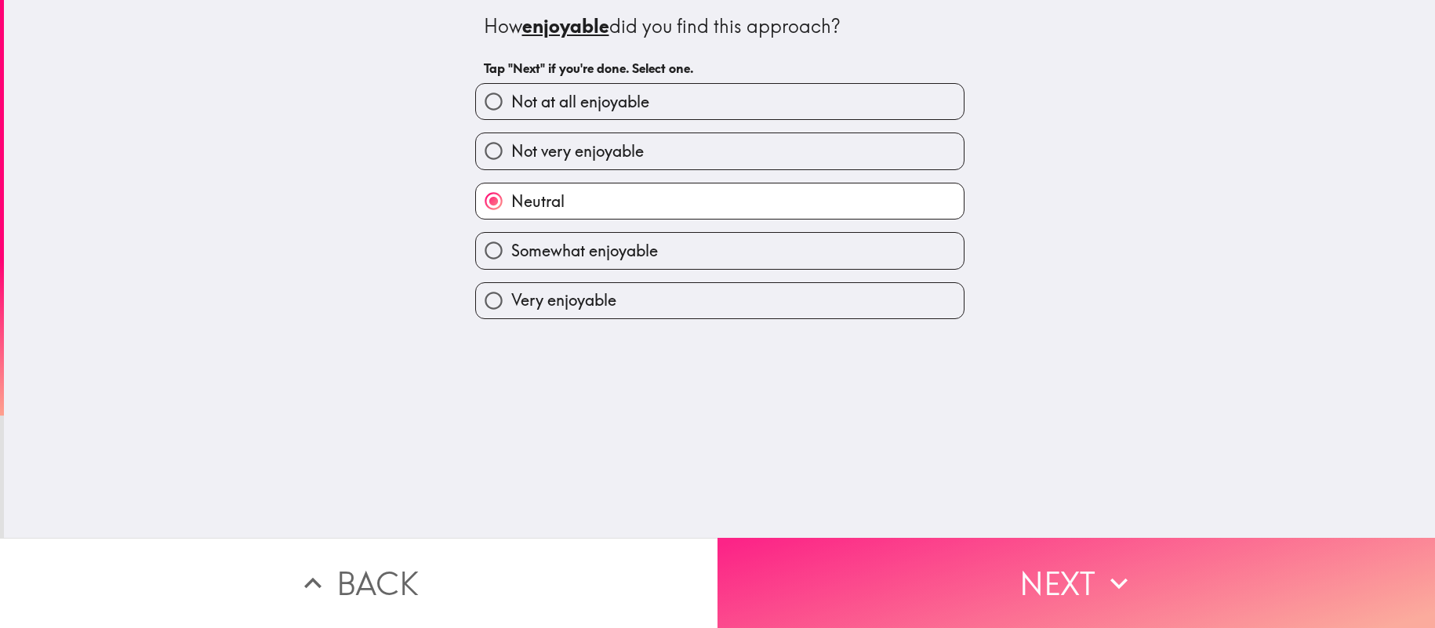
click at [809, 573] on button "Next" at bounding box center [1077, 583] width 718 height 90
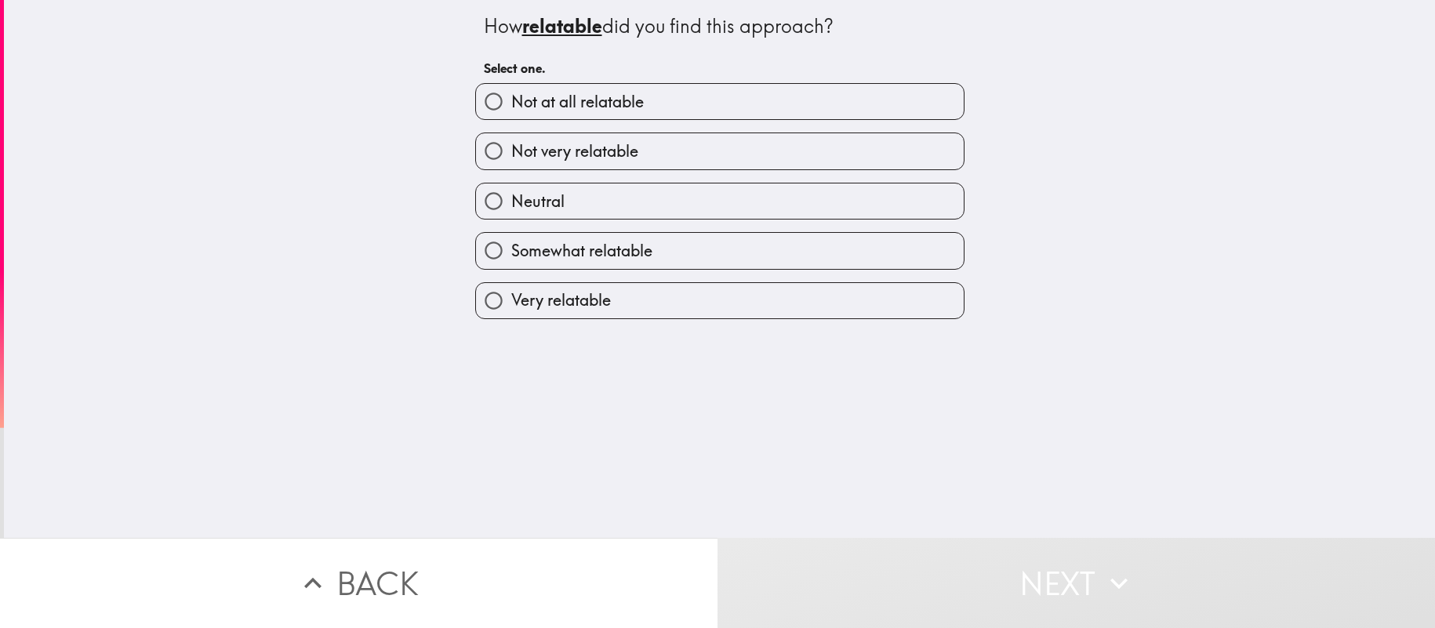
click at [675, 202] on label "Neutral" at bounding box center [720, 201] width 488 height 35
click at [511, 202] on input "Neutral" at bounding box center [493, 201] width 35 height 35
radio input "true"
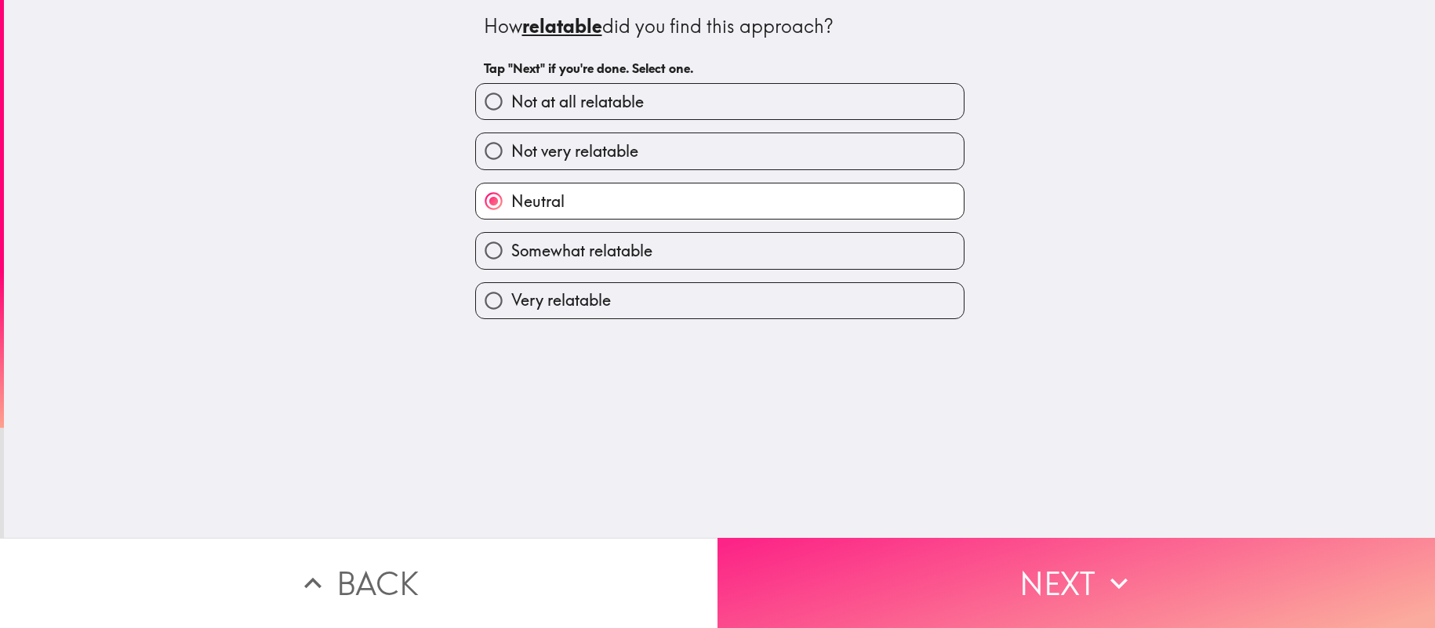
click at [802, 562] on button "Next" at bounding box center [1077, 583] width 718 height 90
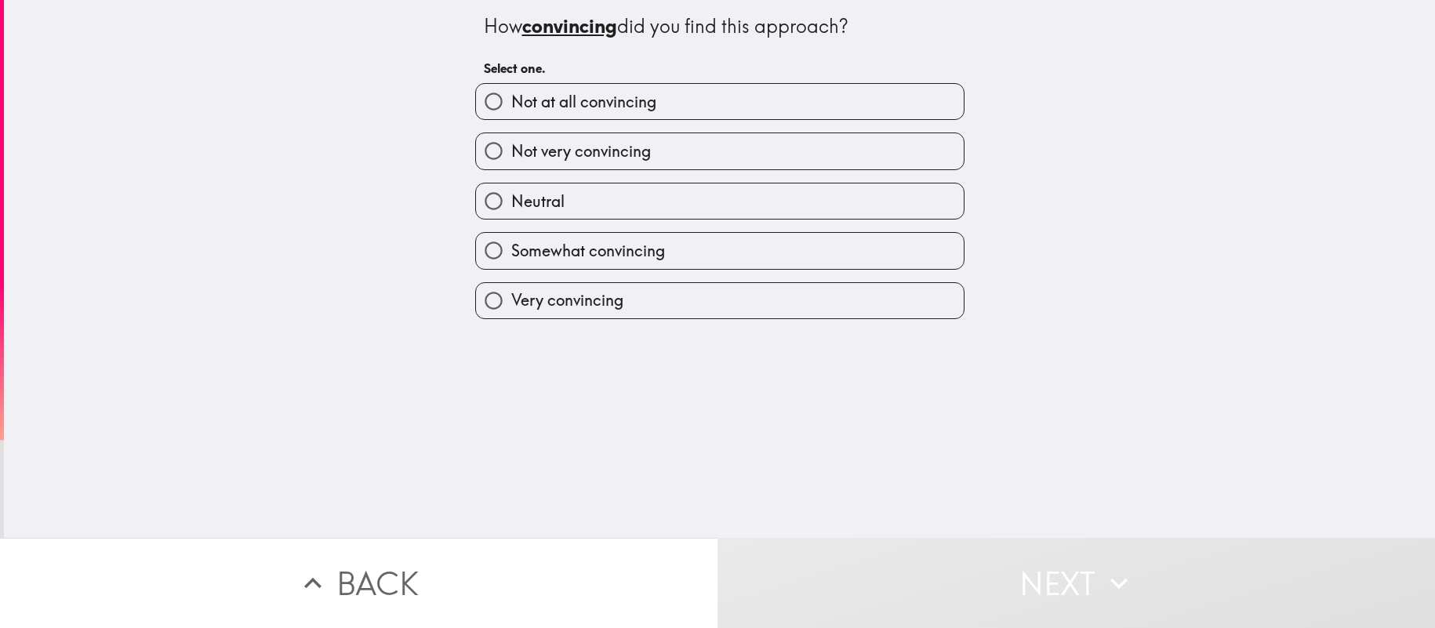
click at [728, 207] on label "Neutral" at bounding box center [720, 201] width 488 height 35
click at [511, 207] on input "Neutral" at bounding box center [493, 201] width 35 height 35
radio input "true"
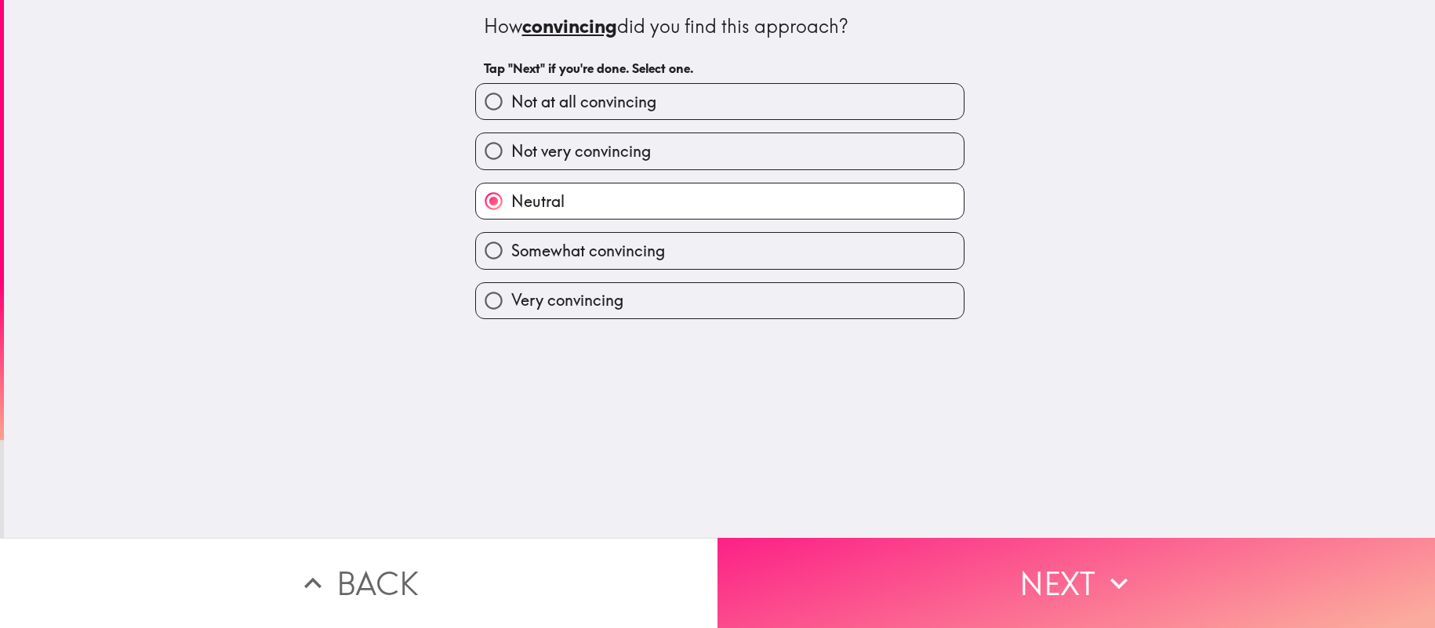
click at [856, 570] on button "Next" at bounding box center [1077, 583] width 718 height 90
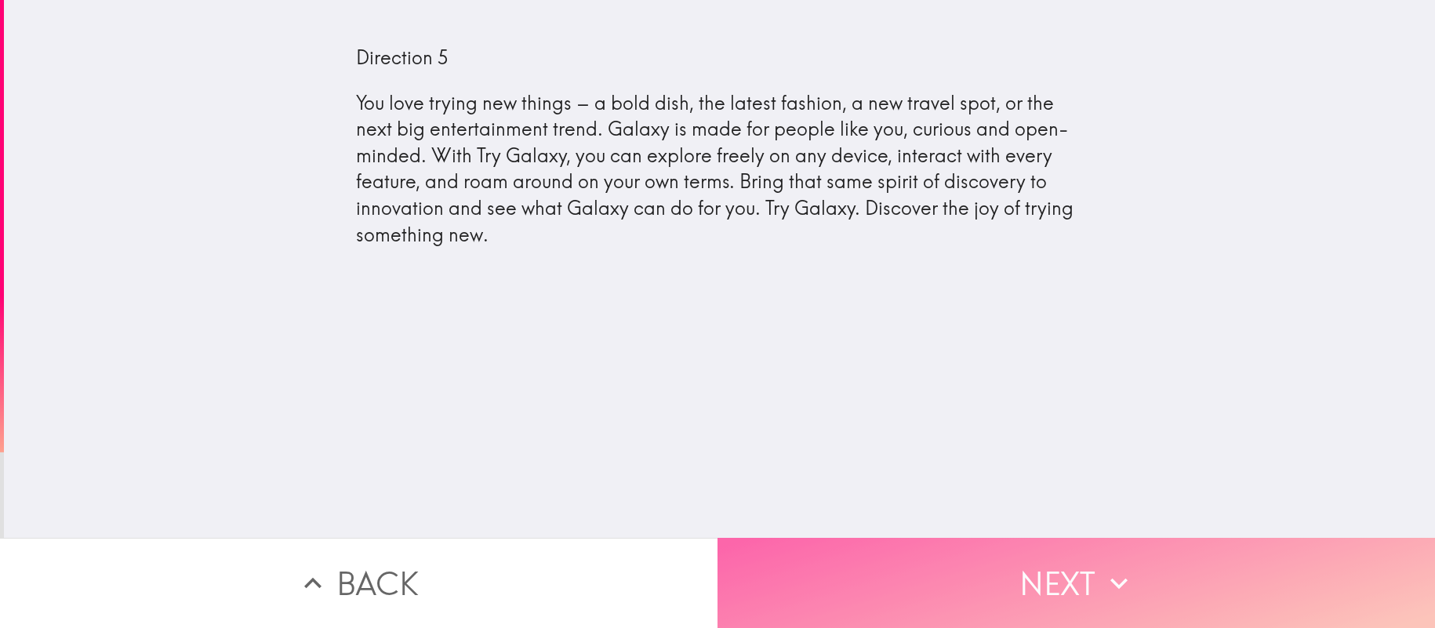
click at [958, 584] on button "Next" at bounding box center [1077, 583] width 718 height 90
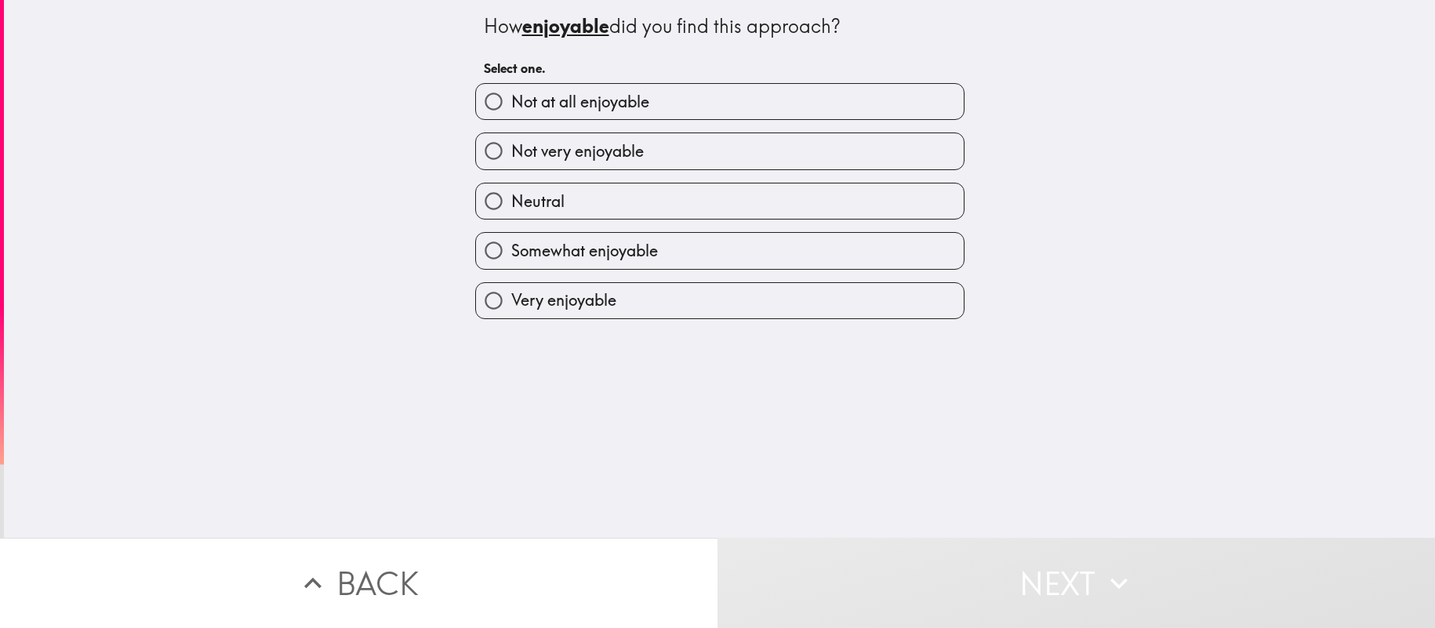
click at [747, 214] on label "Neutral" at bounding box center [720, 201] width 488 height 35
click at [511, 214] on input "Neutral" at bounding box center [493, 201] width 35 height 35
radio input "true"
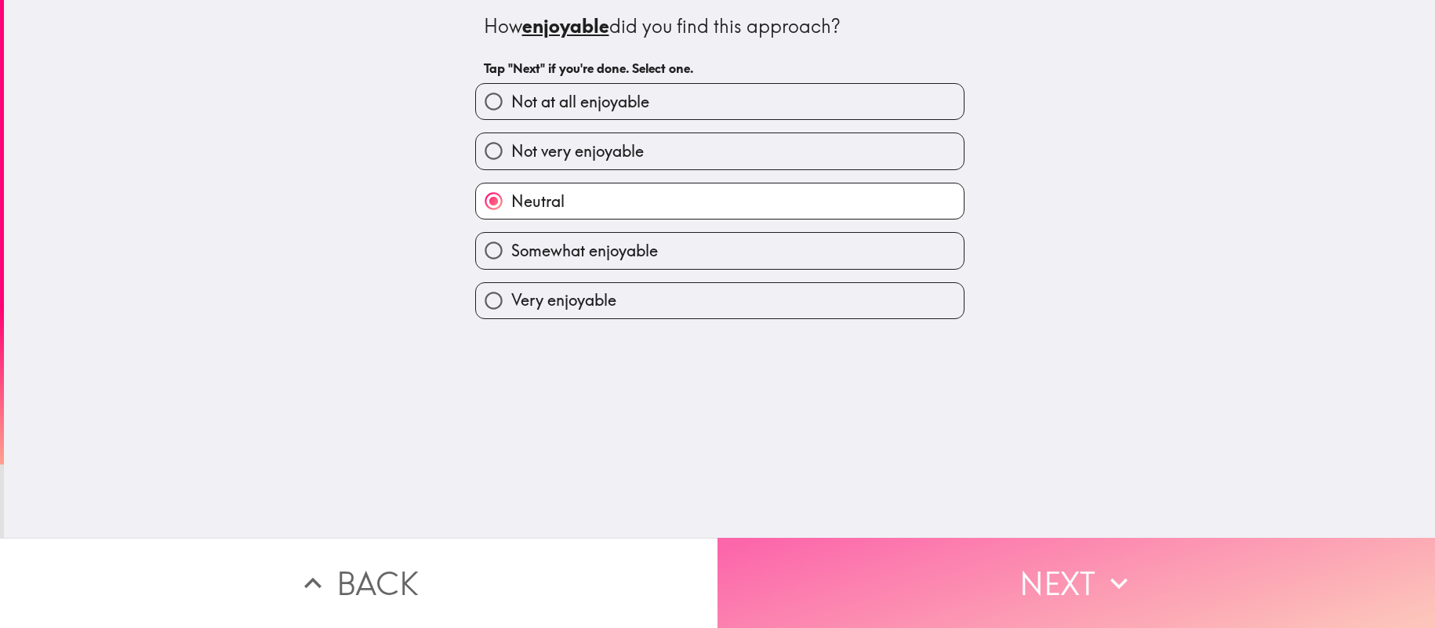
click at [846, 576] on button "Next" at bounding box center [1077, 583] width 718 height 90
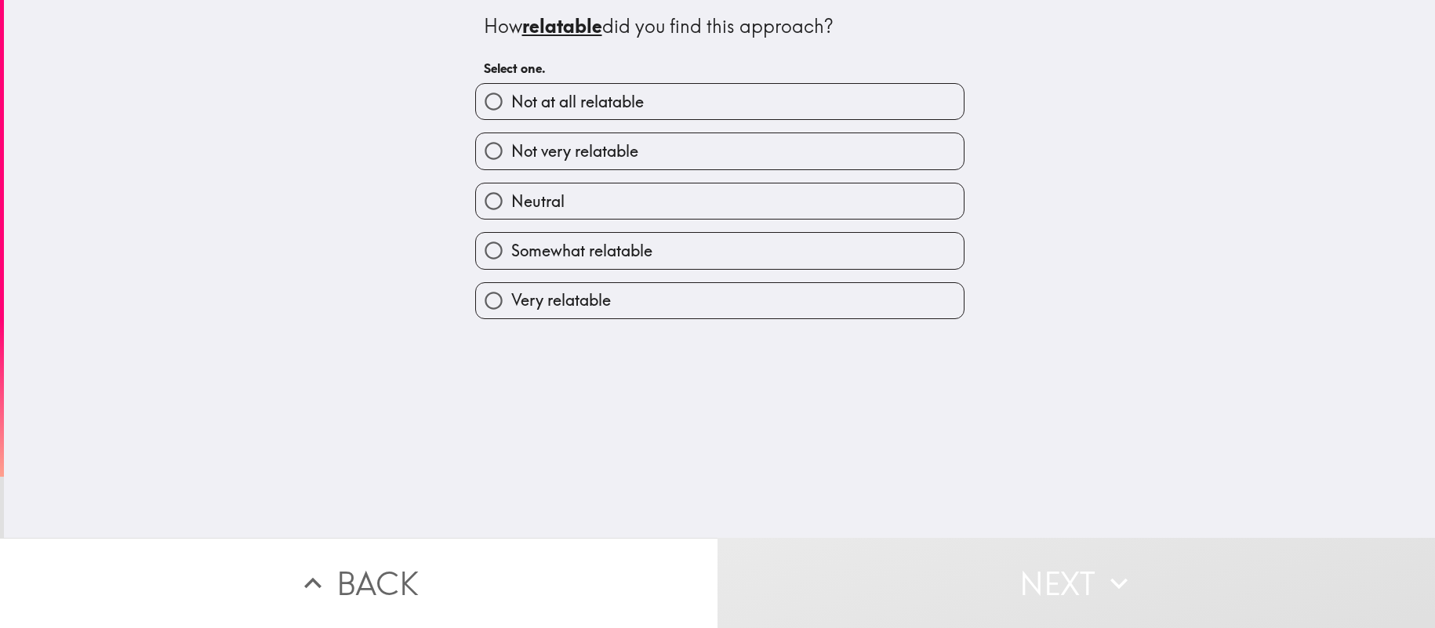
click at [717, 256] on label "Somewhat relatable" at bounding box center [720, 250] width 488 height 35
click at [511, 256] on input "Somewhat relatable" at bounding box center [493, 250] width 35 height 35
radio input "true"
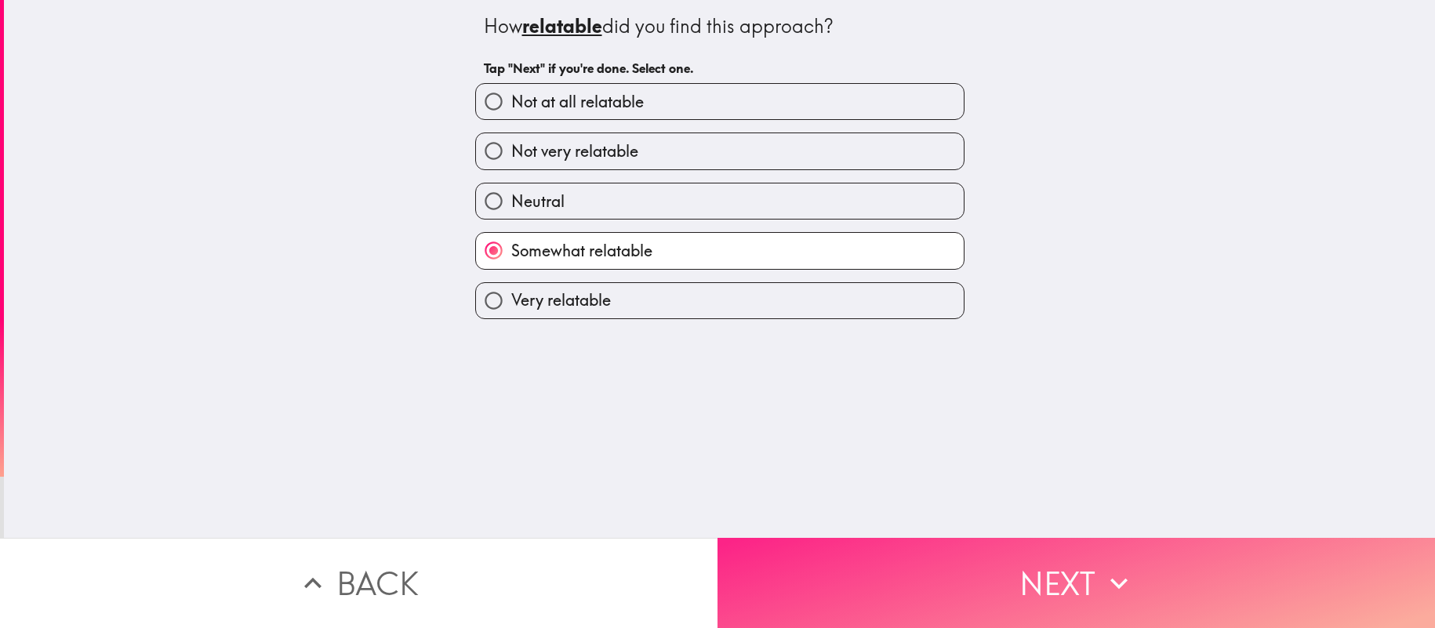
click at [853, 580] on button "Next" at bounding box center [1077, 583] width 718 height 90
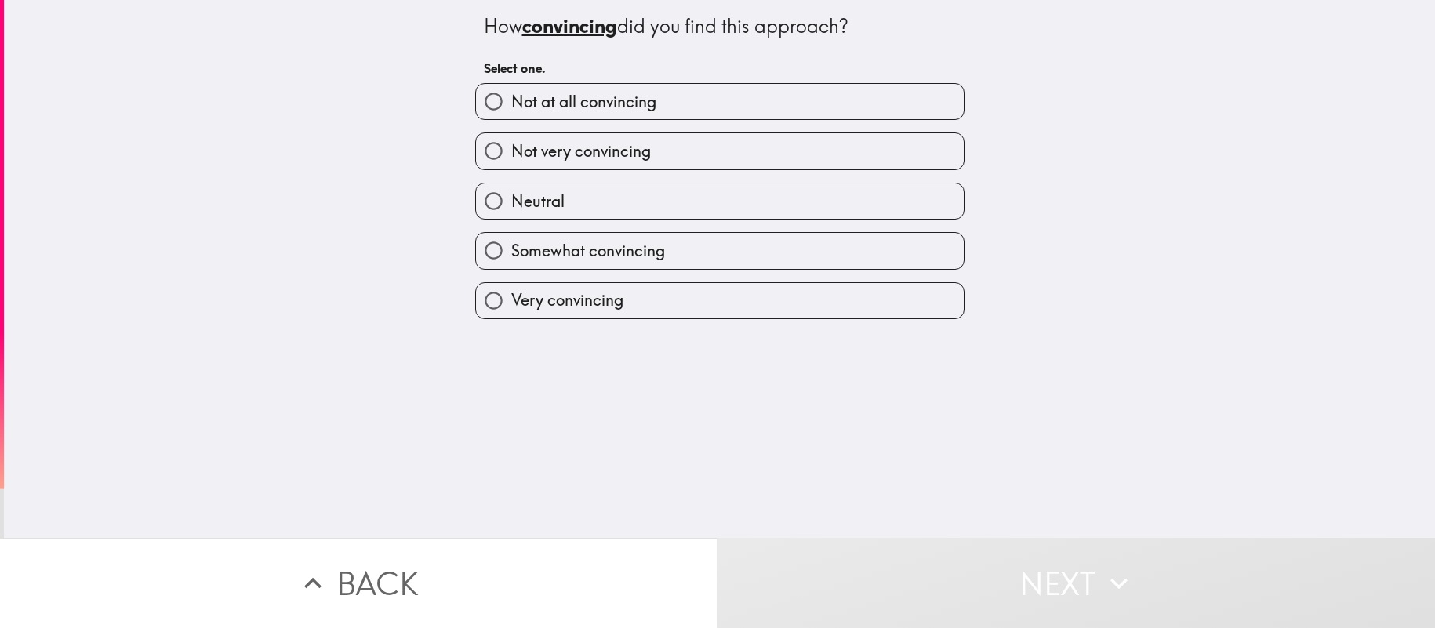
click at [720, 250] on label "Somewhat convincing" at bounding box center [720, 250] width 488 height 35
click at [511, 250] on input "Somewhat convincing" at bounding box center [493, 250] width 35 height 35
radio input "true"
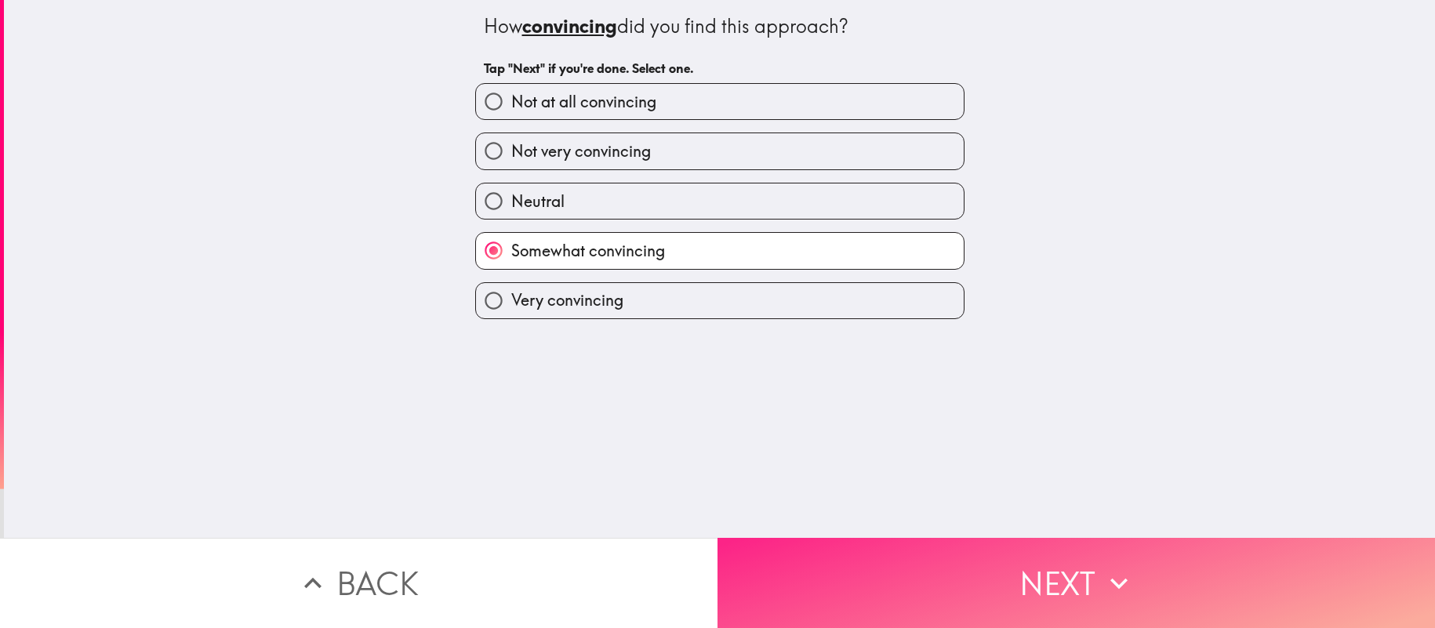
click at [821, 561] on button "Next" at bounding box center [1077, 583] width 718 height 90
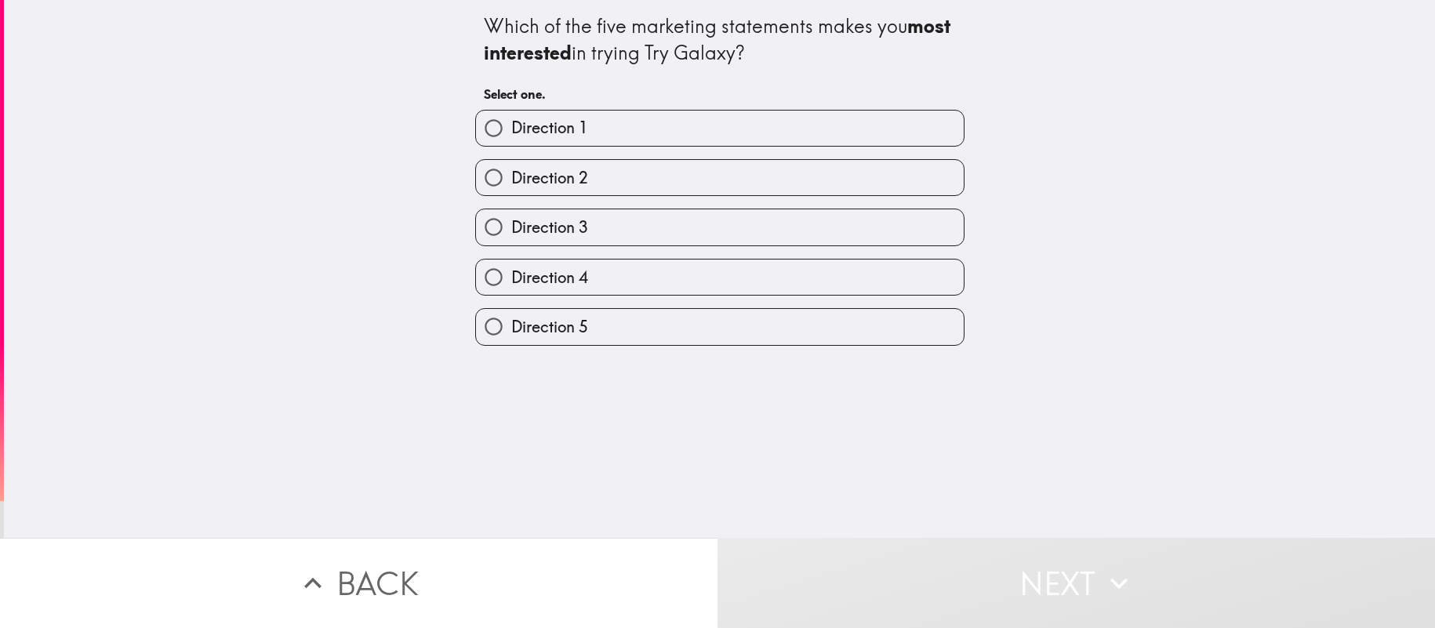
click at [493, 326] on input "Direction 5" at bounding box center [493, 326] width 35 height 35
radio input "true"
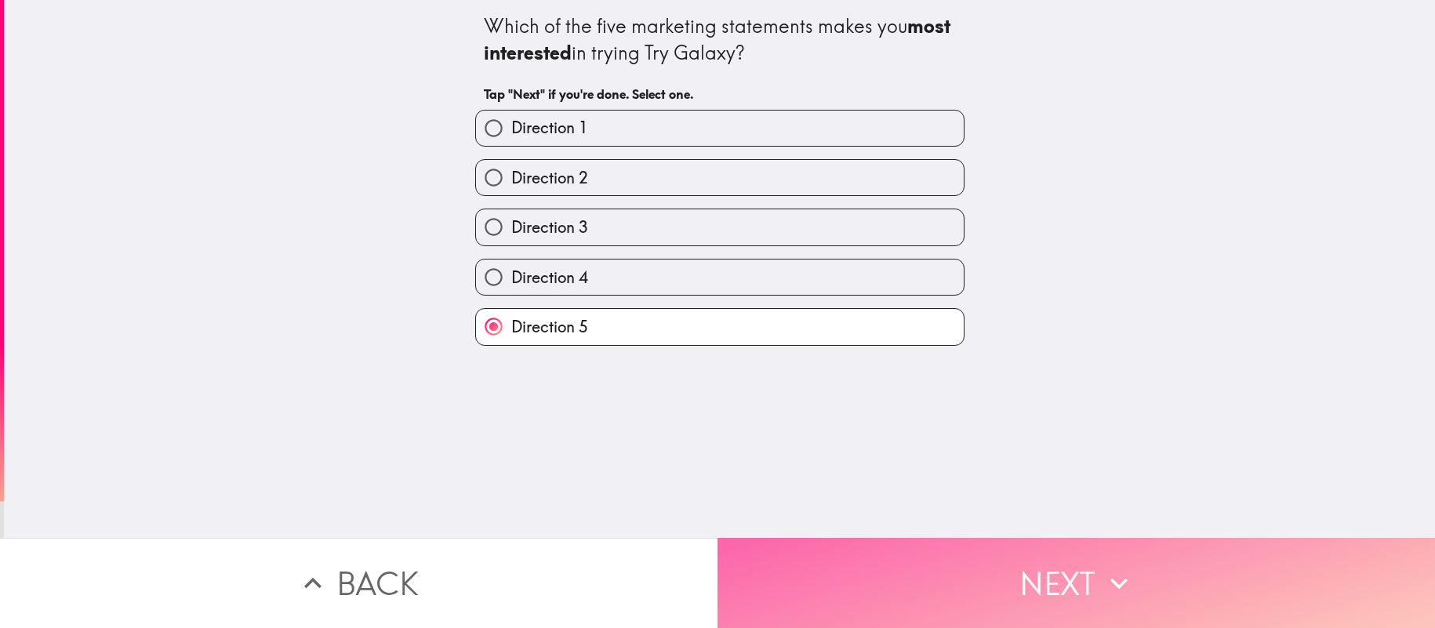
click at [860, 579] on button "Next" at bounding box center [1077, 583] width 718 height 90
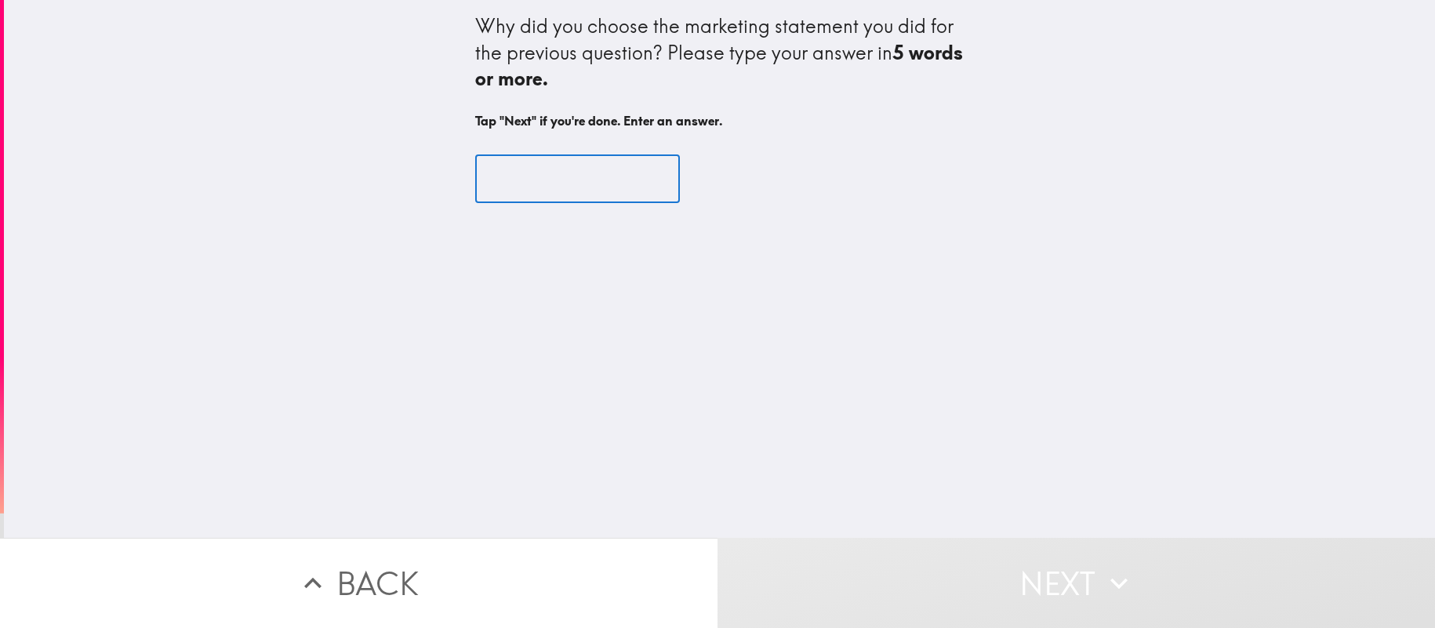
click at [647, 187] on input "text" at bounding box center [577, 179] width 205 height 49
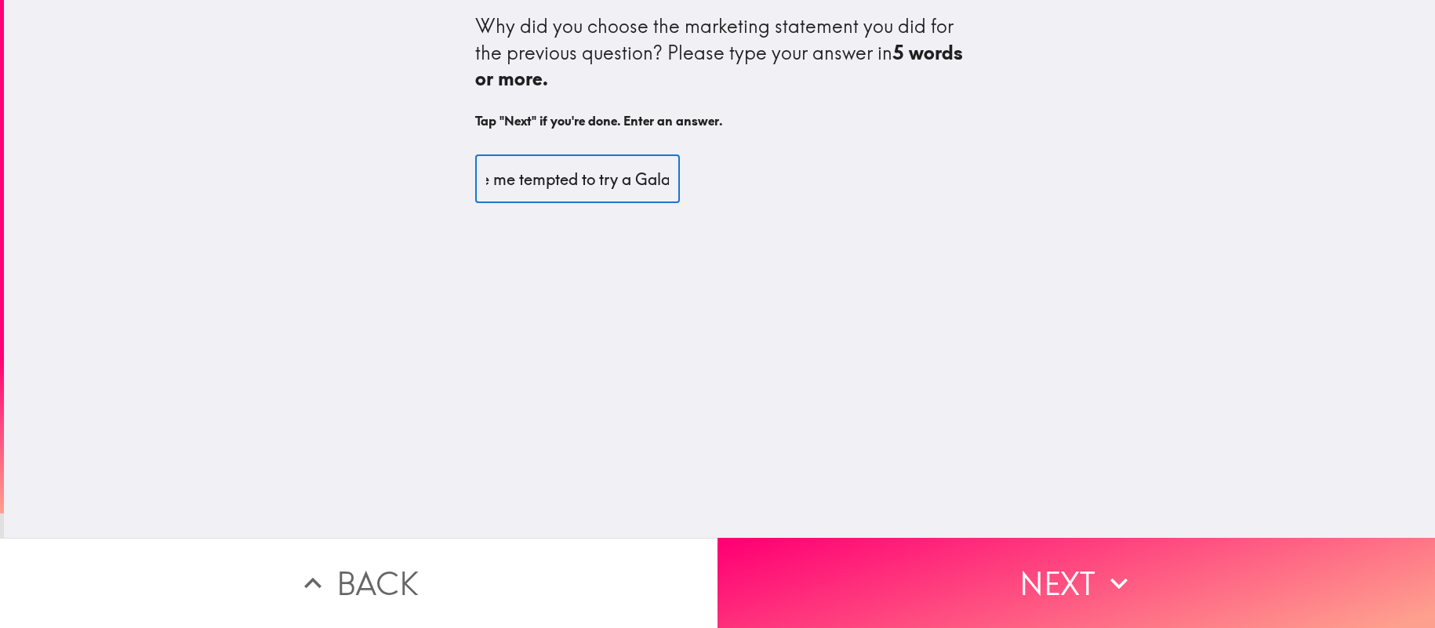
scroll to position [0, 231]
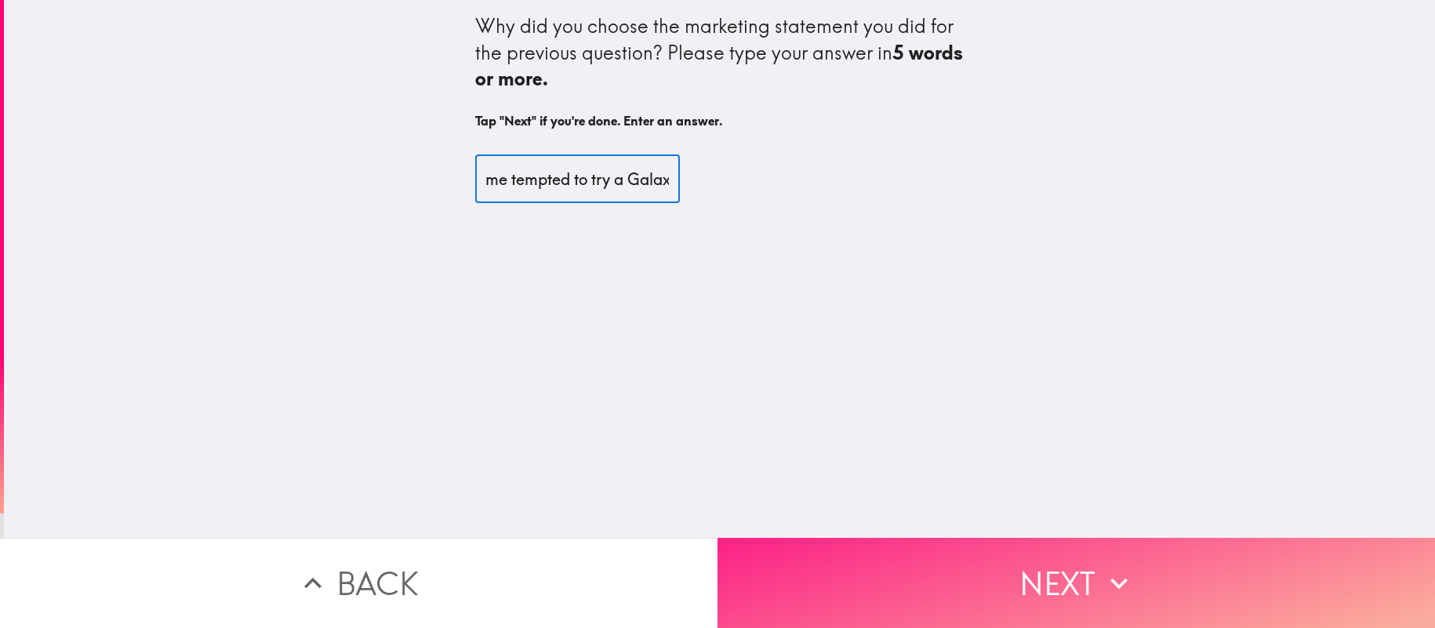
type input "It is the most convincing... made me tempted to try a Galaxy"
click at [874, 589] on button "Next" at bounding box center [1077, 583] width 718 height 90
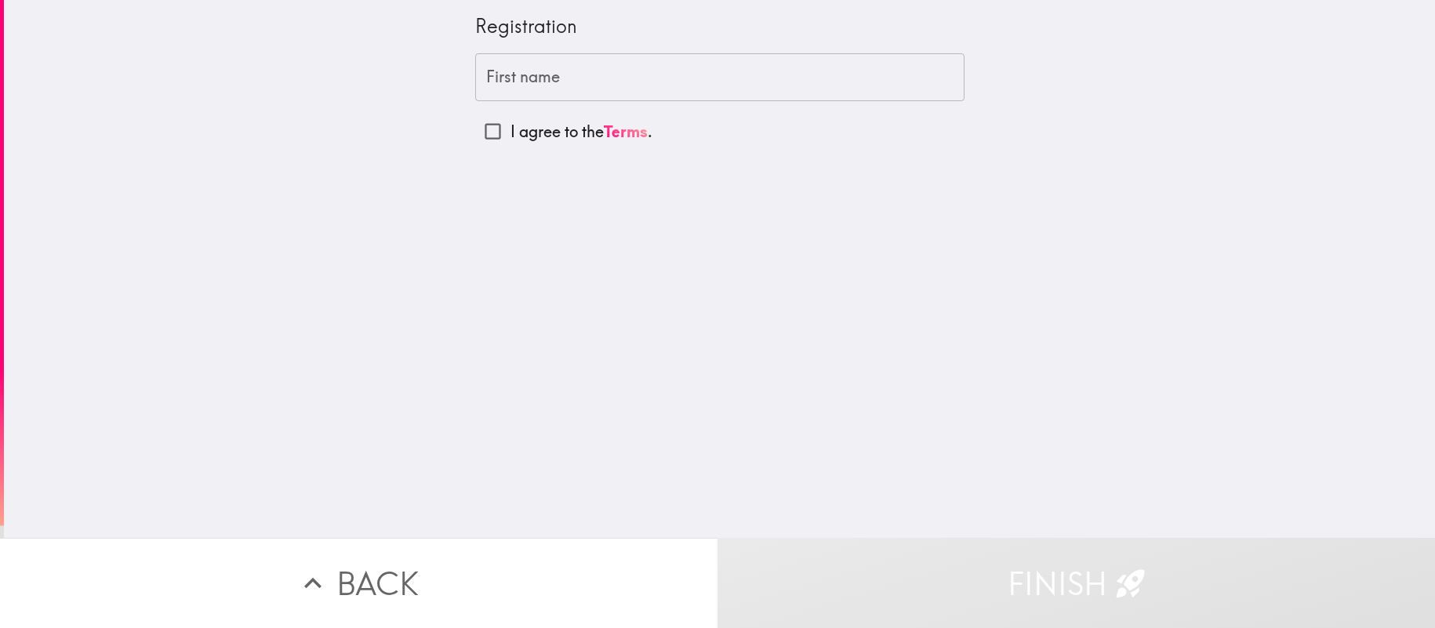
click at [629, 84] on input "First name" at bounding box center [719, 77] width 489 height 49
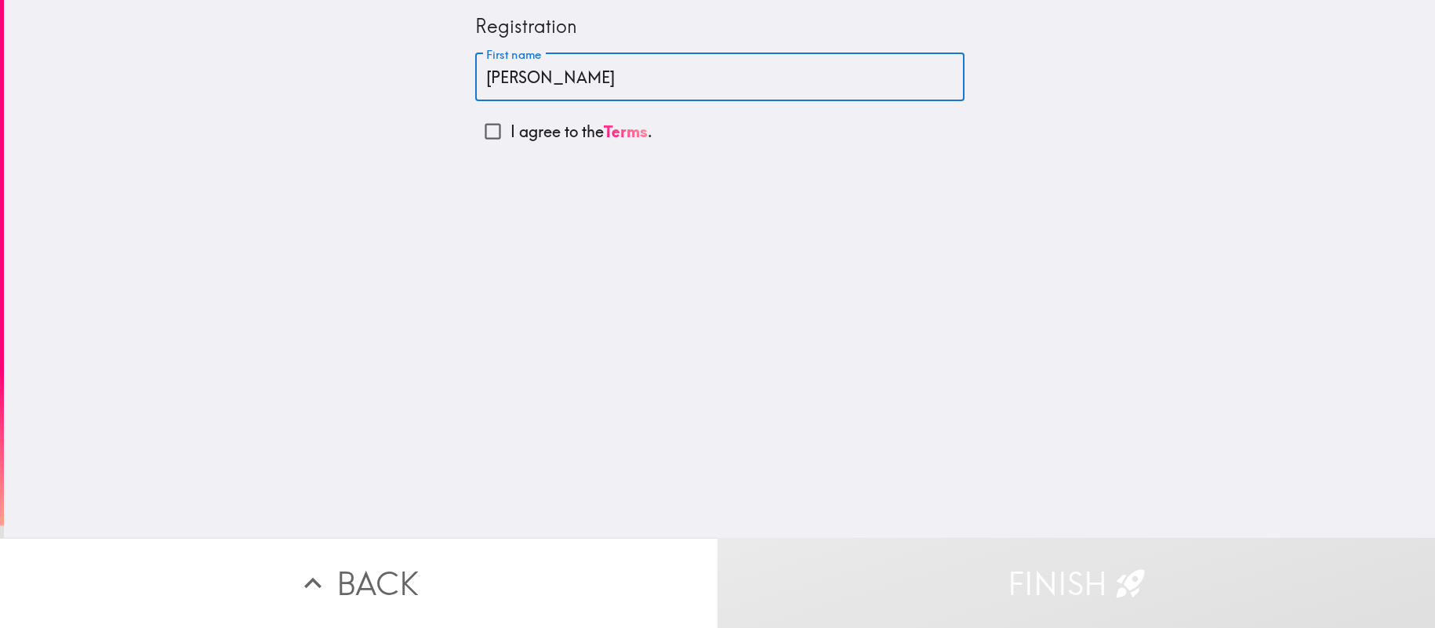
type input "[PERSON_NAME]"
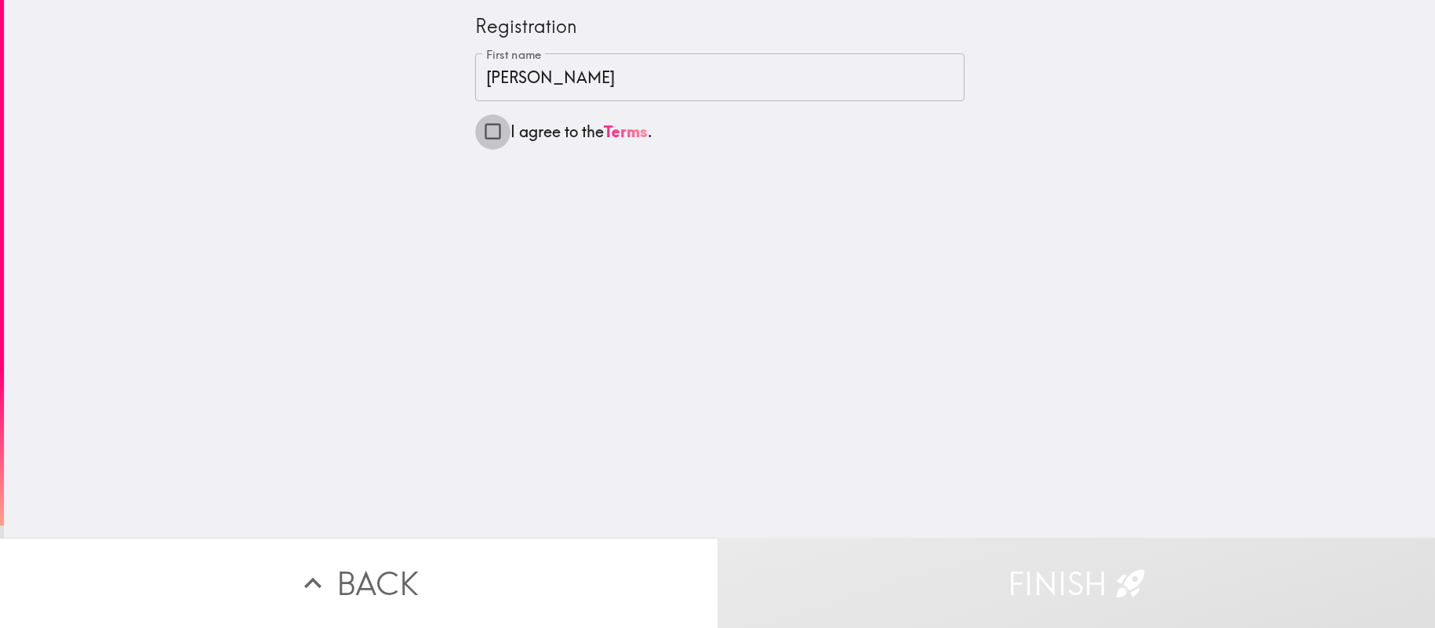
click at [497, 132] on input "I agree to the Terms ." at bounding box center [492, 131] width 35 height 35
checkbox input "true"
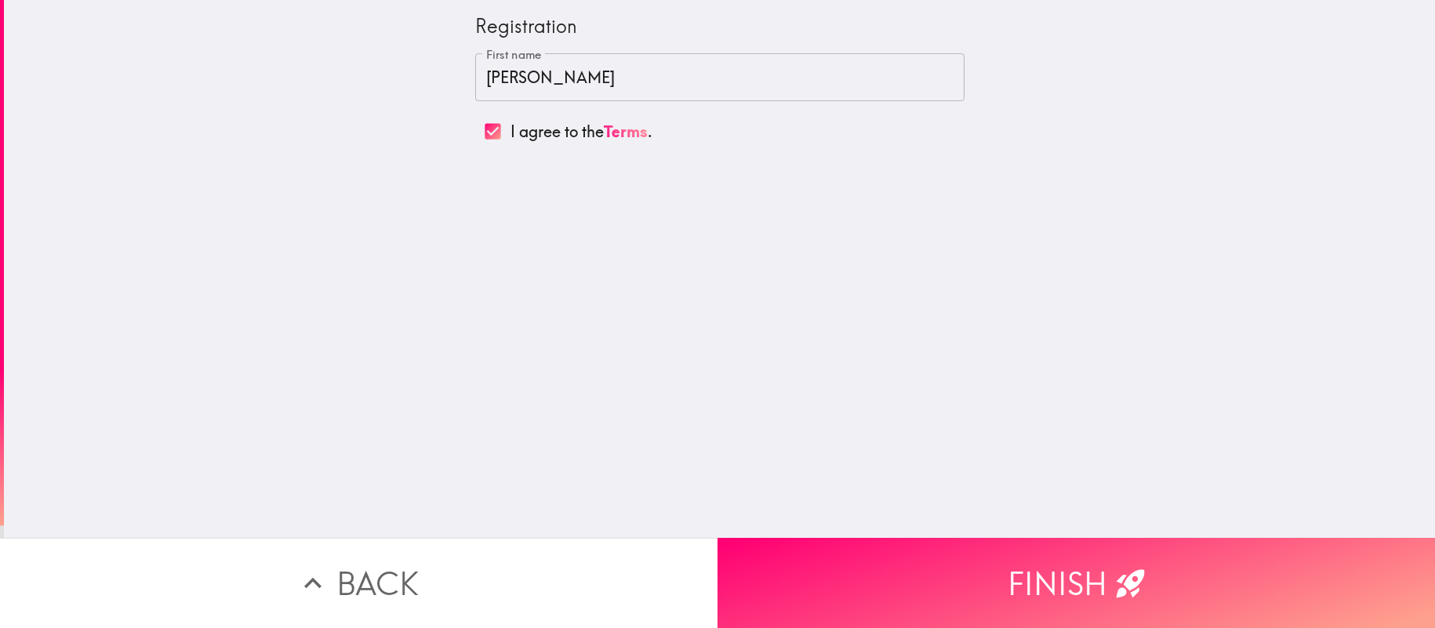
click at [836, 577] on button "Finish" at bounding box center [1077, 583] width 718 height 90
